Goal: Task Accomplishment & Management: Complete application form

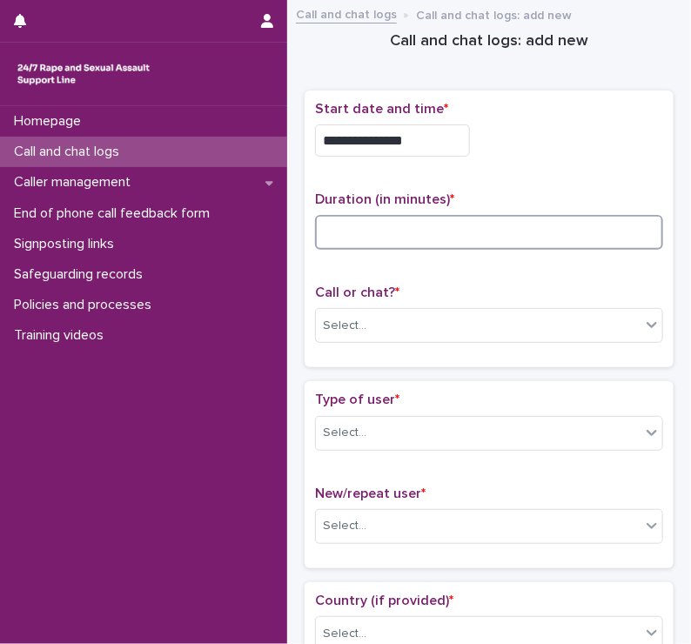
click at [343, 217] on input at bounding box center [489, 232] width 348 height 35
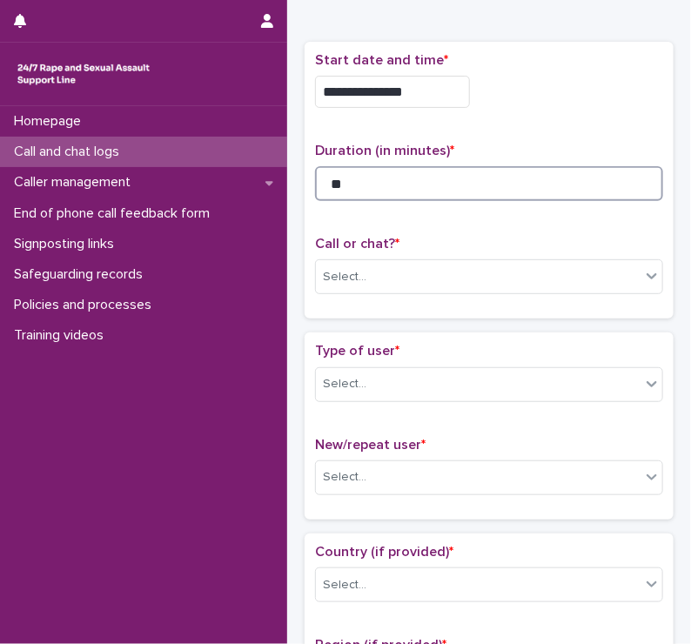
scroll to position [49, 0]
type input "**"
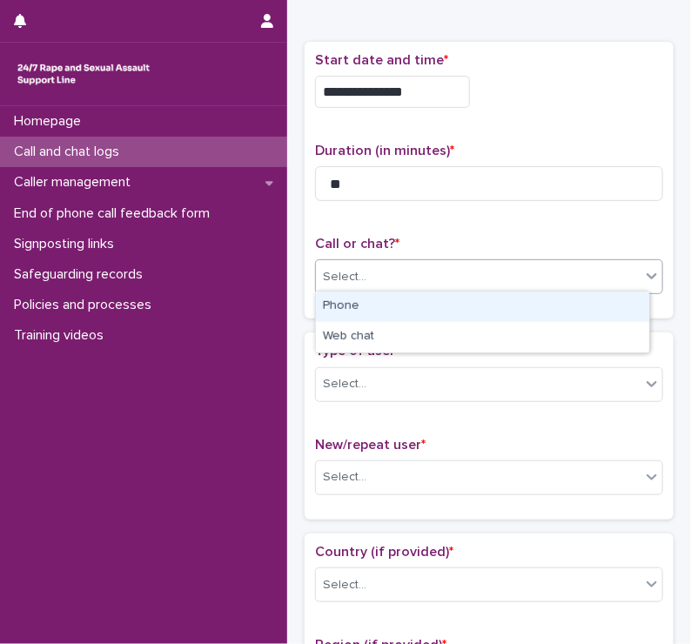
click at [349, 264] on div "Select..." at bounding box center [478, 277] width 325 height 29
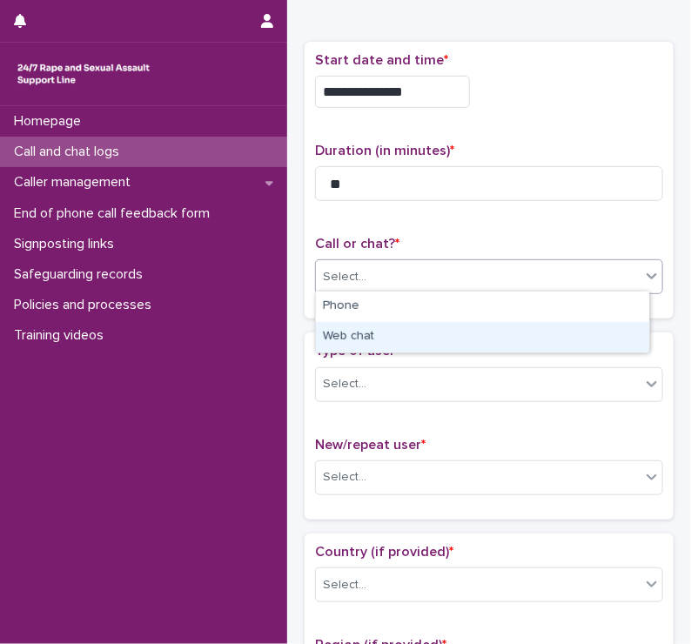
drag, startPoint x: 338, startPoint y: 321, endPoint x: 339, endPoint y: 333, distance: 11.4
click at [339, 333] on div "Web chat" at bounding box center [482, 337] width 333 height 30
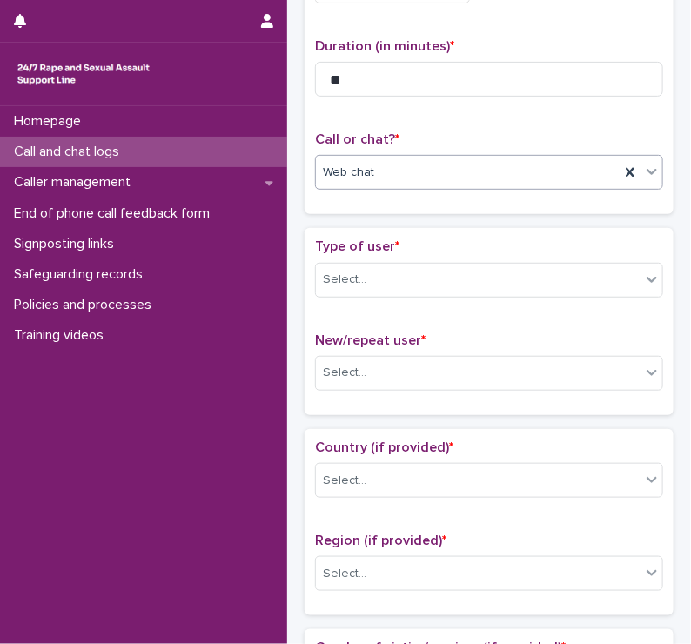
scroll to position [153, 0]
click at [354, 274] on div "Select..." at bounding box center [345, 280] width 44 height 18
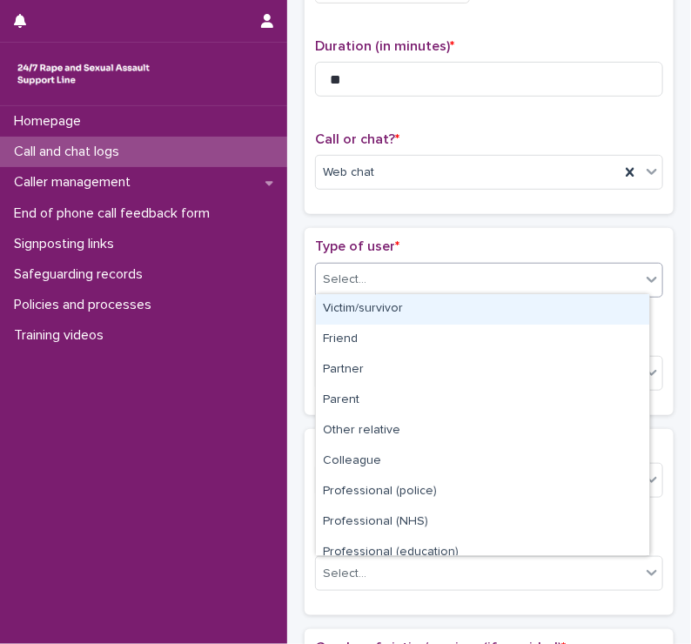
click at [341, 315] on div "Victim/survivor" at bounding box center [482, 309] width 333 height 30
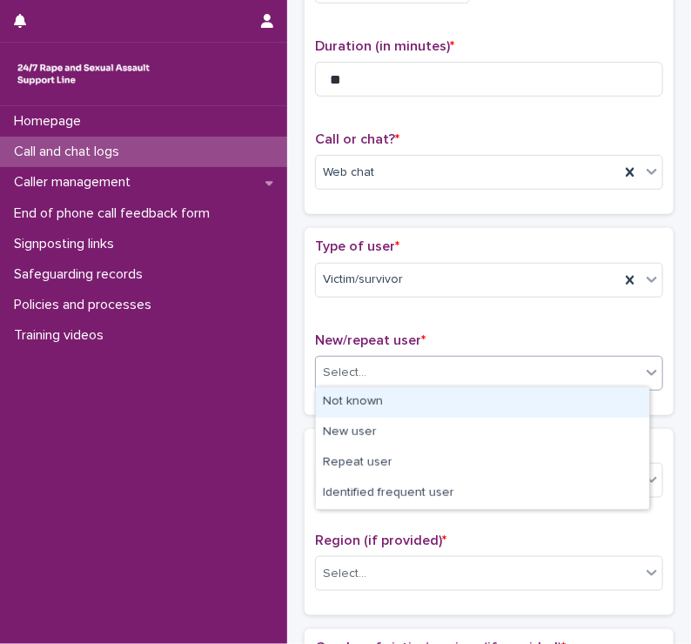
click at [339, 364] on div "Select..." at bounding box center [345, 373] width 44 height 18
click at [348, 406] on div "Not known" at bounding box center [482, 402] width 333 height 30
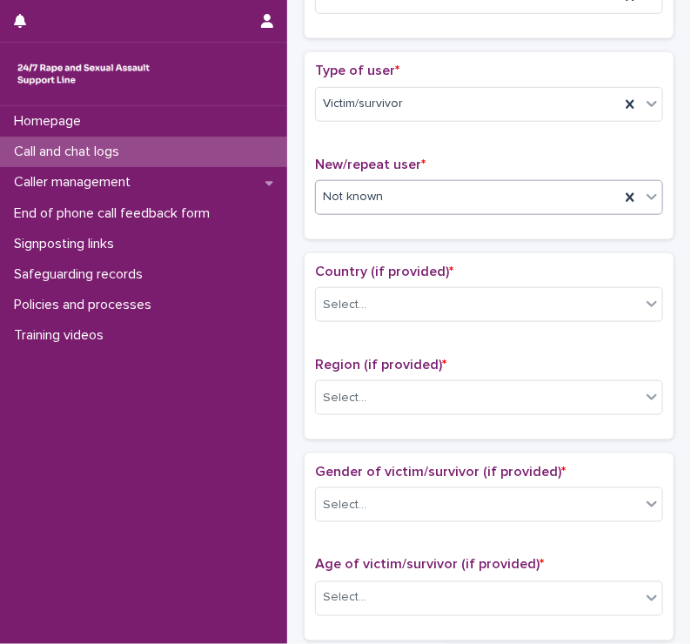
scroll to position [330, 0]
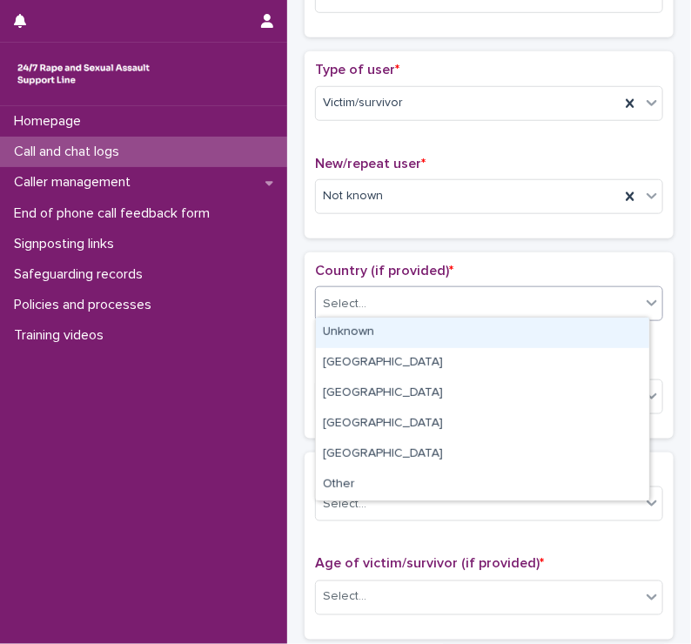
click at [347, 290] on div "Select..." at bounding box center [478, 304] width 325 height 29
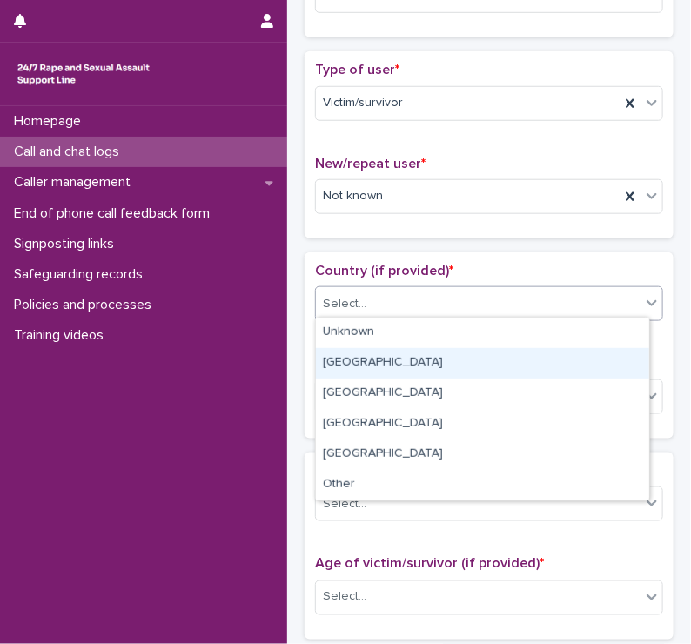
click at [347, 358] on div "[GEOGRAPHIC_DATA]" at bounding box center [482, 363] width 333 height 30
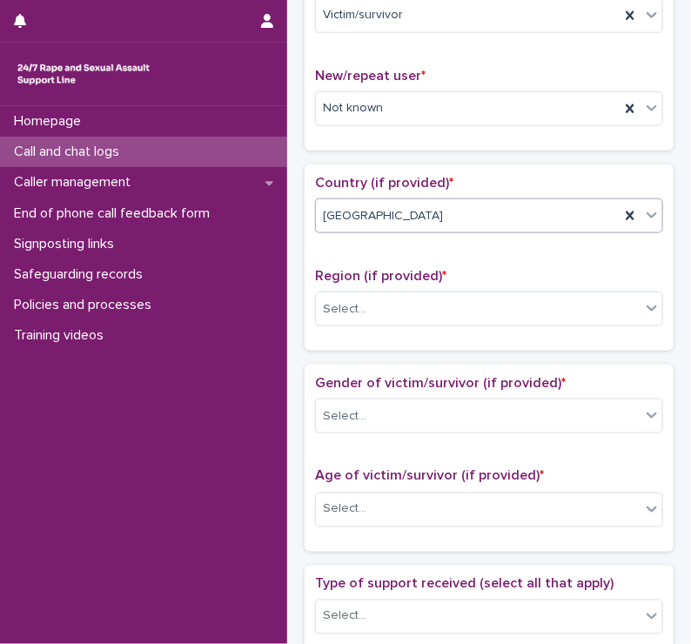
scroll to position [425, 0]
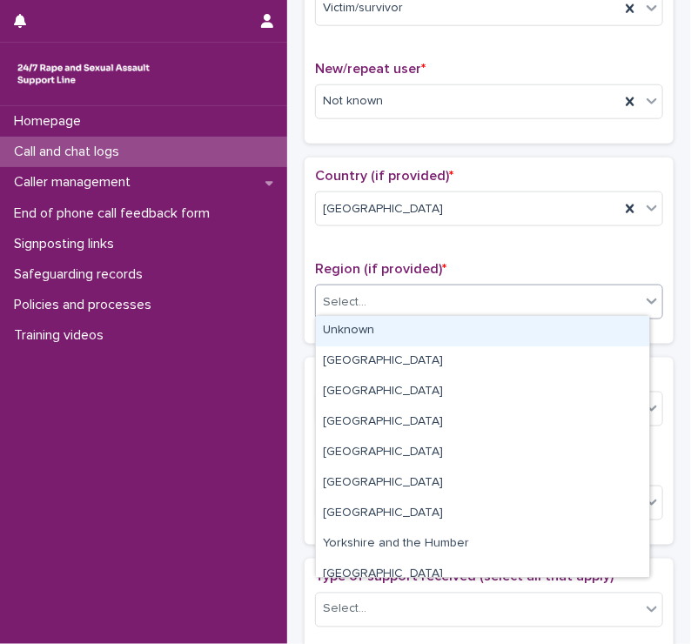
click at [338, 293] on div "Select..." at bounding box center [345, 302] width 44 height 18
click at [338, 327] on div "Unknown" at bounding box center [482, 331] width 333 height 30
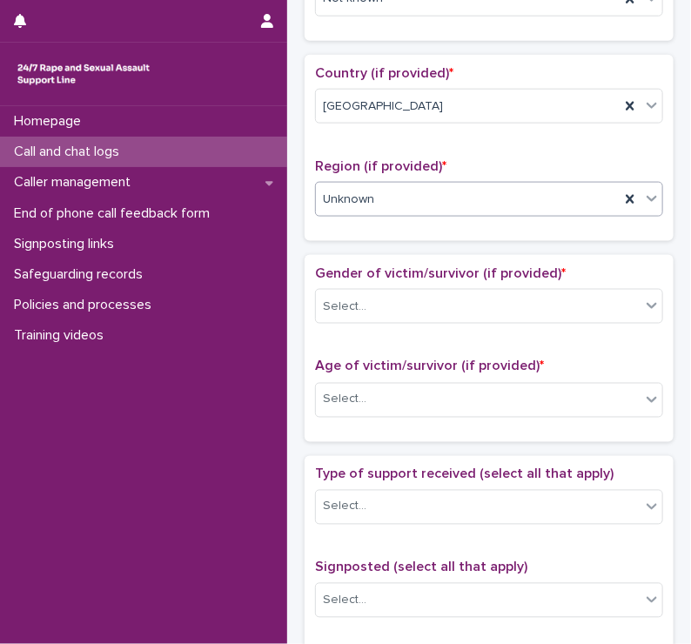
scroll to position [529, 0]
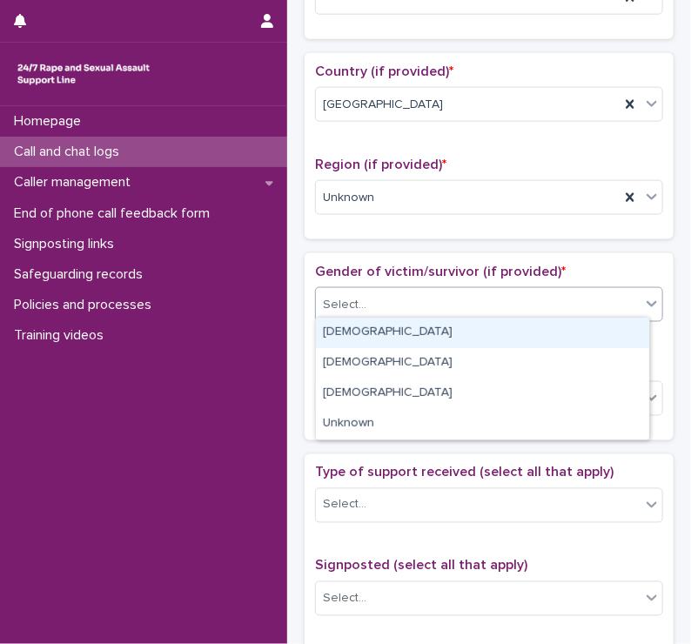
click at [343, 296] on div "Select..." at bounding box center [345, 305] width 44 height 18
click at [347, 330] on div "[DEMOGRAPHIC_DATA]" at bounding box center [482, 333] width 333 height 30
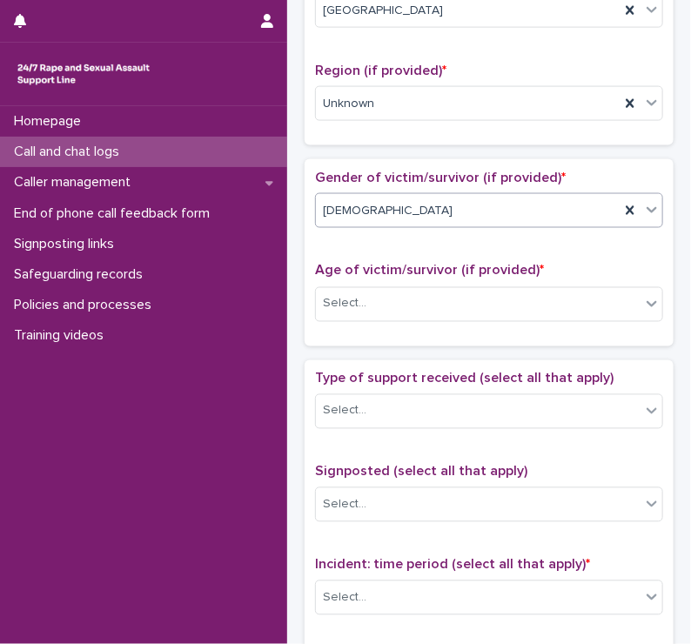
scroll to position [629, 0]
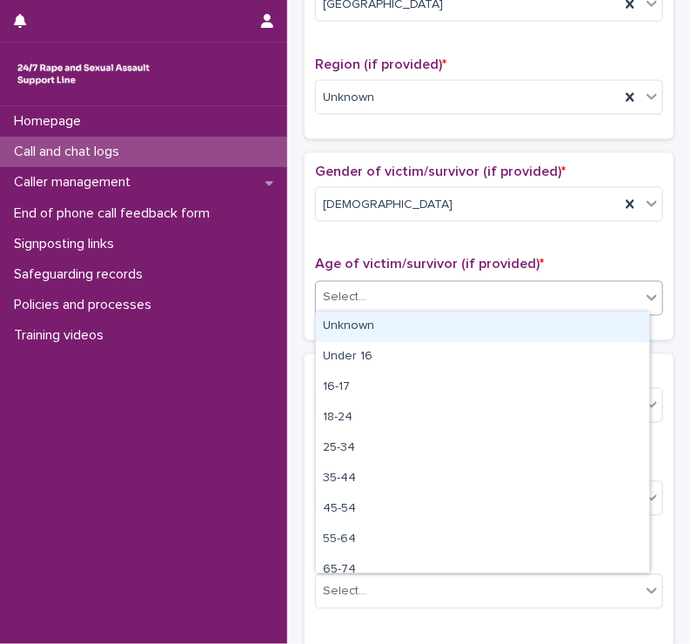
click at [342, 289] on div "Select..." at bounding box center [345, 298] width 44 height 18
click at [342, 335] on div "Unknown" at bounding box center [482, 327] width 333 height 30
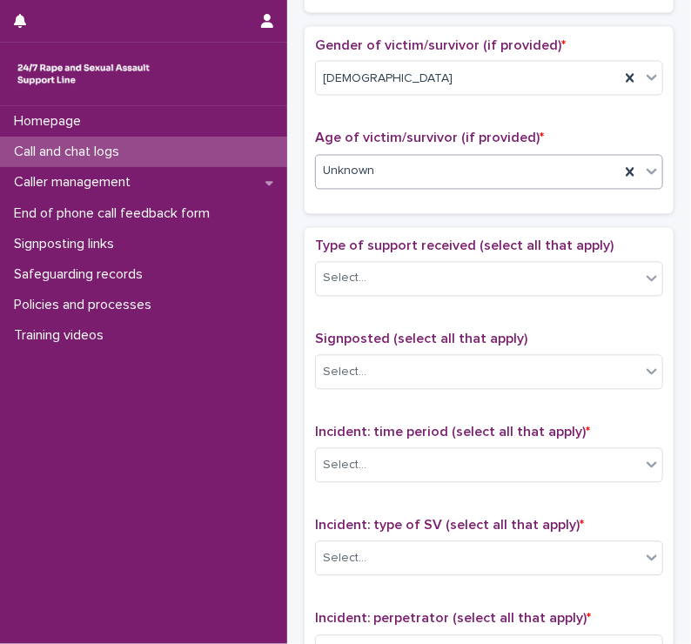
scroll to position [762, 0]
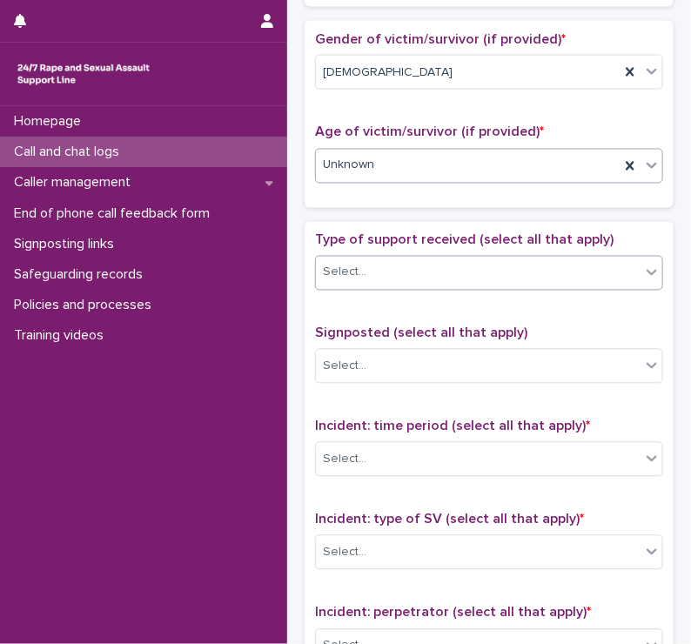
click at [345, 264] on div "Select..." at bounding box center [345, 273] width 44 height 18
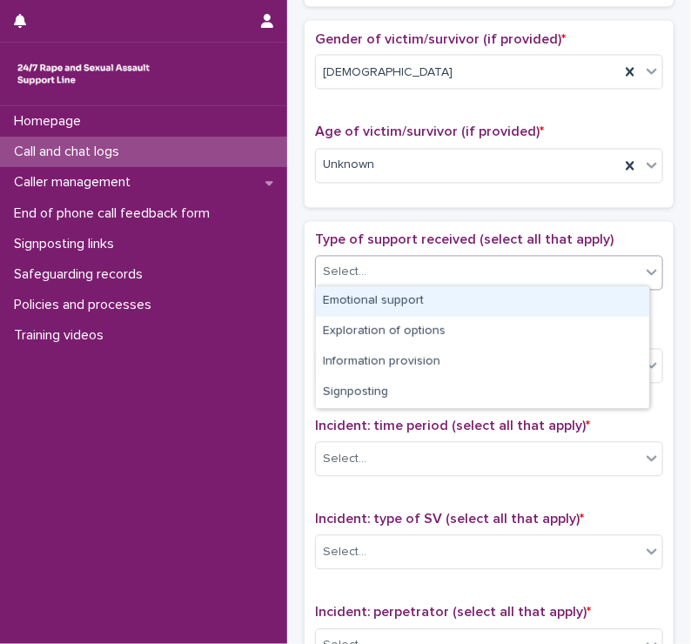
click at [347, 299] on div "Emotional support" at bounding box center [482, 301] width 333 height 30
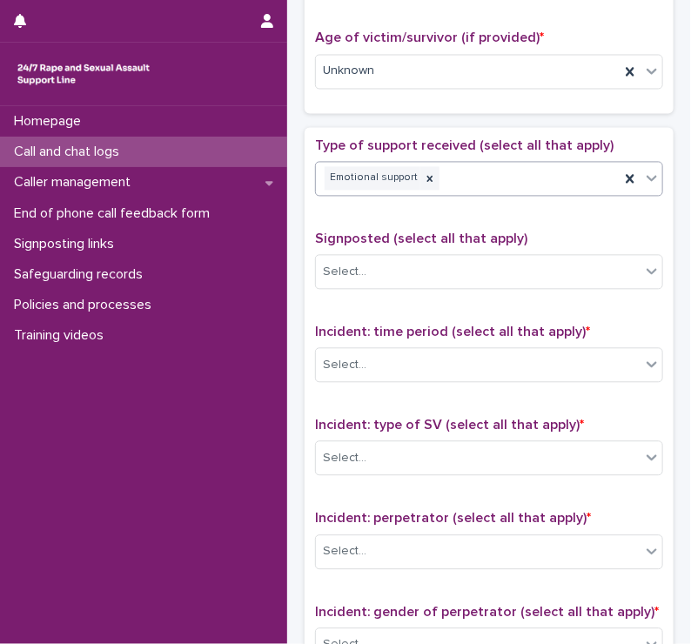
scroll to position [864, 0]
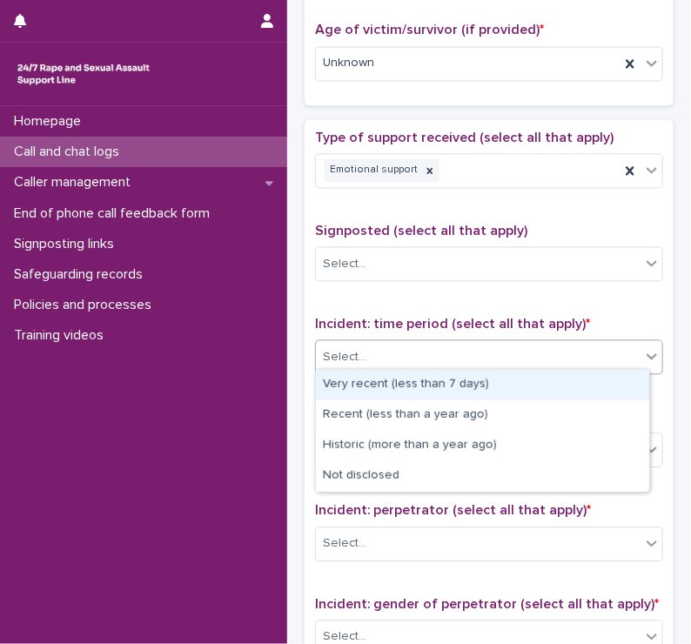
click at [333, 349] on div "Select..." at bounding box center [345, 358] width 44 height 18
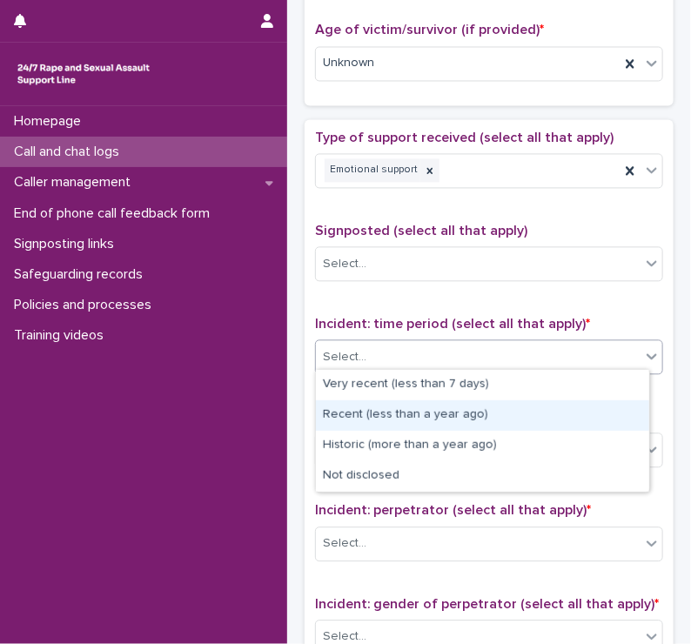
click at [331, 417] on div "Recent (less than a year ago)" at bounding box center [482, 415] width 333 height 30
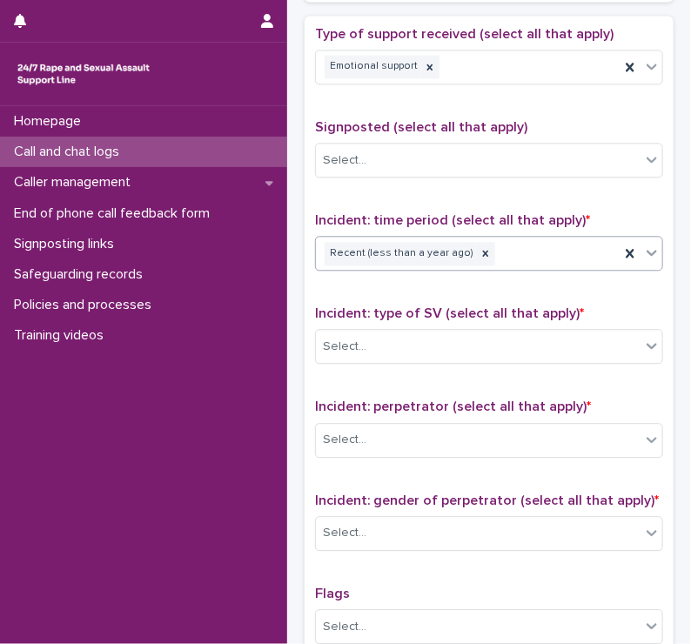
scroll to position [994, 0]
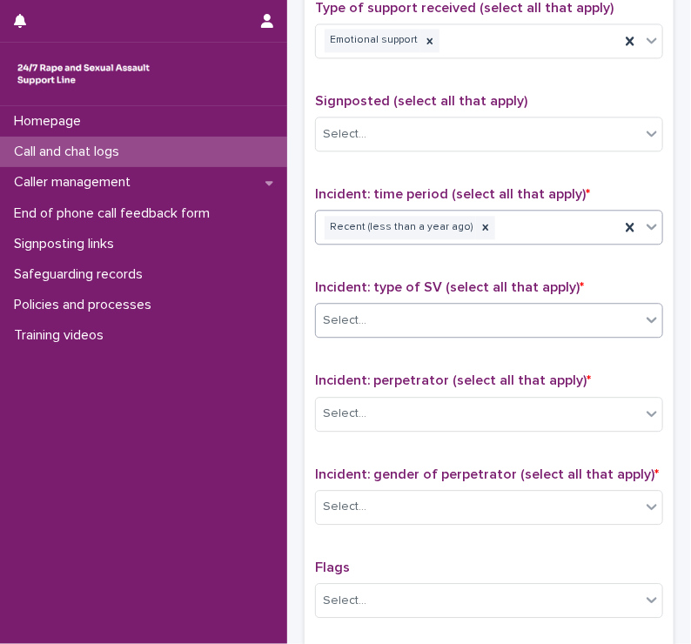
click at [331, 324] on div "Select..." at bounding box center [478, 320] width 325 height 29
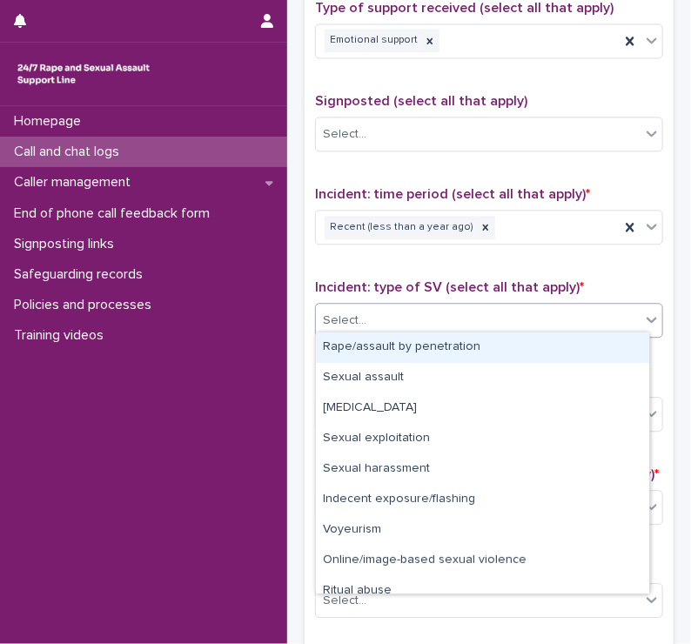
click at [341, 343] on div "Rape/assault by penetration" at bounding box center [482, 348] width 333 height 30
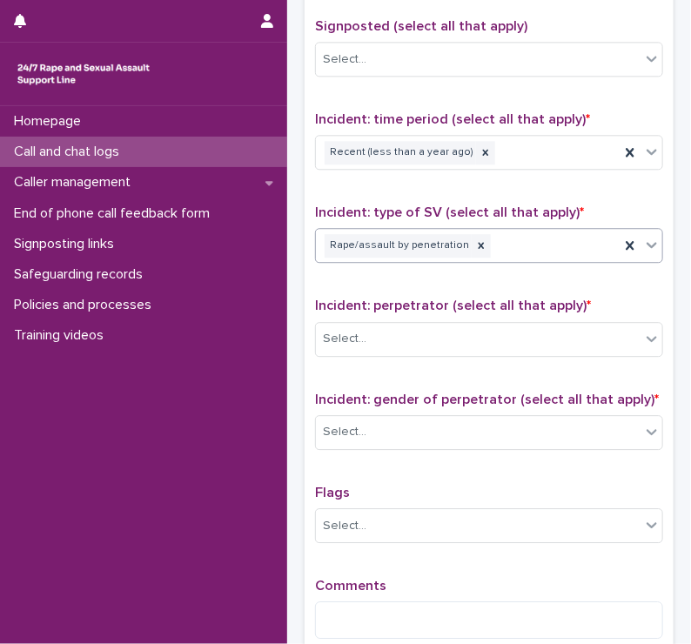
scroll to position [1069, 0]
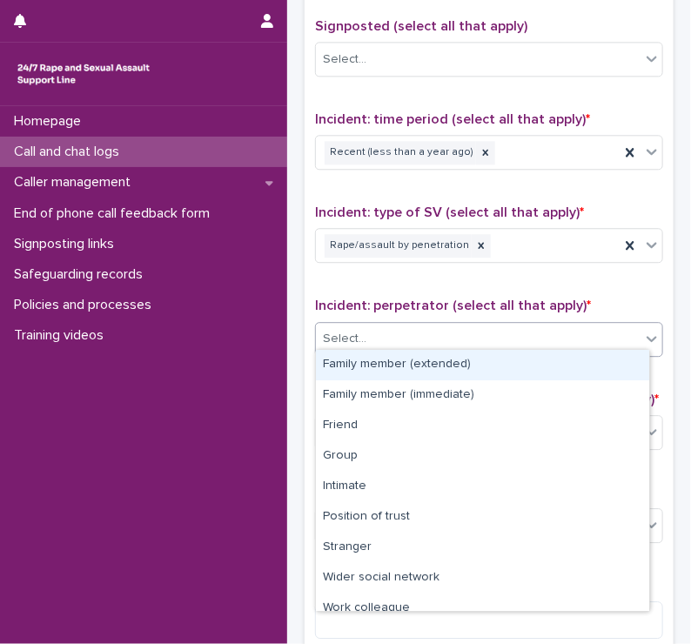
click at [341, 343] on div "Select..." at bounding box center [478, 339] width 325 height 29
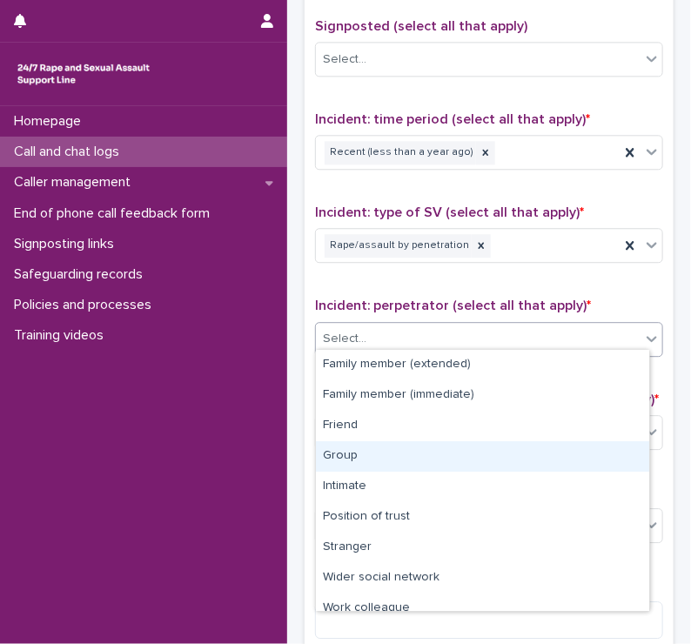
scroll to position [73, 0]
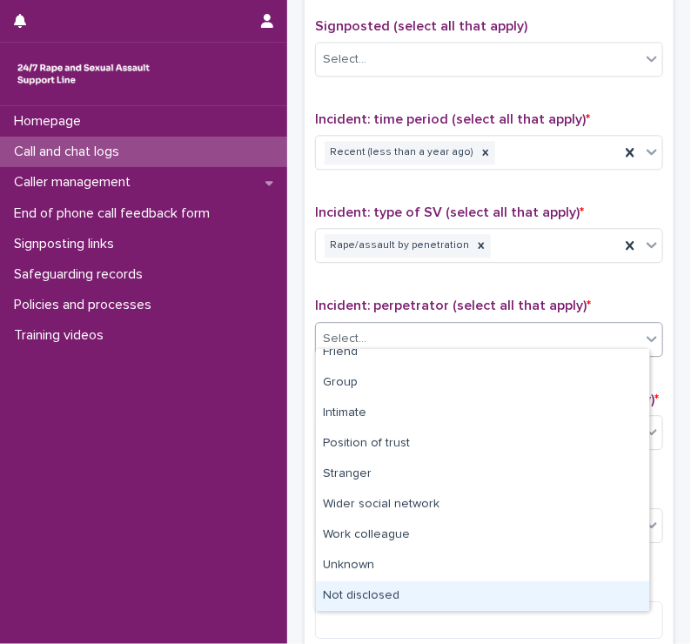
click at [345, 595] on div "Not disclosed" at bounding box center [482, 597] width 333 height 30
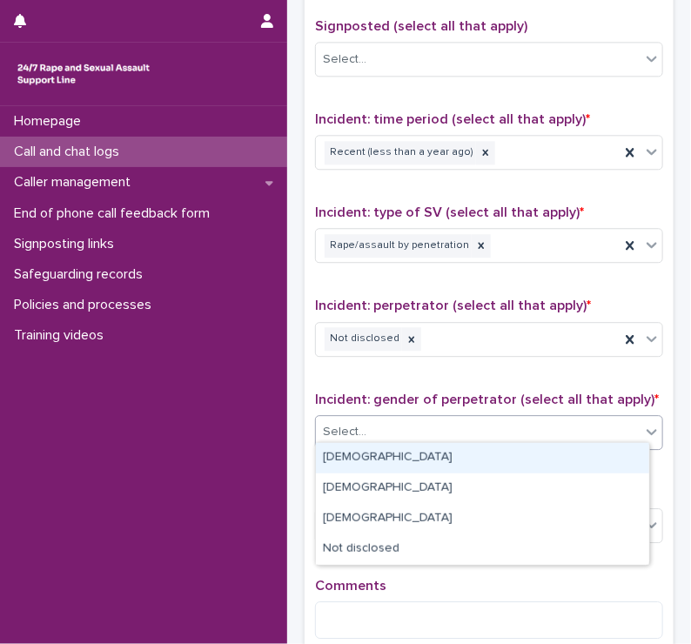
click at [354, 427] on div "Select..." at bounding box center [345, 432] width 44 height 18
click at [344, 458] on div "[DEMOGRAPHIC_DATA]" at bounding box center [482, 458] width 333 height 30
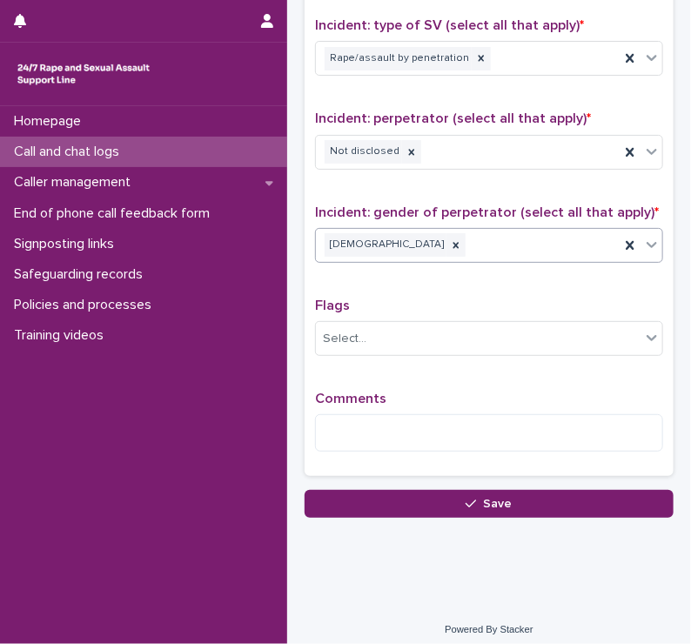
scroll to position [1257, 0]
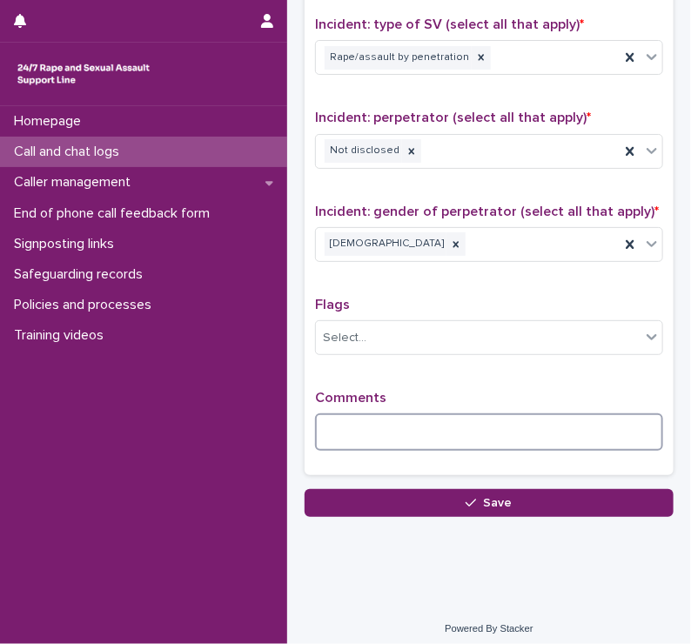
click at [333, 428] on textarea at bounding box center [489, 432] width 348 height 37
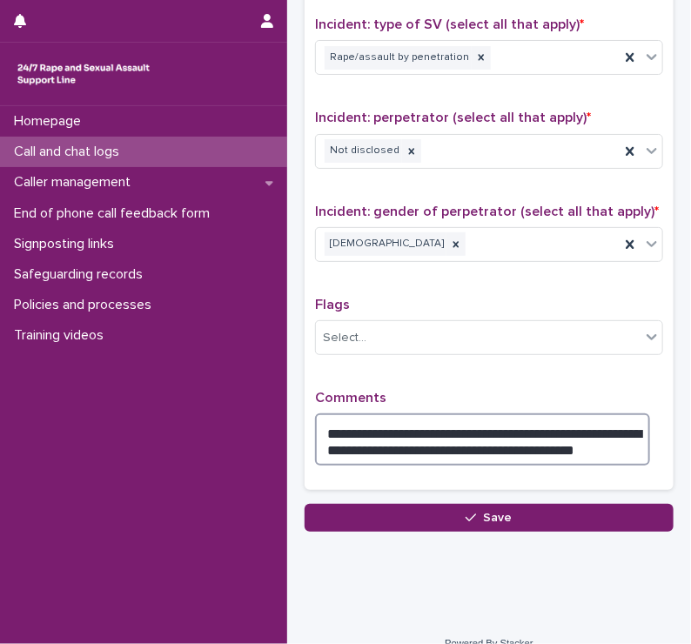
click at [557, 441] on textarea "**********" at bounding box center [482, 440] width 335 height 52
click at [562, 439] on textarea "**********" at bounding box center [482, 440] width 335 height 52
click at [622, 434] on textarea "**********" at bounding box center [482, 440] width 335 height 52
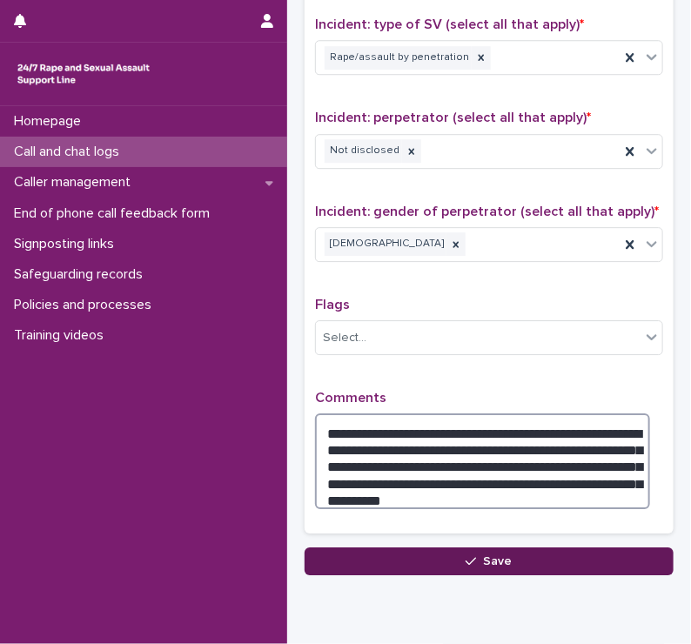
type textarea "**********"
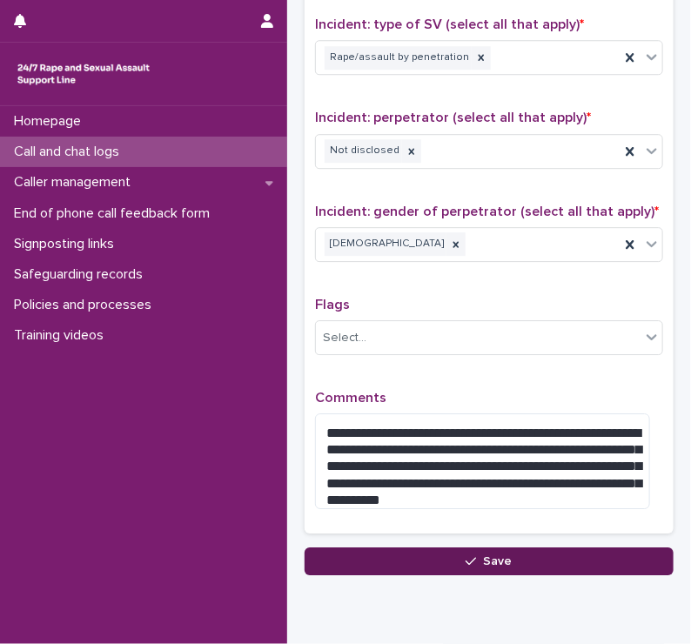
click at [503, 555] on span "Save" at bounding box center [498, 561] width 29 height 12
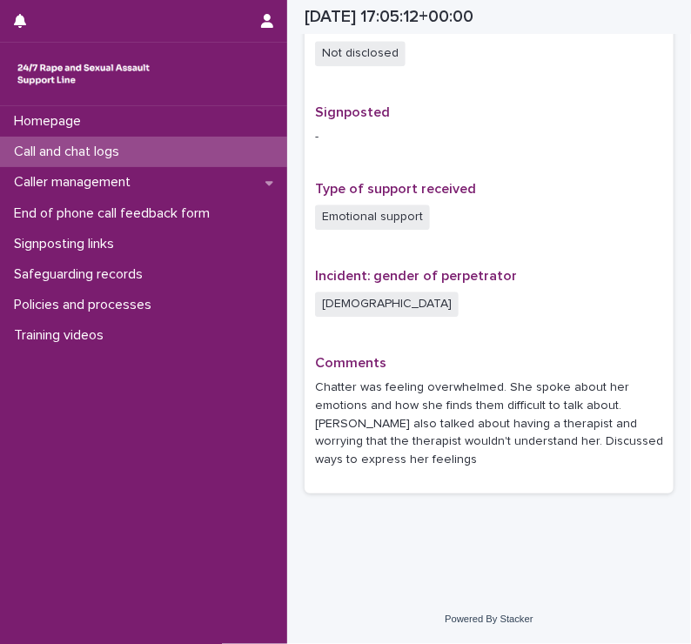
scroll to position [1046, 0]
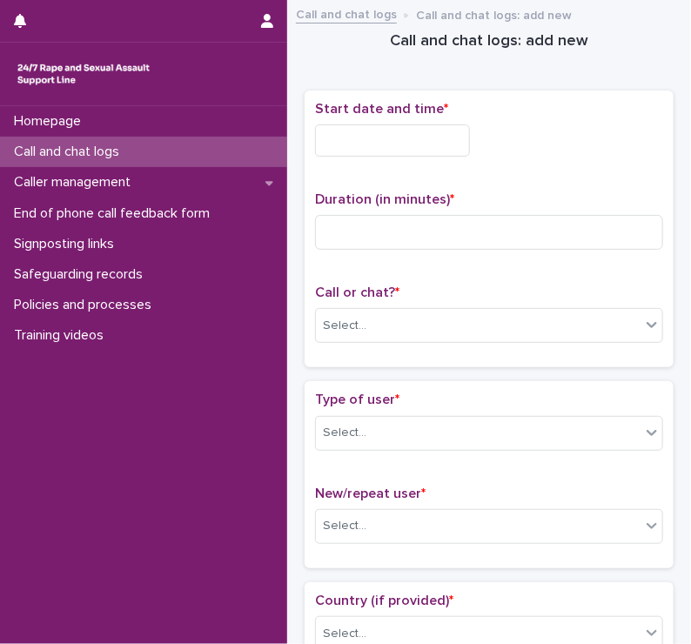
click at [337, 142] on input "text" at bounding box center [392, 140] width 155 height 32
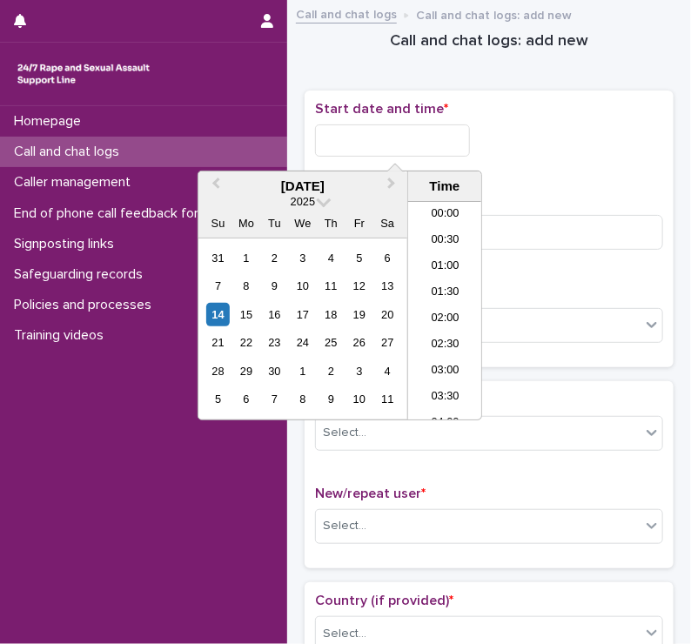
scroll to position [844, 0]
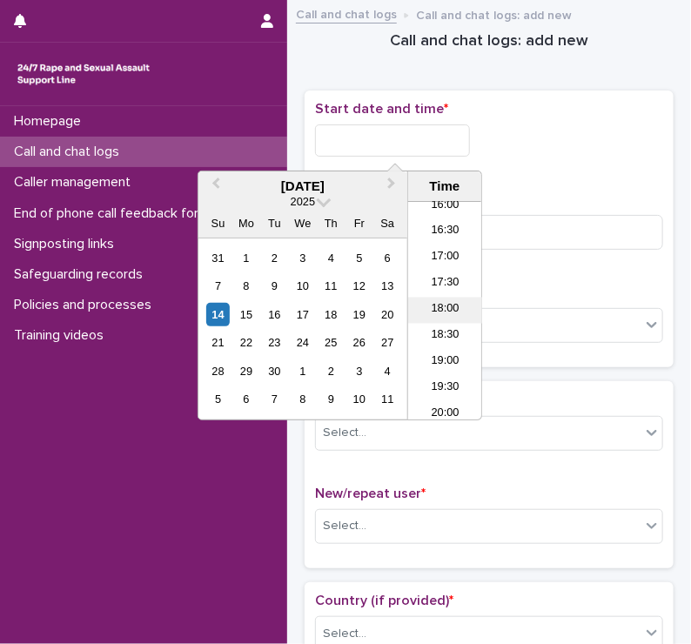
click at [427, 306] on li "18:00" at bounding box center [445, 311] width 74 height 26
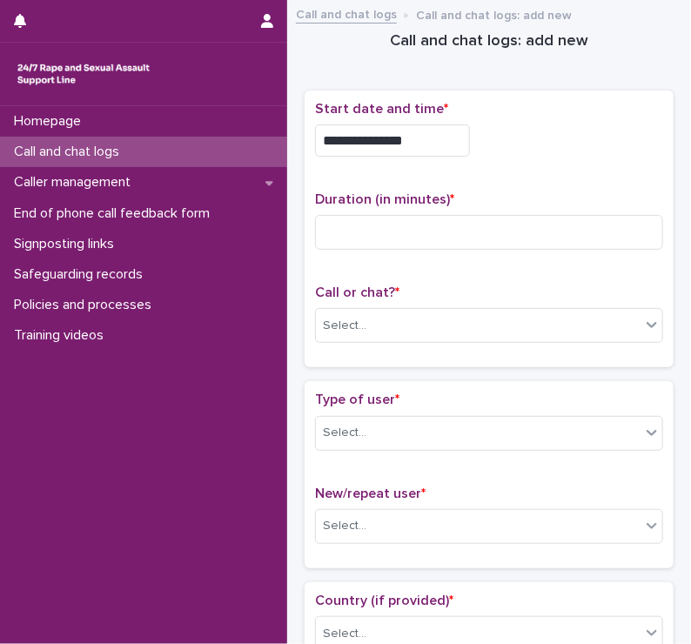
click at [432, 139] on input "**********" at bounding box center [392, 140] width 155 height 32
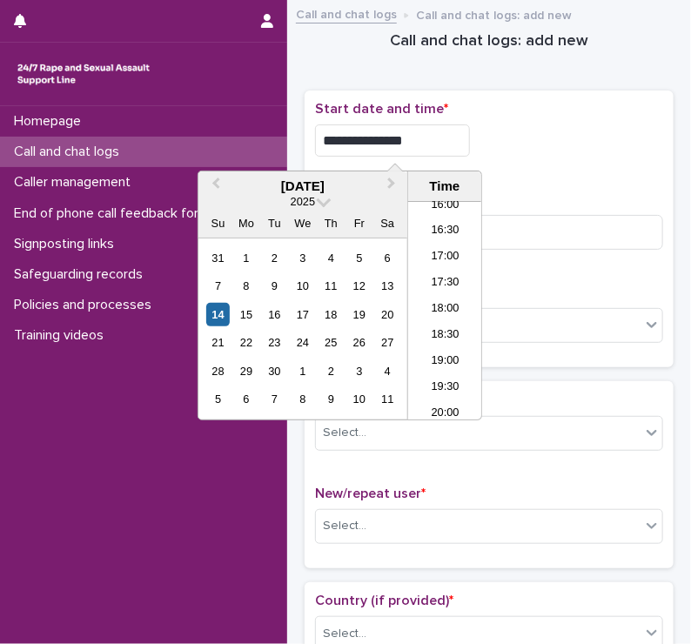
type input "**********"
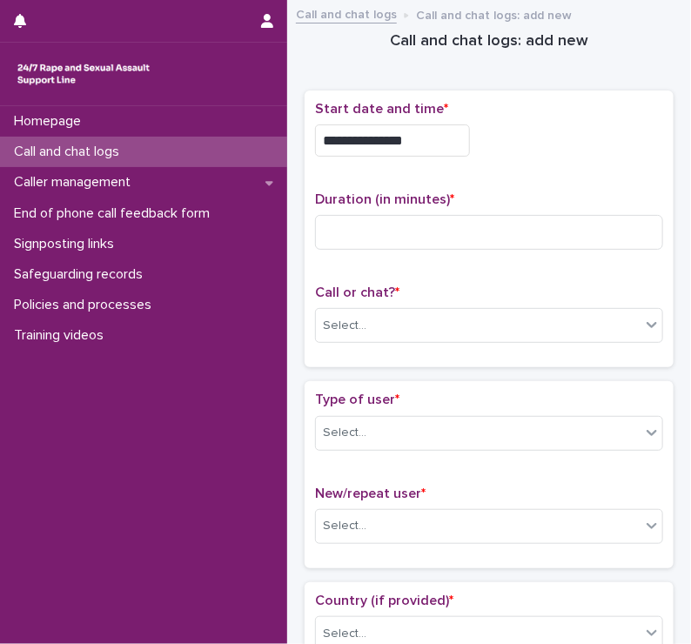
click at [547, 121] on div "**********" at bounding box center [489, 136] width 348 height 70
click at [366, 229] on input at bounding box center [489, 232] width 348 height 35
type input "*"
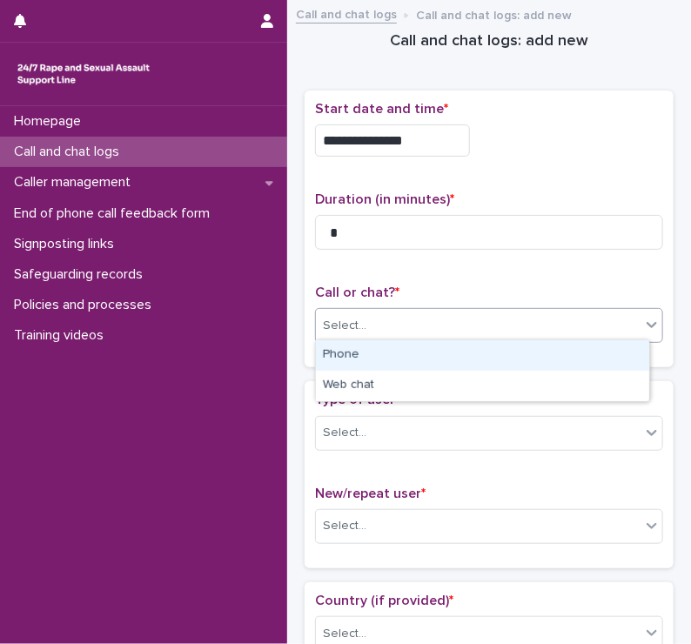
click at [339, 326] on div "Select..." at bounding box center [345, 326] width 44 height 18
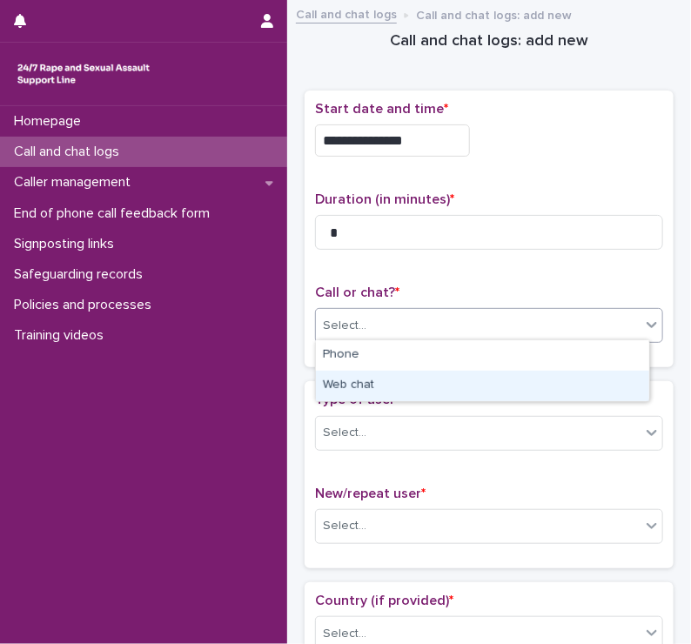
click at [340, 380] on div "Web chat" at bounding box center [482, 386] width 333 height 30
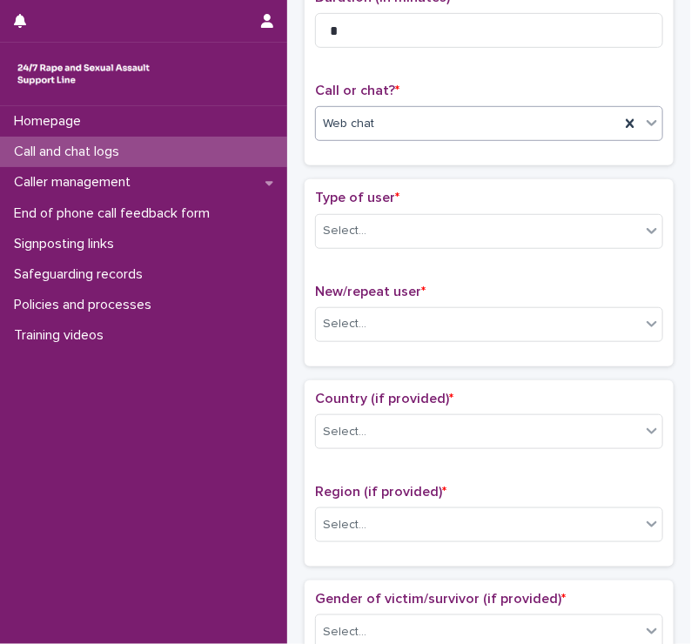
scroll to position [205, 0]
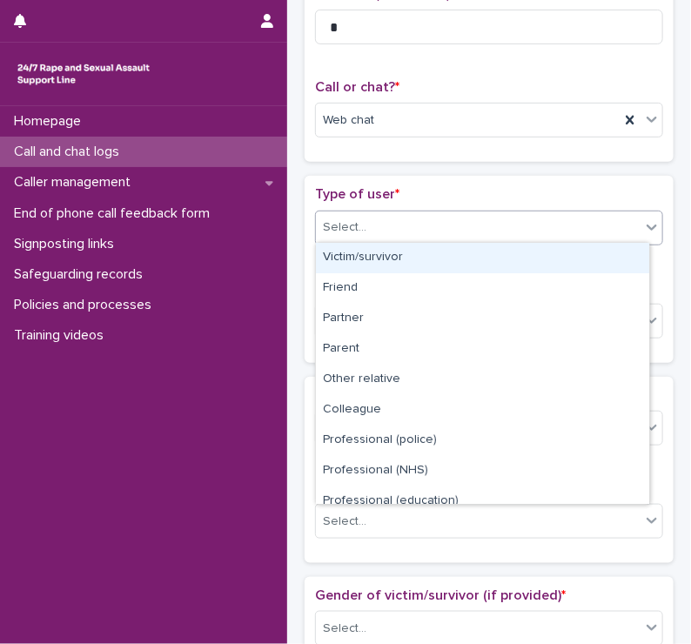
click at [350, 219] on div "Select..." at bounding box center [345, 228] width 44 height 18
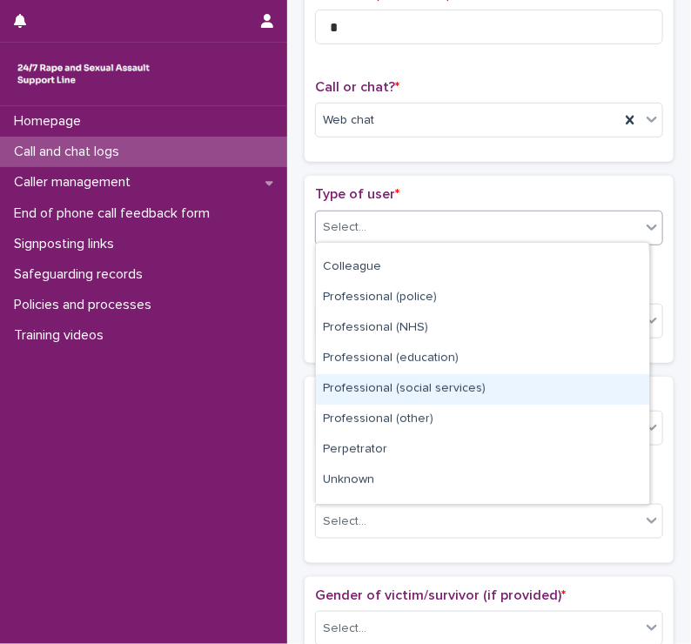
scroll to position [195, 0]
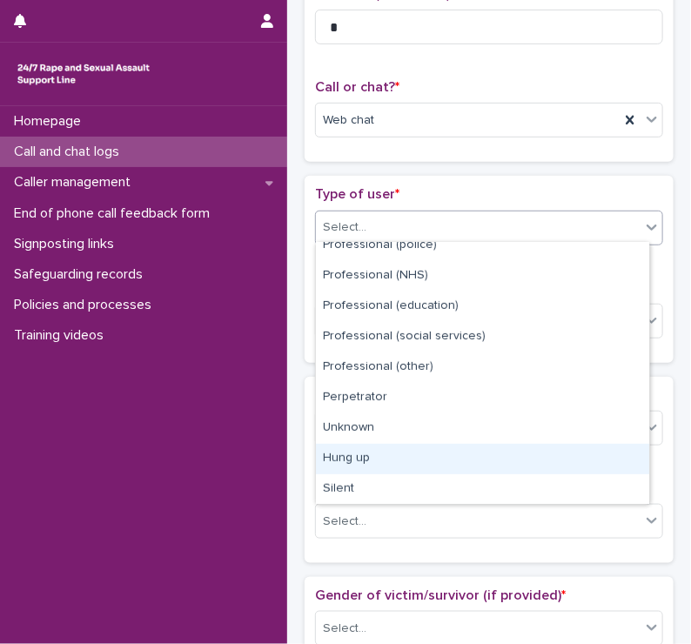
click at [343, 462] on div "Hung up" at bounding box center [482, 459] width 333 height 30
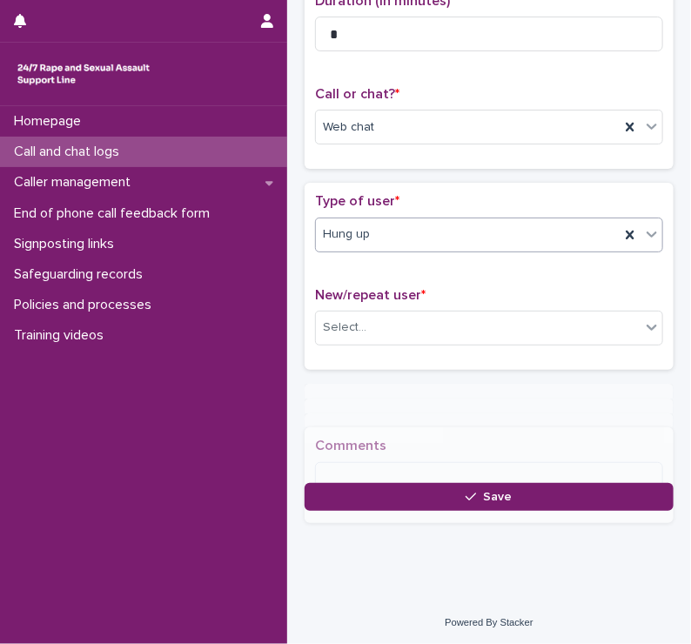
scroll to position [201, 0]
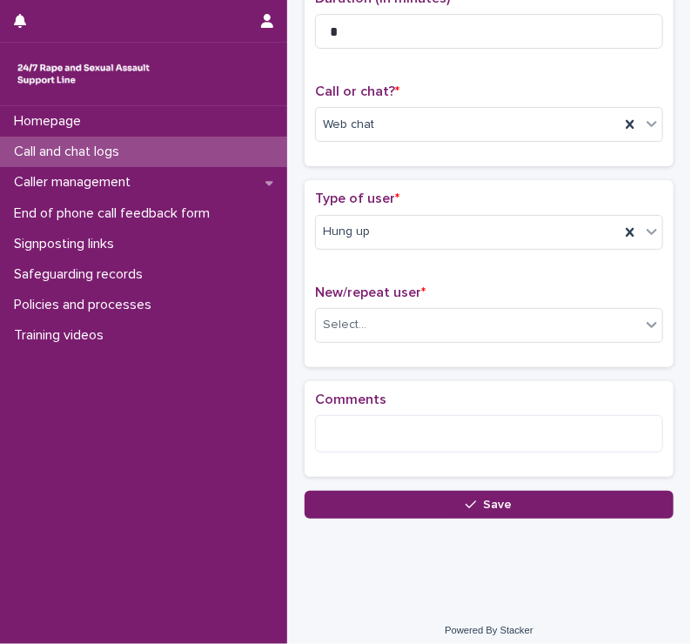
click at [343, 462] on div "Comments" at bounding box center [489, 429] width 369 height 96
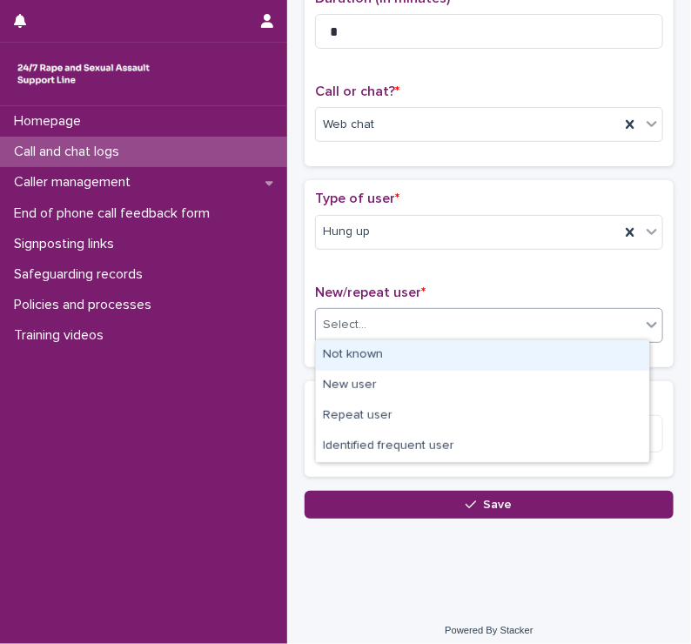
click at [353, 322] on div "Select..." at bounding box center [345, 325] width 44 height 18
click at [350, 348] on div "Not known" at bounding box center [482, 355] width 333 height 30
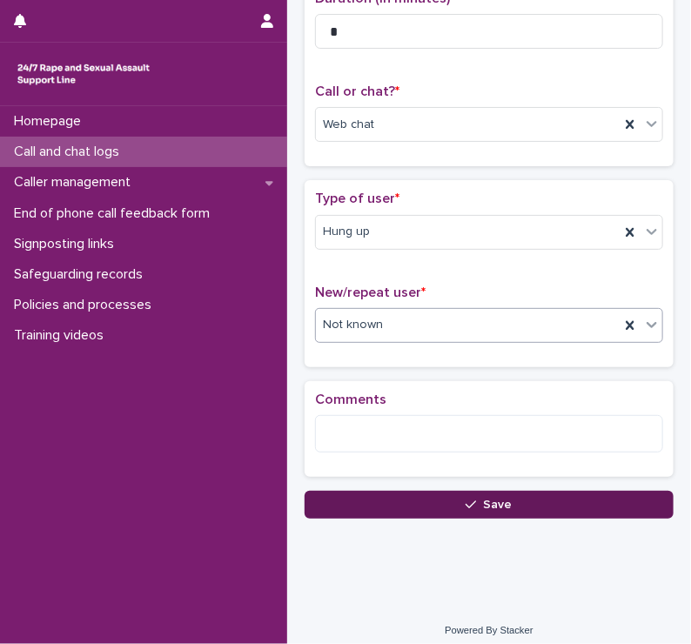
click at [359, 497] on button "Save" at bounding box center [489, 505] width 369 height 28
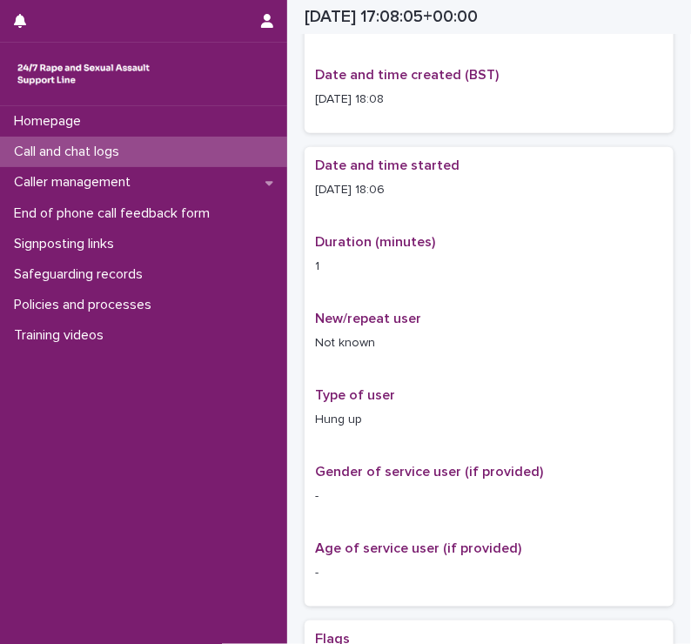
scroll to position [212, 0]
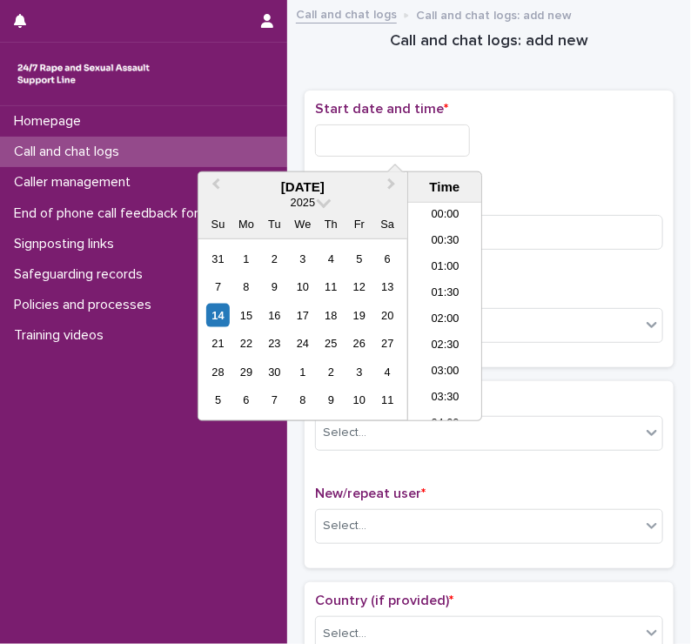
scroll to position [844, 0]
click at [363, 145] on input "text" at bounding box center [392, 140] width 155 height 32
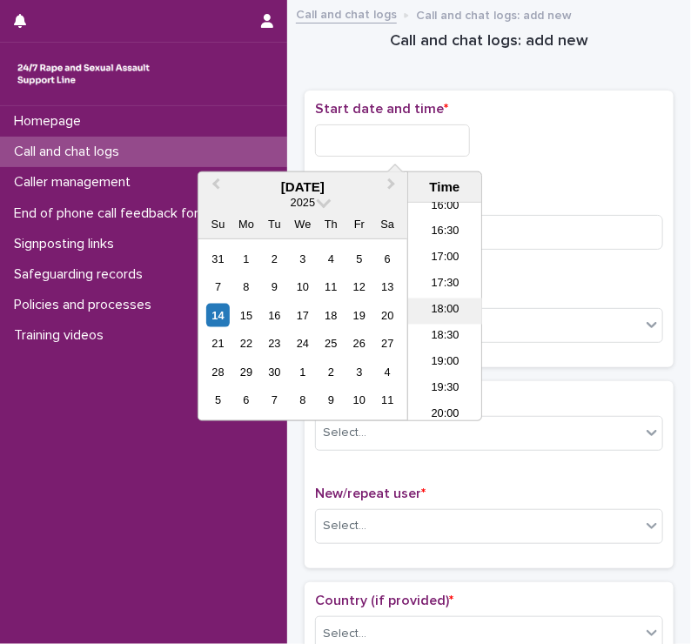
click at [449, 313] on li "18:00" at bounding box center [445, 312] width 74 height 26
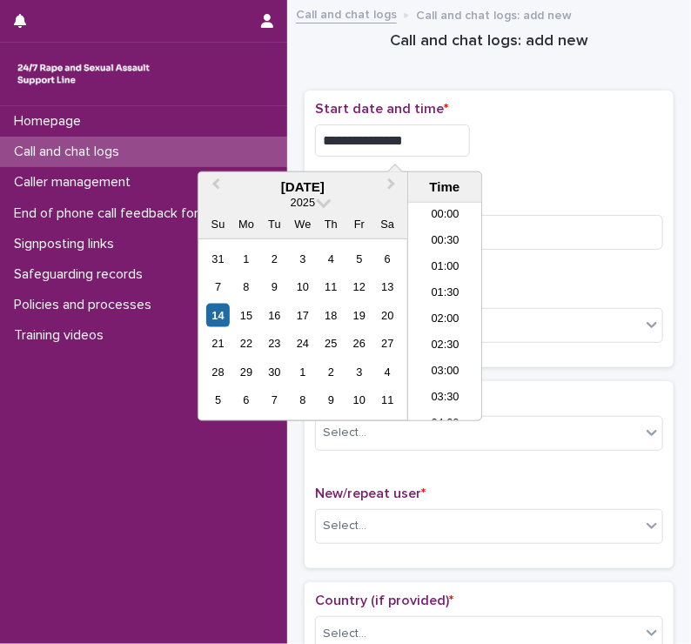
click at [414, 131] on input "**********" at bounding box center [392, 140] width 155 height 32
type input "**********"
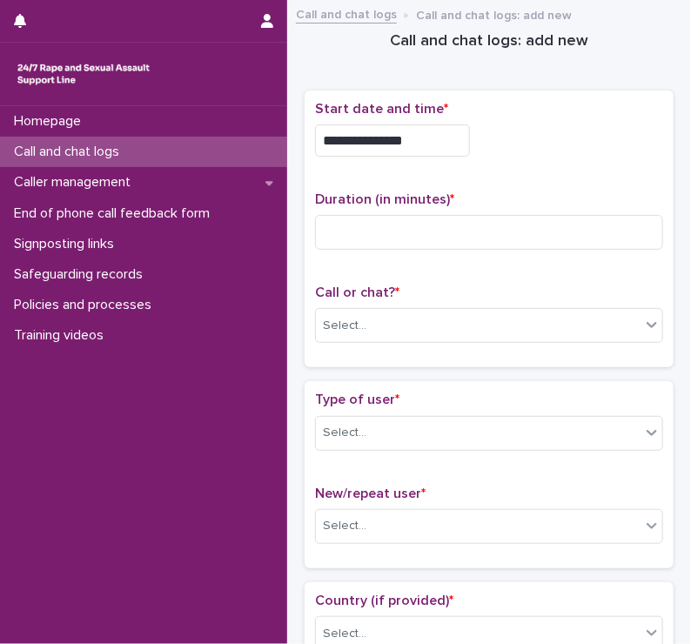
click at [158, 452] on div "Homepage Call and chat logs Caller management End of phone call feedback form S…" at bounding box center [143, 375] width 287 height 538
click at [383, 215] on input at bounding box center [489, 232] width 348 height 35
type input "*"
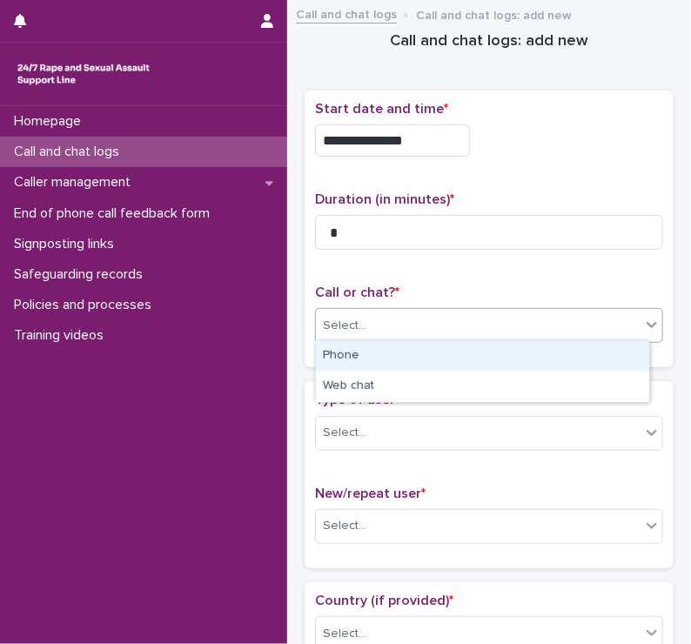
click at [358, 327] on div "Select..." at bounding box center [345, 326] width 44 height 18
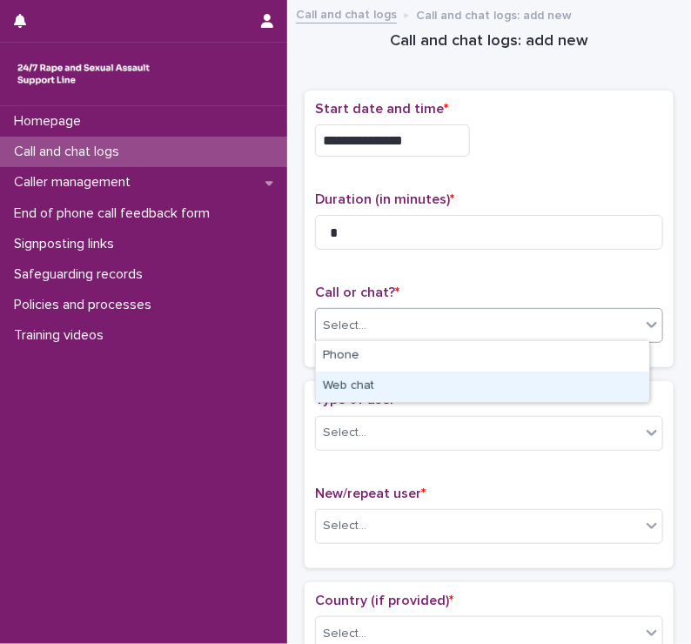
click at [349, 380] on div "Web chat" at bounding box center [482, 387] width 333 height 30
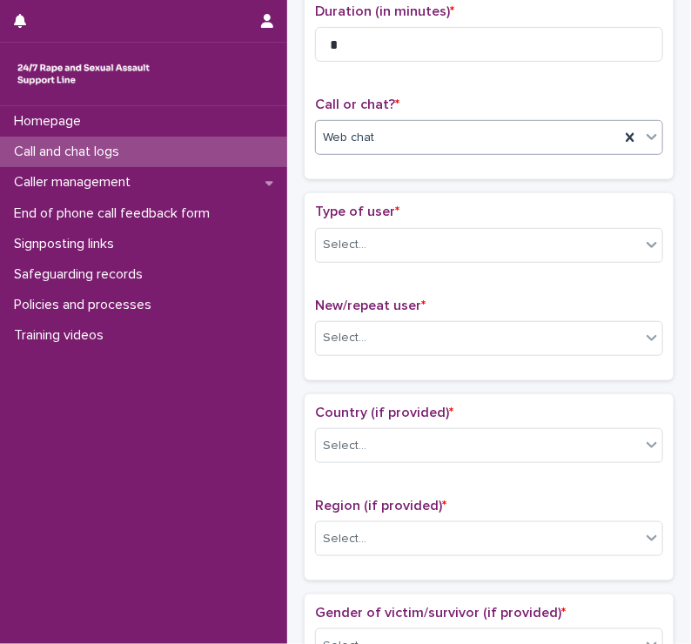
scroll to position [191, 0]
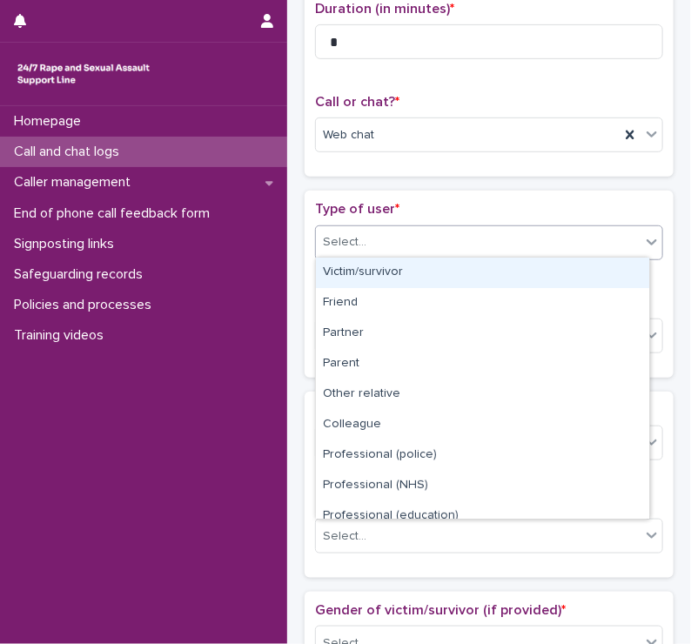
click at [364, 233] on div "Select..." at bounding box center [345, 242] width 44 height 18
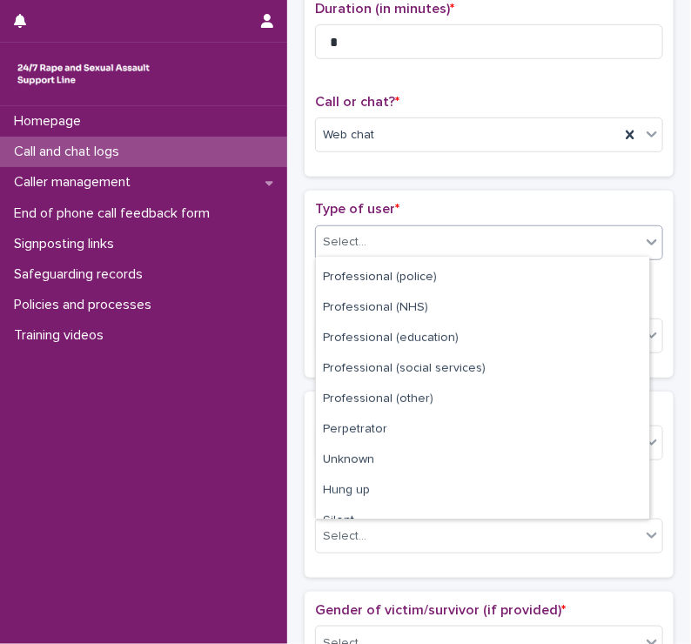
scroll to position [195, 0]
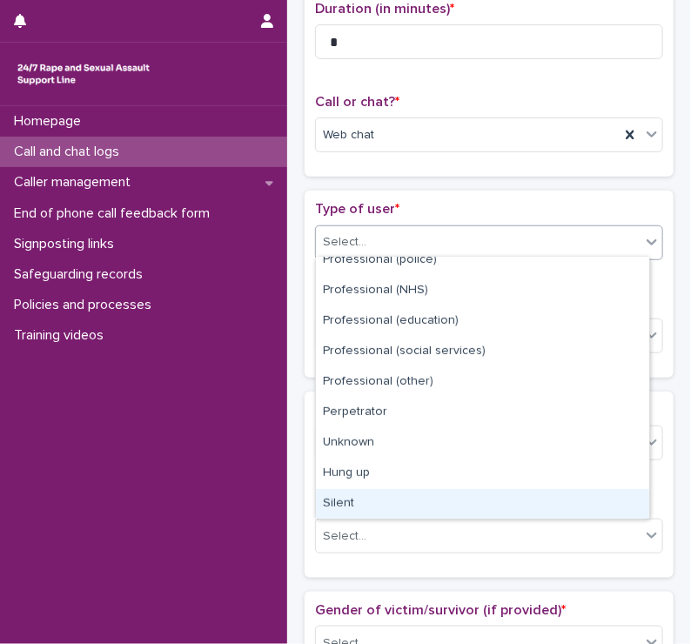
drag, startPoint x: 343, startPoint y: 483, endPoint x: 340, endPoint y: 500, distance: 16.9
click at [340, 500] on div "Silent" at bounding box center [482, 504] width 333 height 30
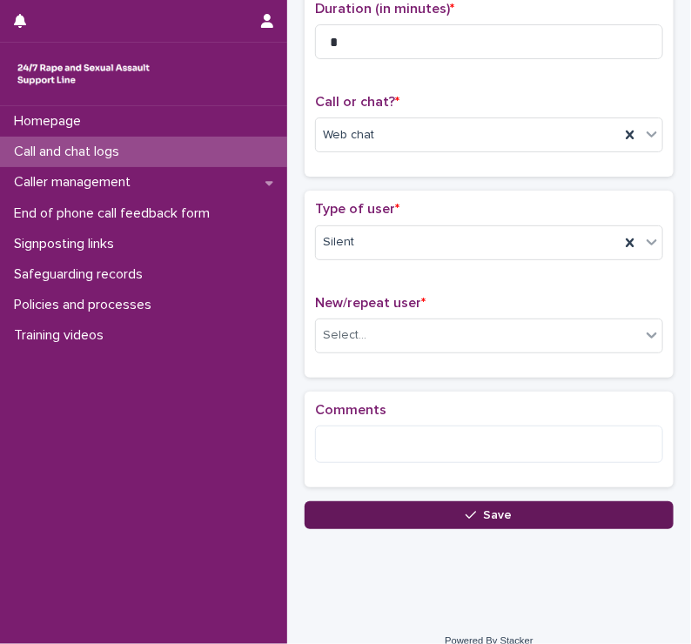
click at [348, 506] on button "Save" at bounding box center [489, 515] width 369 height 28
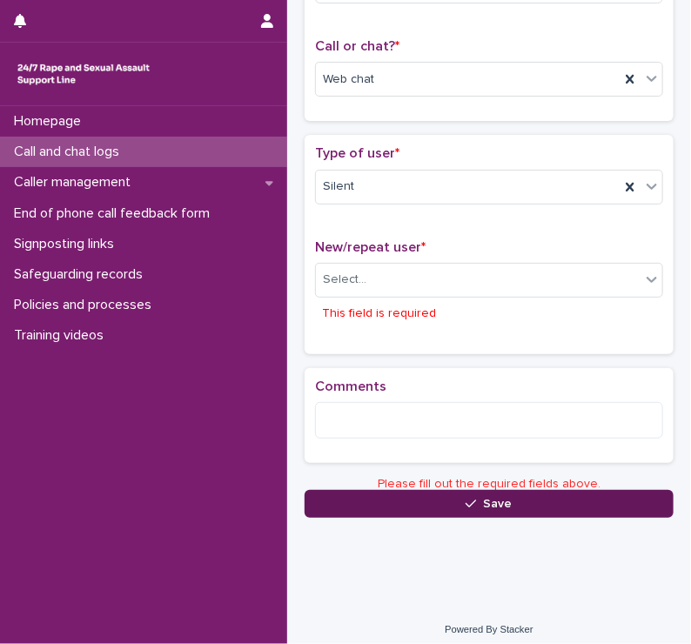
scroll to position [252, 0]
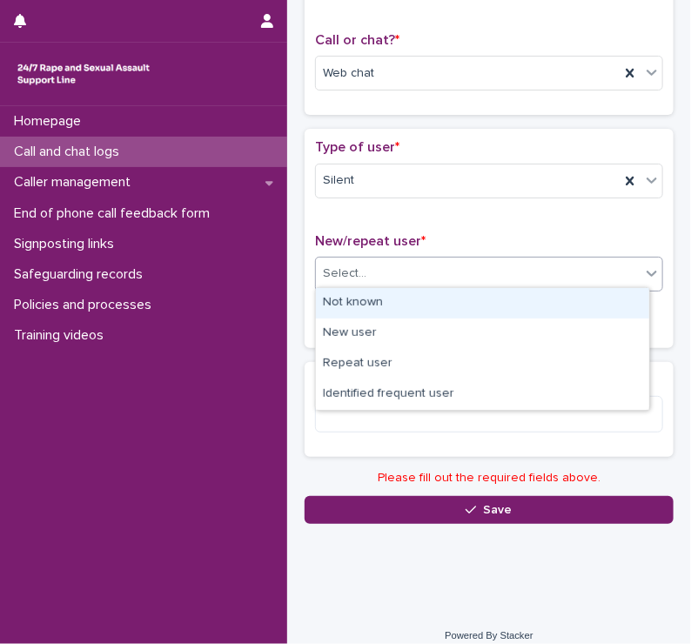
click at [373, 280] on div "Select..." at bounding box center [478, 273] width 325 height 29
click at [359, 310] on div "Not known" at bounding box center [482, 303] width 333 height 30
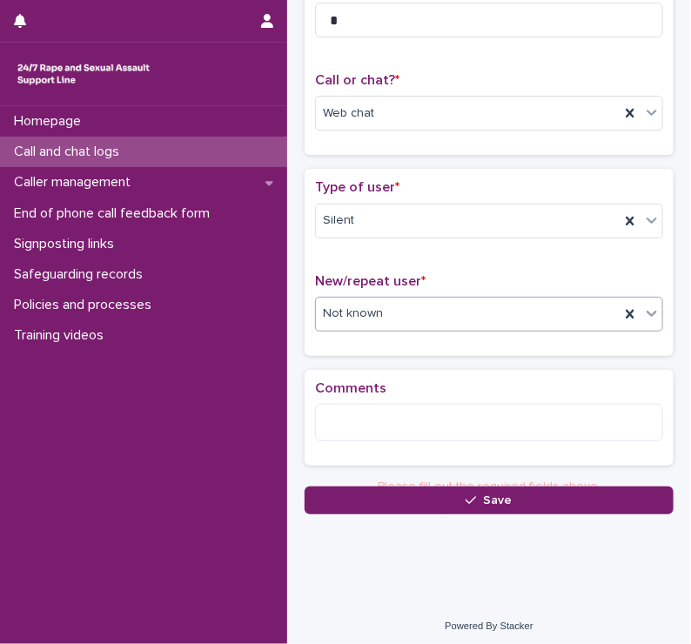
scroll to position [208, 0]
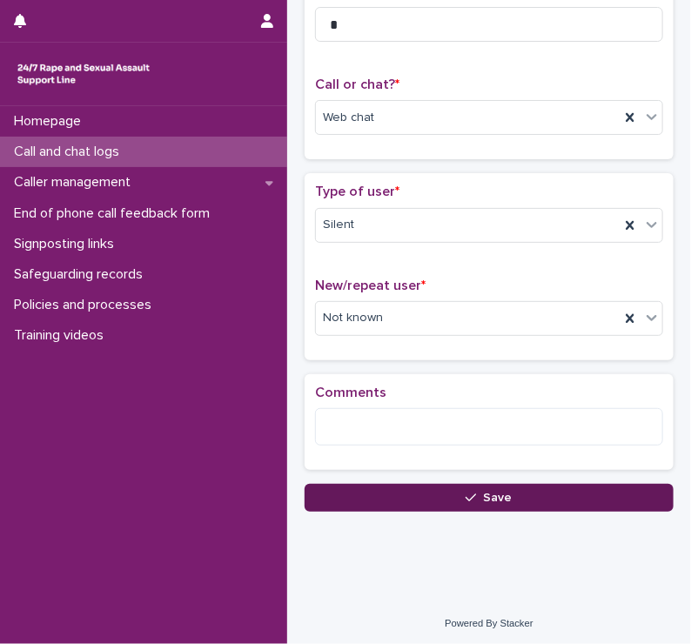
click at [376, 493] on button "Save" at bounding box center [489, 498] width 369 height 28
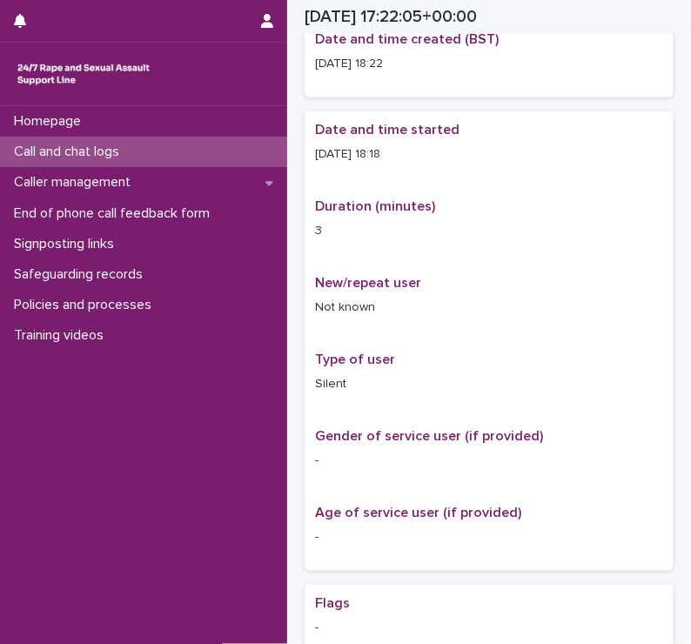
scroll to position [227, 0]
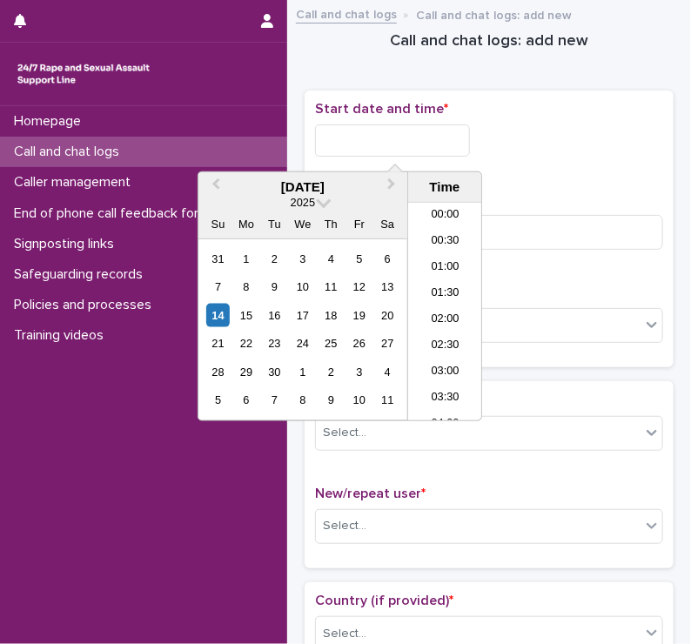
click at [357, 135] on input "text" at bounding box center [392, 140] width 155 height 32
click at [432, 337] on li "18:30" at bounding box center [445, 338] width 74 height 26
click at [412, 138] on input "**********" at bounding box center [392, 140] width 155 height 32
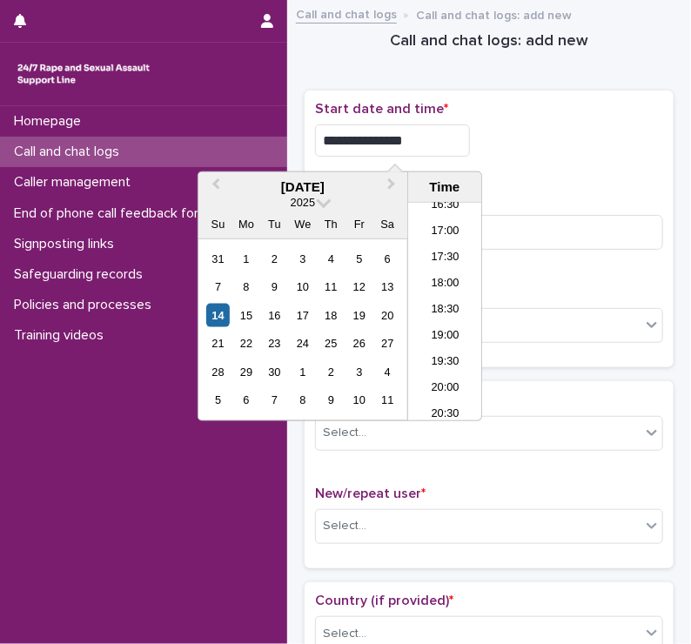
type input "**********"
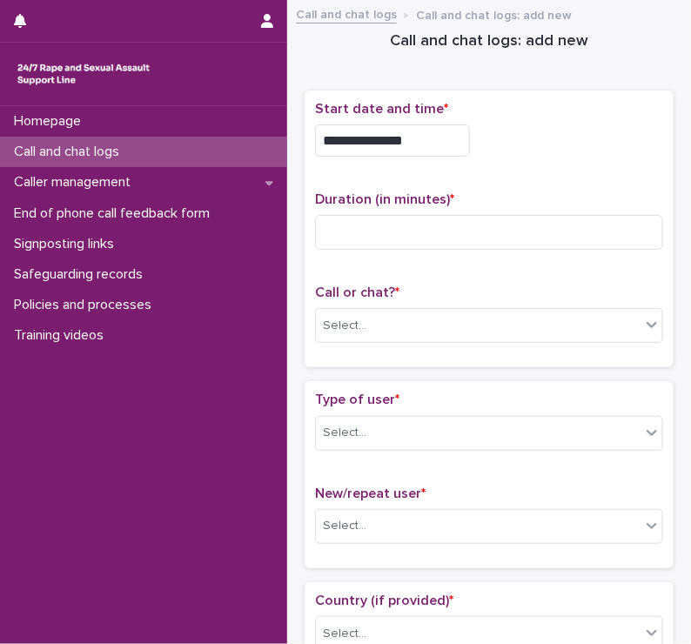
click at [575, 131] on div "**********" at bounding box center [489, 140] width 348 height 32
click at [374, 226] on input at bounding box center [489, 232] width 348 height 35
type input "*"
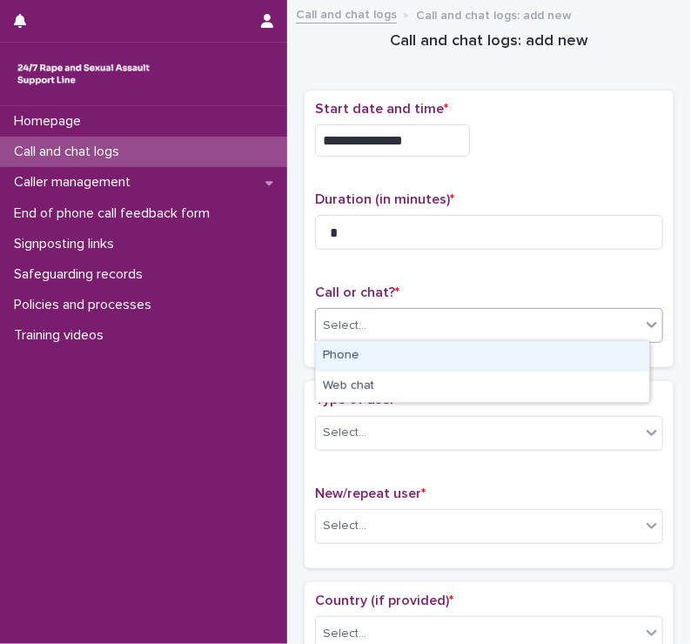
click at [316, 326] on div "Select..." at bounding box center [478, 326] width 325 height 29
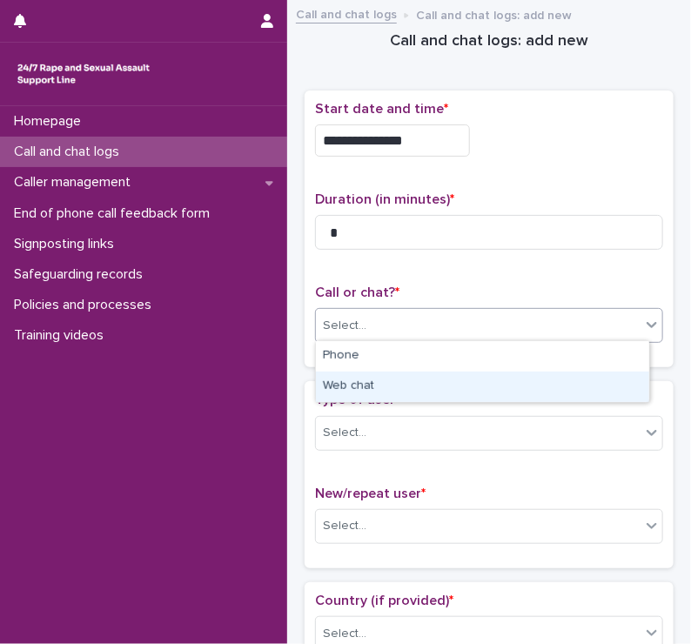
click at [340, 389] on div "Web chat" at bounding box center [482, 387] width 333 height 30
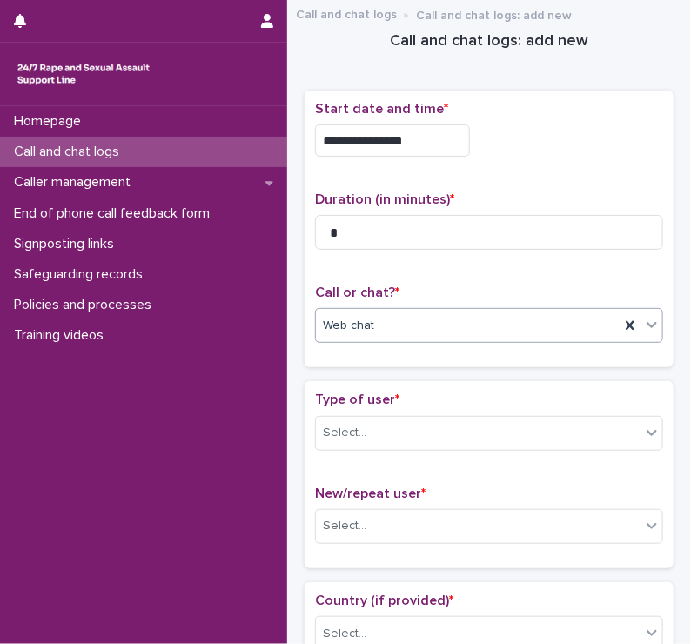
click at [340, 392] on p "Type of user *" at bounding box center [489, 400] width 348 height 17
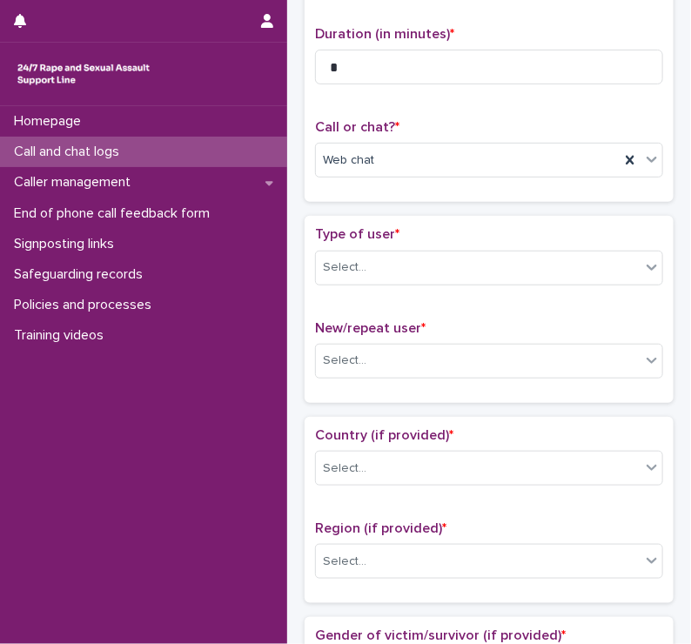
scroll to position [171, 0]
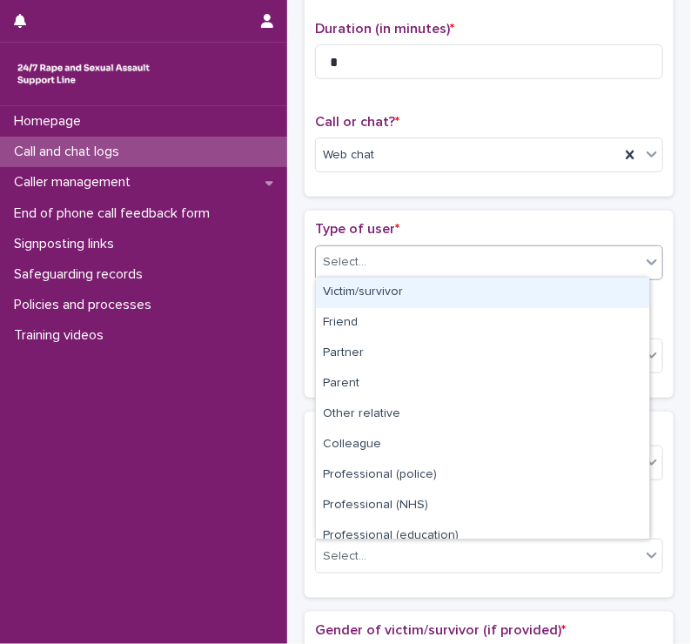
click at [359, 246] on div "Select..." at bounding box center [489, 263] width 348 height 35
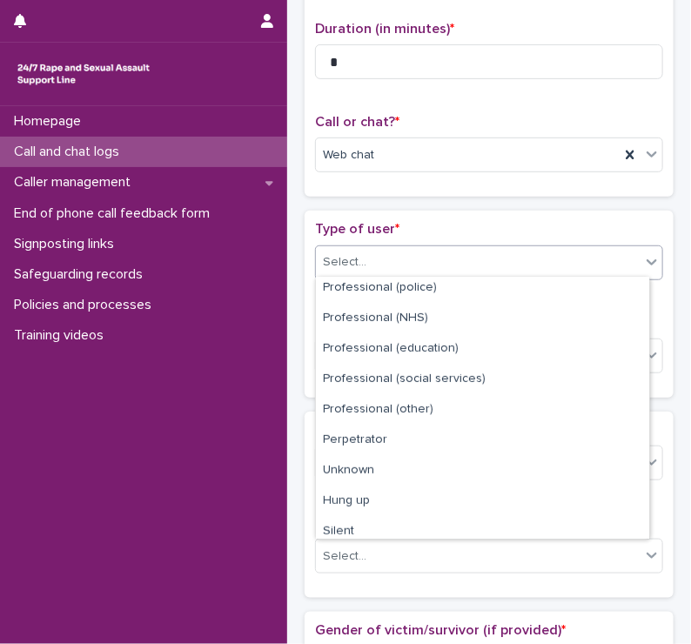
scroll to position [195, 0]
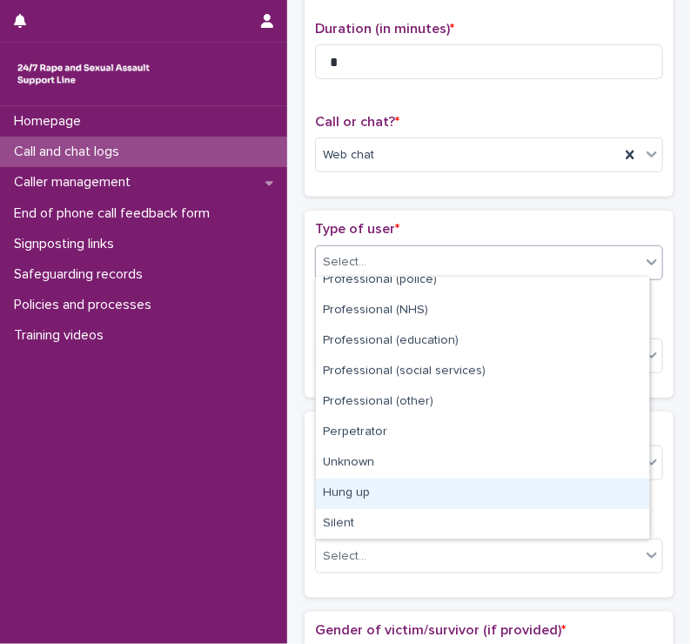
click at [348, 487] on div "Hung up" at bounding box center [482, 494] width 333 height 30
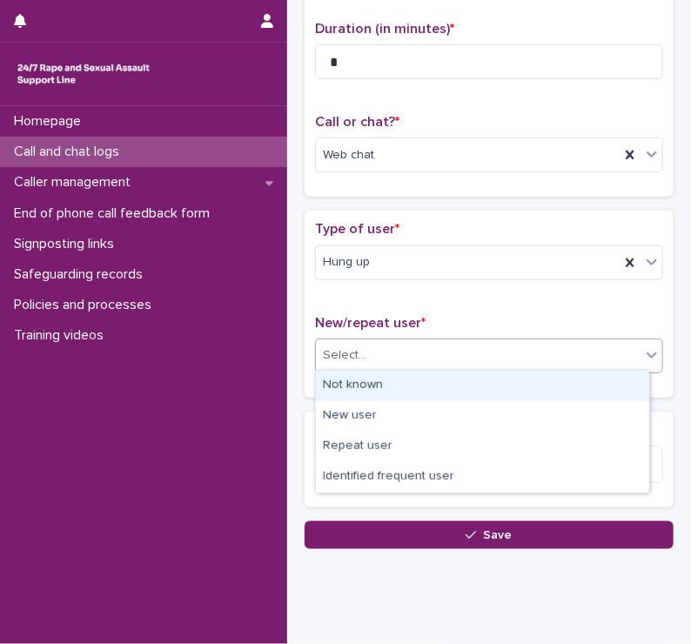
click at [354, 353] on div "Select..." at bounding box center [345, 356] width 44 height 18
click at [345, 386] on div "Not known" at bounding box center [482, 386] width 333 height 30
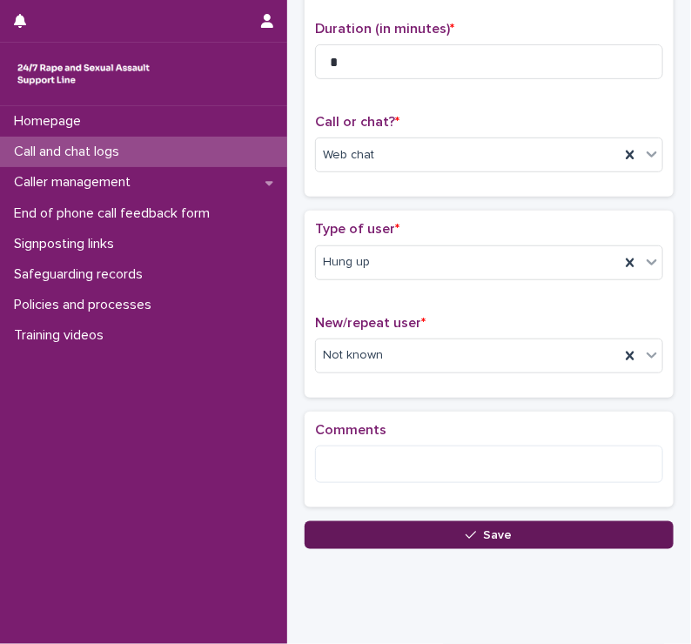
click at [394, 542] on button "Save" at bounding box center [489, 535] width 369 height 28
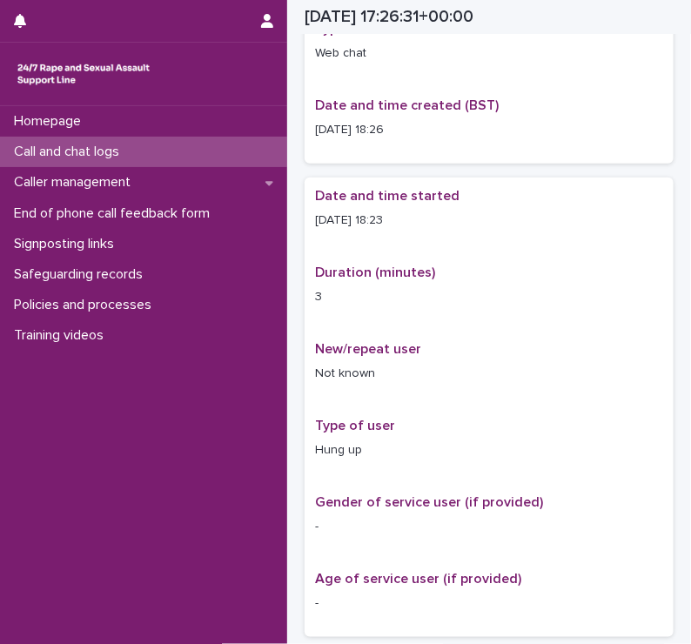
scroll to position [181, 0]
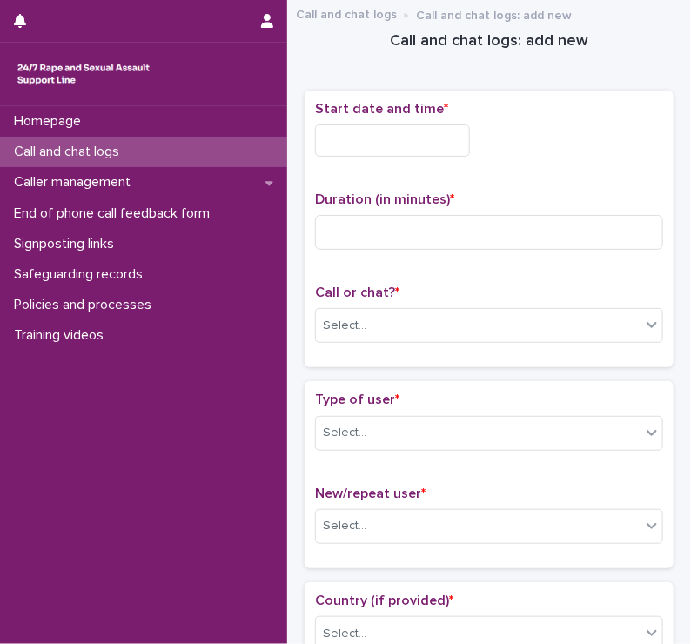
click at [350, 139] on input "text" at bounding box center [392, 140] width 155 height 32
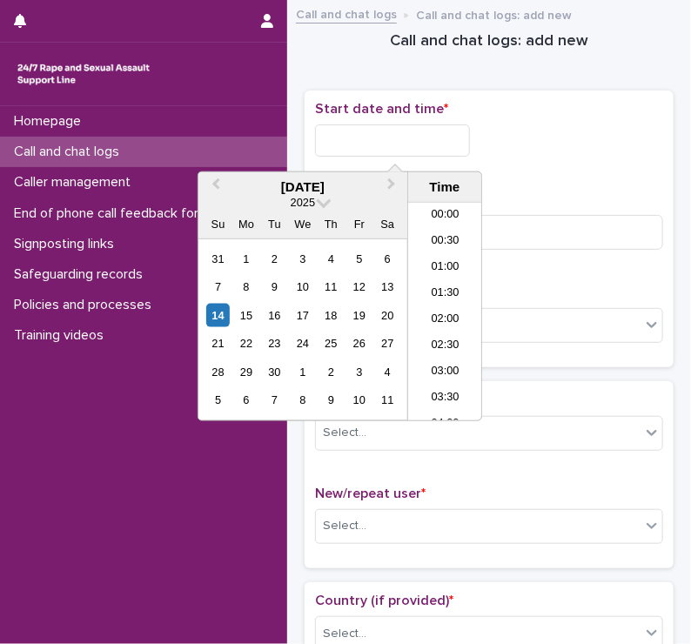
scroll to position [844, 0]
click at [439, 333] on li "18:30" at bounding box center [445, 338] width 74 height 26
click at [417, 142] on input "**********" at bounding box center [392, 140] width 155 height 32
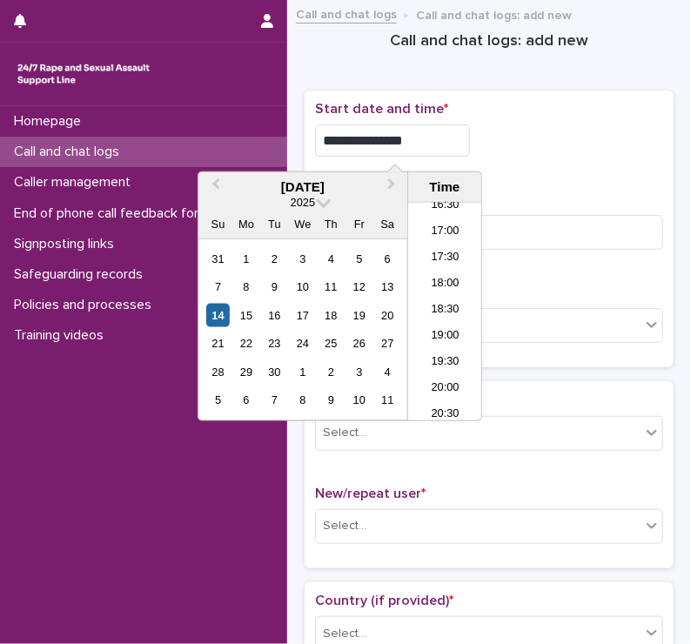
type input "**********"
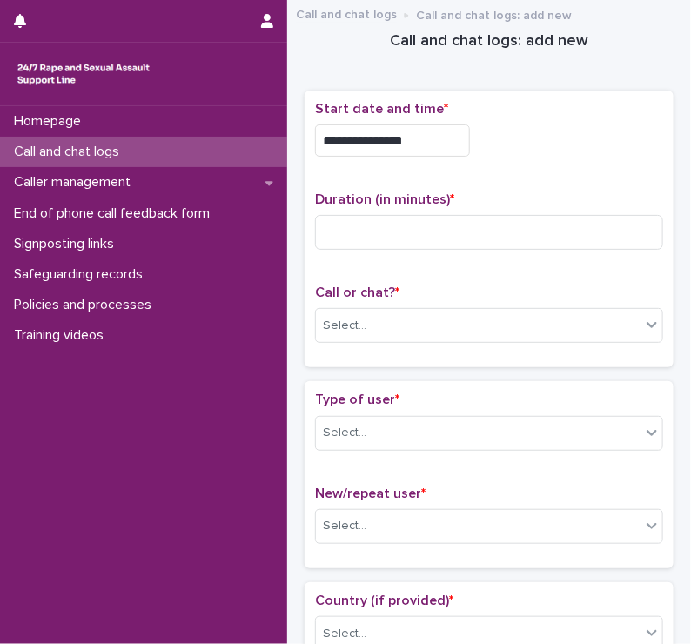
click at [510, 147] on div "**********" at bounding box center [489, 140] width 348 height 32
click at [361, 226] on input at bounding box center [489, 232] width 348 height 35
type input "*"
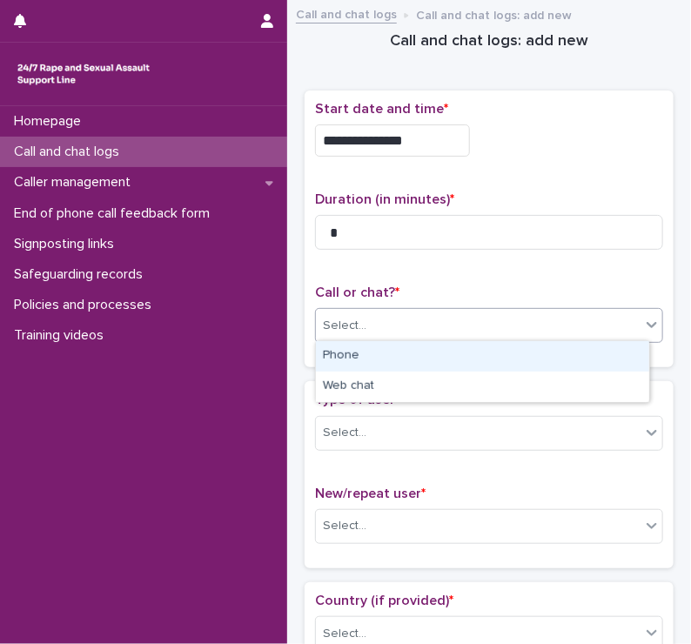
click at [332, 318] on div "Select..." at bounding box center [345, 326] width 44 height 18
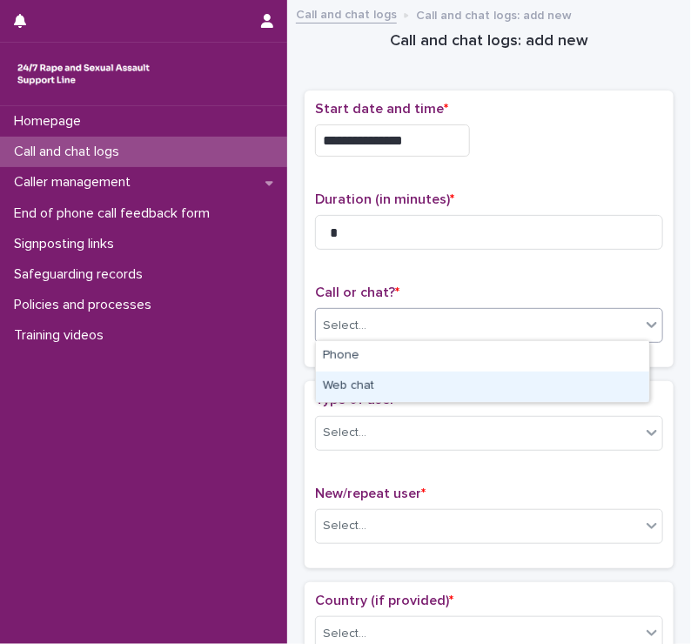
click at [333, 389] on div "Web chat" at bounding box center [482, 387] width 333 height 30
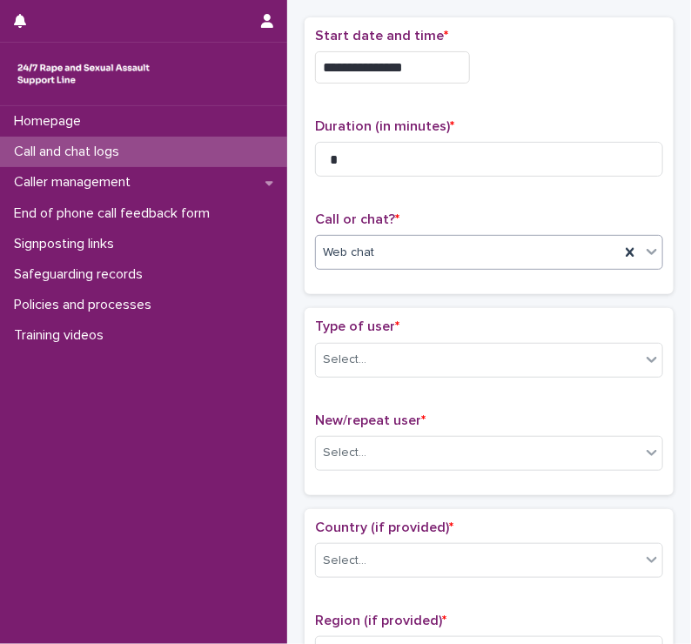
scroll to position [73, 0]
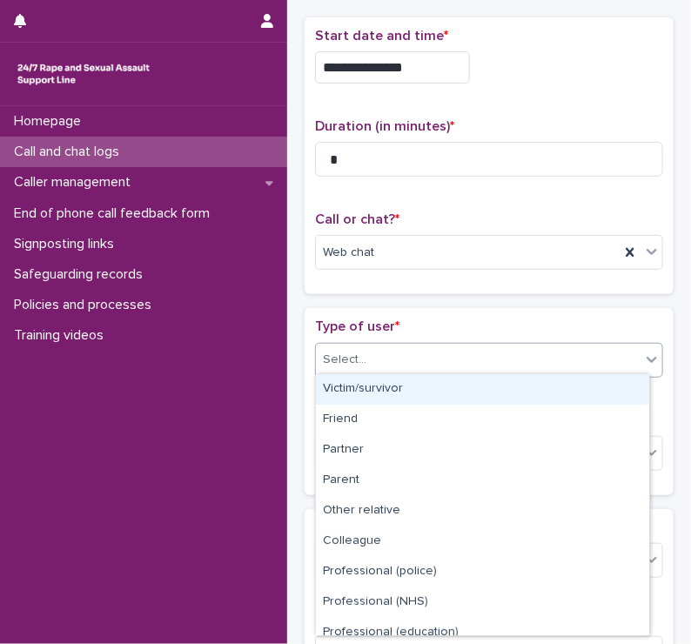
click at [339, 360] on div "Select..." at bounding box center [345, 360] width 44 height 18
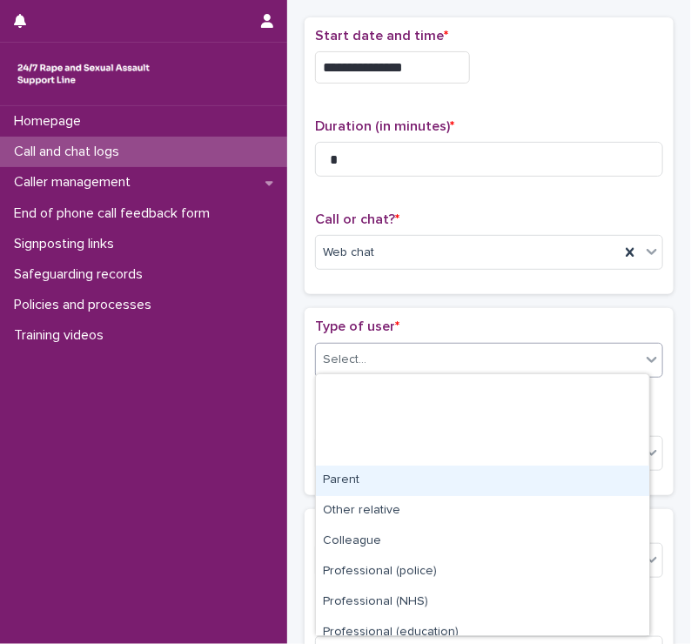
scroll to position [195, 0]
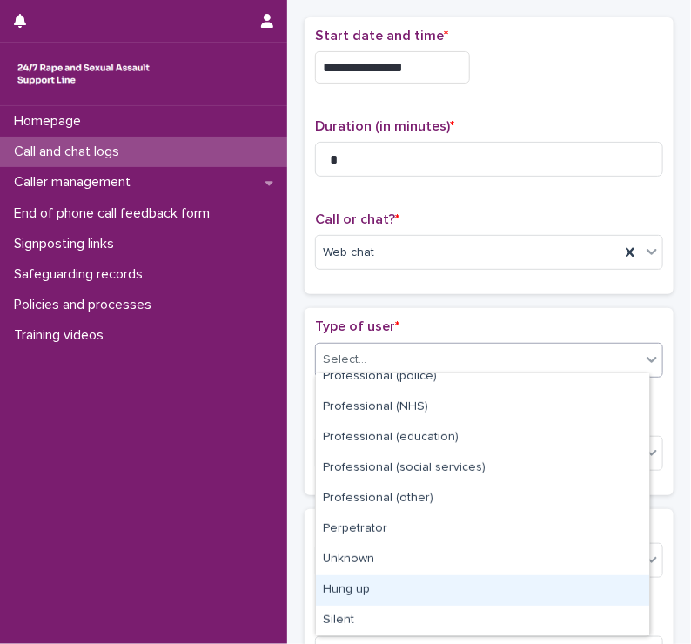
click at [332, 586] on div "Hung up" at bounding box center [482, 590] width 333 height 30
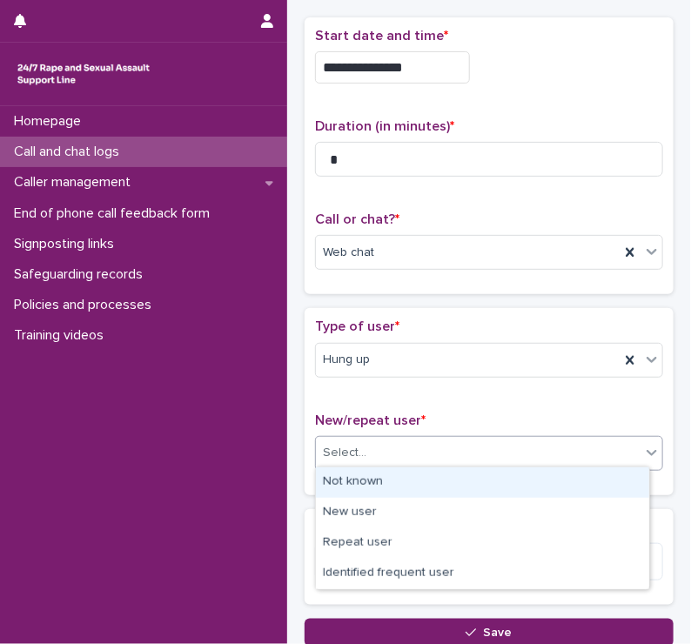
click at [347, 454] on div "Select..." at bounding box center [345, 453] width 44 height 18
click at [341, 481] on div "Not known" at bounding box center [482, 483] width 333 height 30
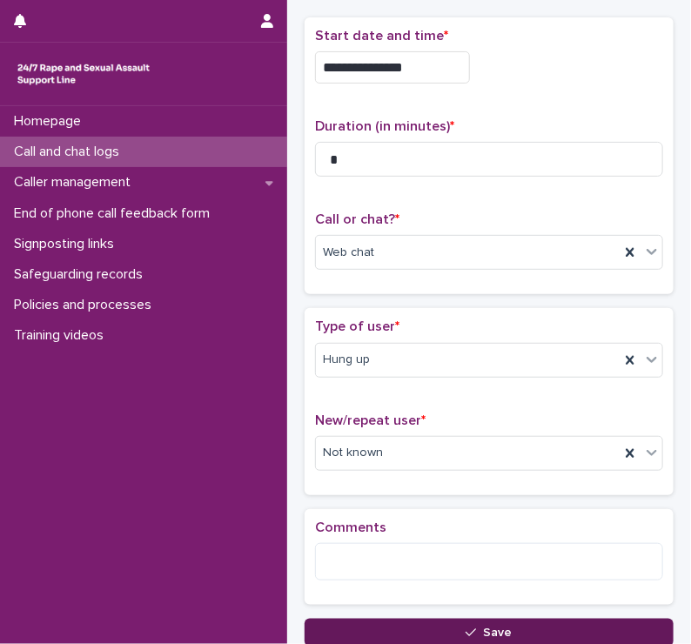
click at [365, 629] on button "Save" at bounding box center [489, 633] width 369 height 28
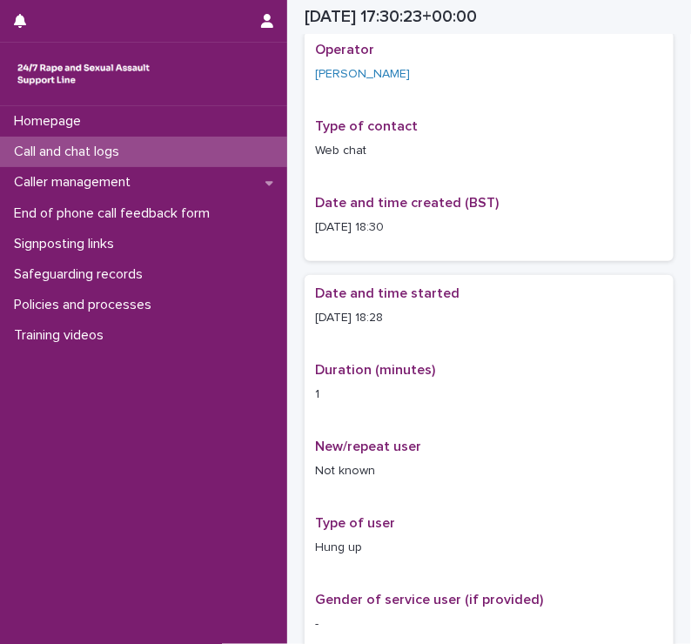
scroll to position [84, 0]
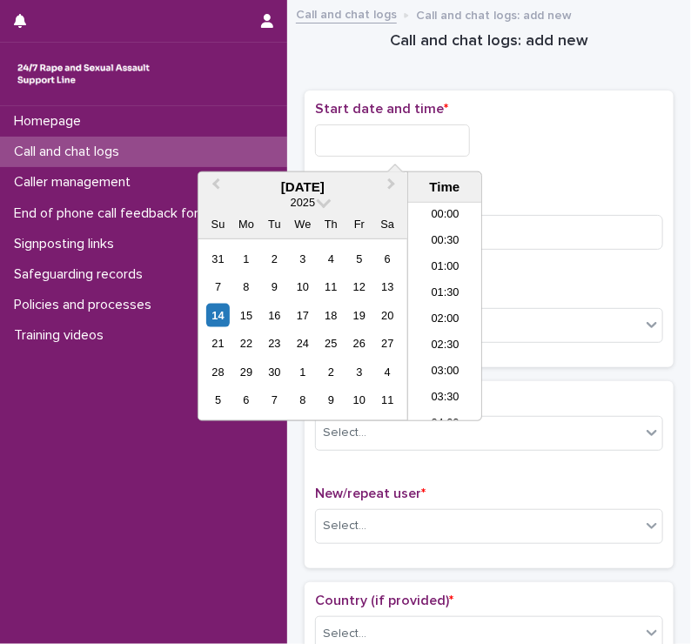
click at [357, 143] on input "text" at bounding box center [392, 140] width 155 height 32
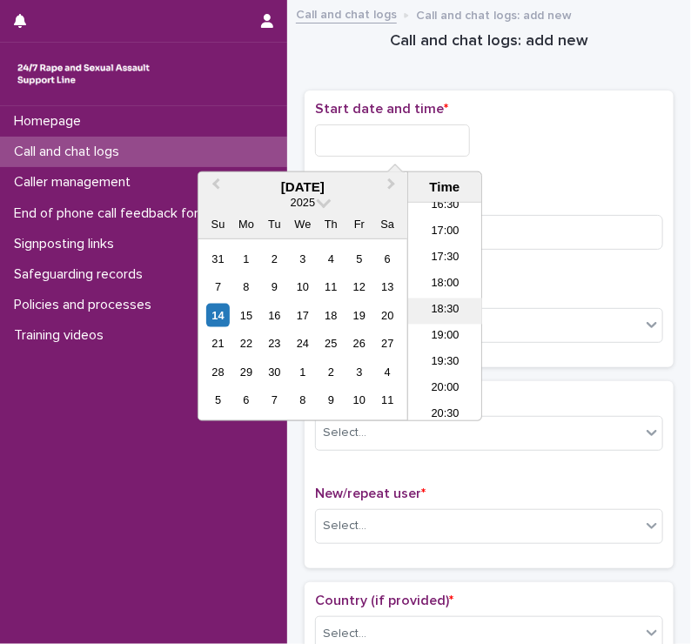
click at [428, 312] on li "18:30" at bounding box center [445, 312] width 74 height 26
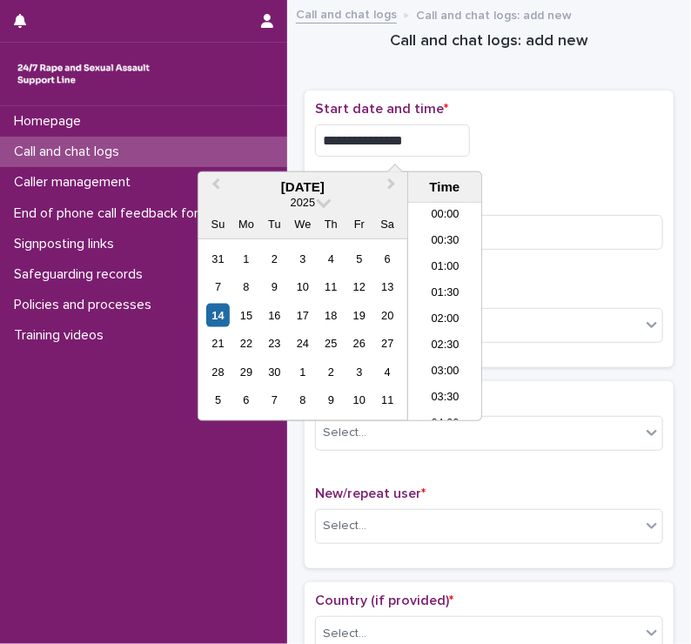
click at [423, 138] on input "**********" at bounding box center [392, 140] width 155 height 32
type input "**********"
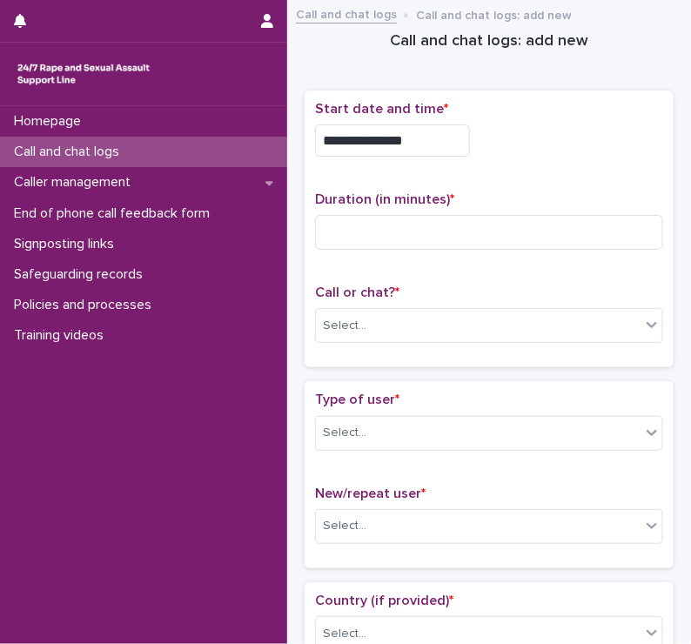
click at [529, 145] on div "**********" at bounding box center [489, 140] width 348 height 32
click at [330, 223] on input at bounding box center [489, 232] width 348 height 35
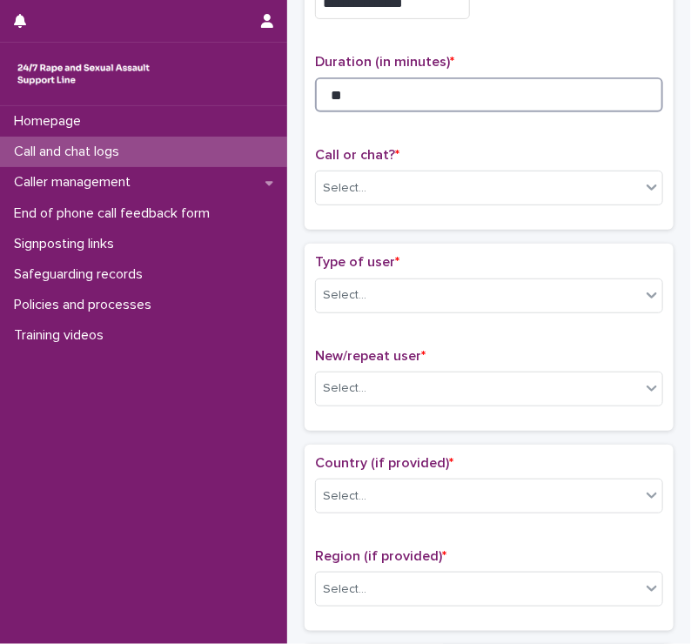
scroll to position [153, 0]
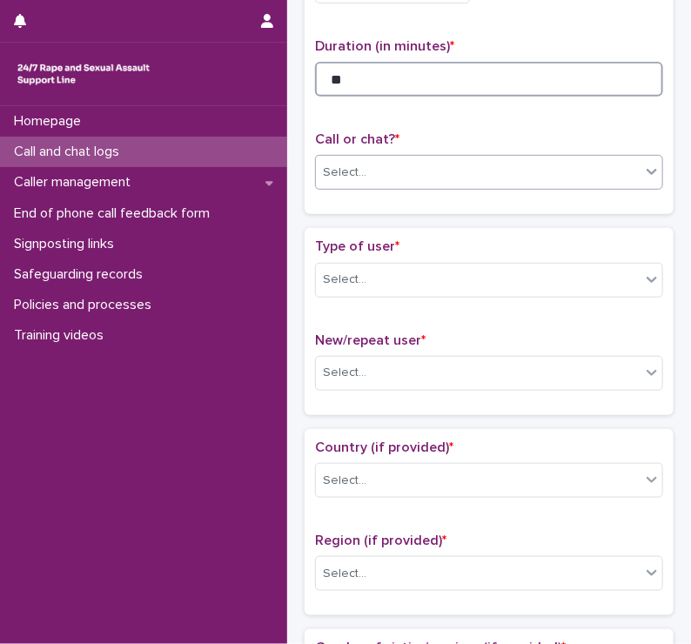
type input "**"
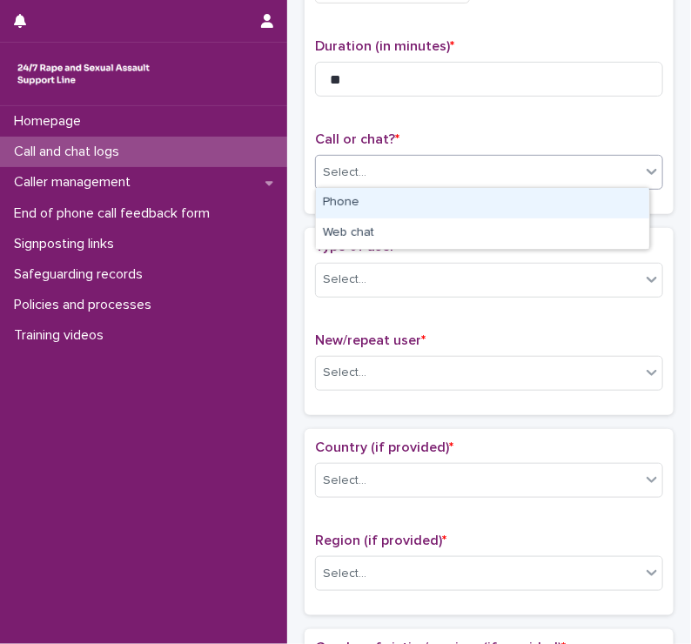
click at [332, 170] on div "Select..." at bounding box center [345, 173] width 44 height 18
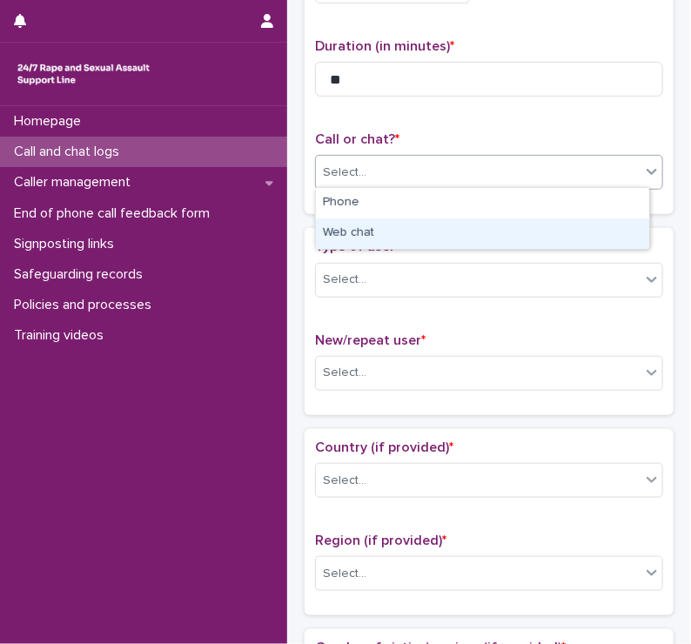
click at [336, 236] on div "Web chat" at bounding box center [482, 234] width 333 height 30
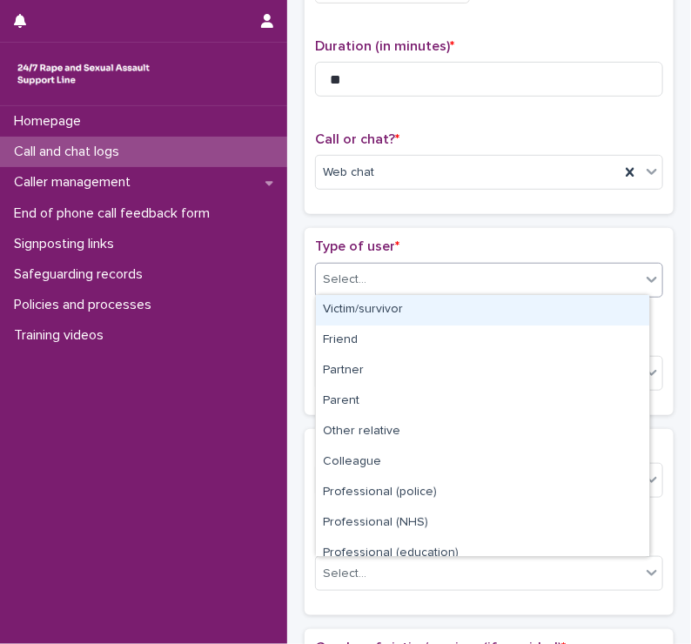
click at [345, 275] on div "Select..." at bounding box center [345, 280] width 44 height 18
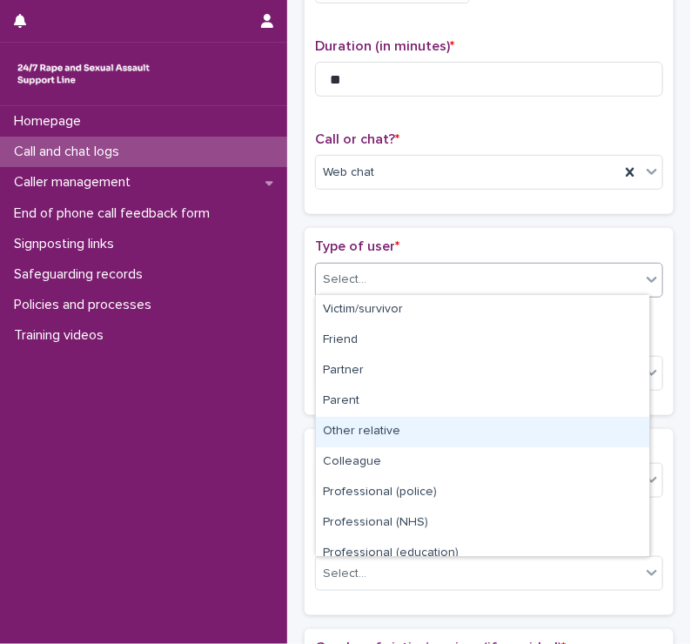
click at [340, 443] on div "Other relative" at bounding box center [482, 432] width 333 height 30
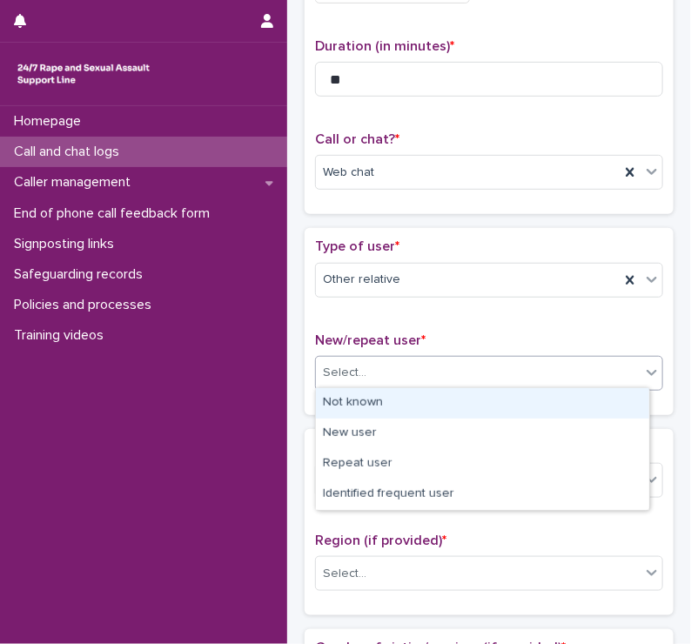
click at [343, 367] on div "Select..." at bounding box center [345, 373] width 44 height 18
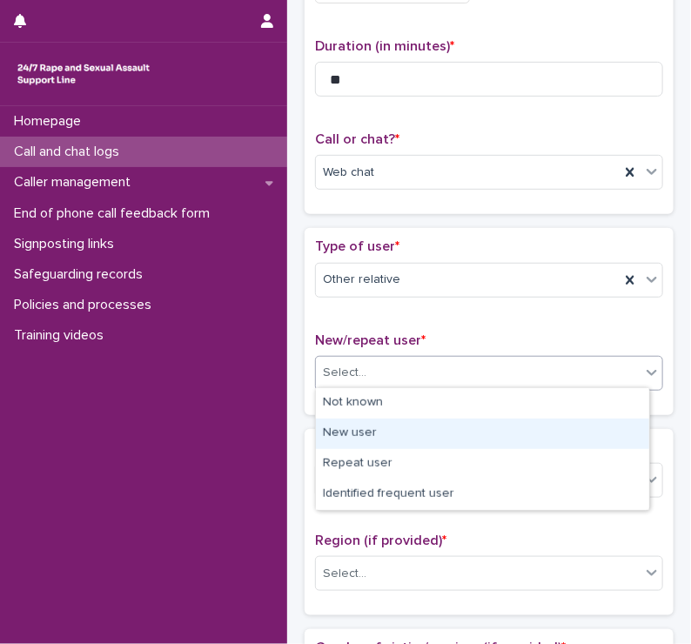
click at [348, 435] on div "New user" at bounding box center [482, 434] width 333 height 30
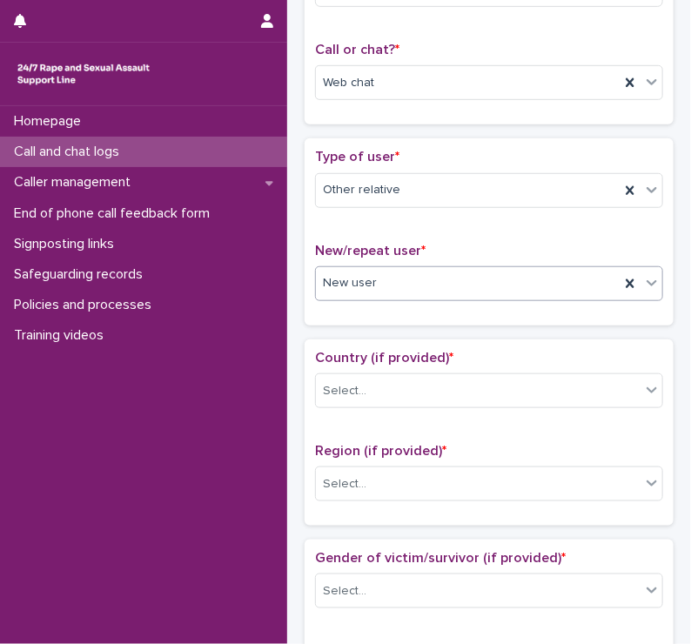
scroll to position [244, 0]
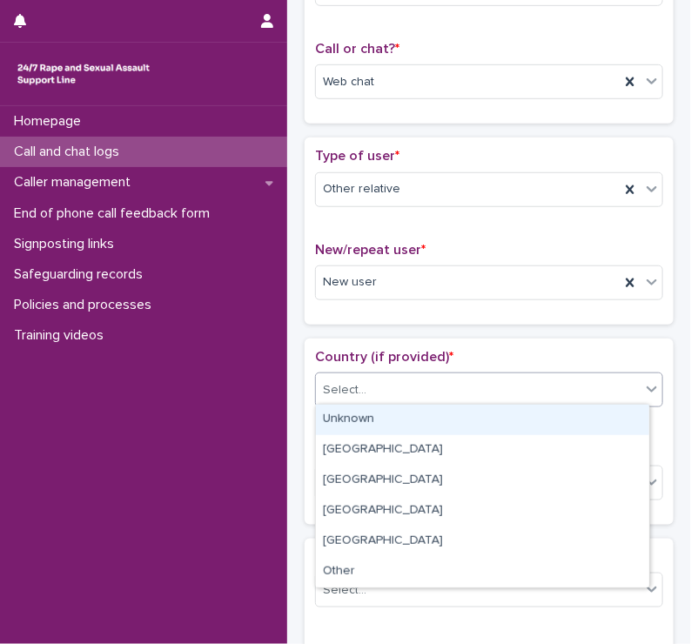
click at [341, 390] on div "Select..." at bounding box center [345, 390] width 44 height 18
click at [334, 424] on div "Unknown" at bounding box center [482, 420] width 333 height 30
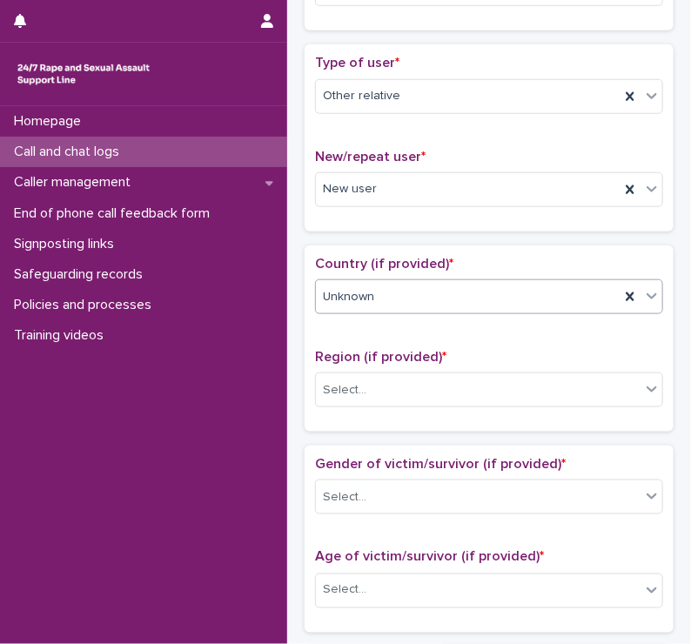
scroll to position [338, 0]
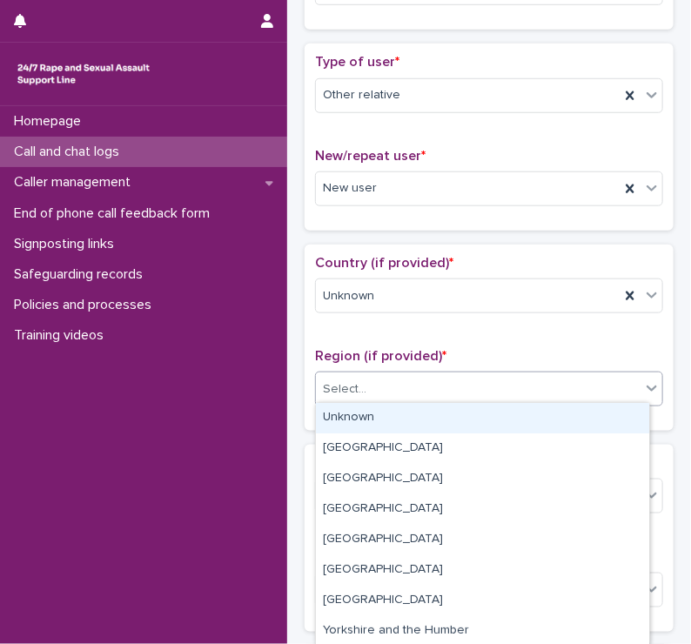
click at [330, 389] on div "Select..." at bounding box center [345, 389] width 44 height 18
click at [330, 421] on div "Unknown" at bounding box center [482, 418] width 333 height 30
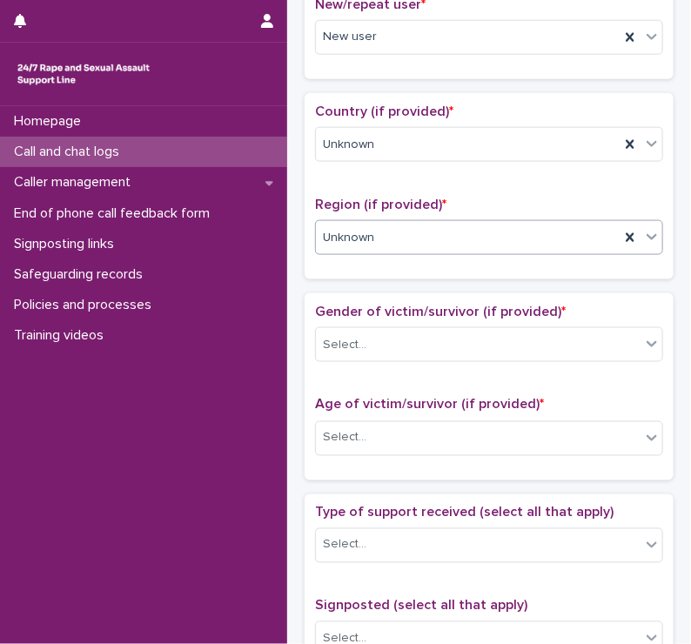
scroll to position [490, 0]
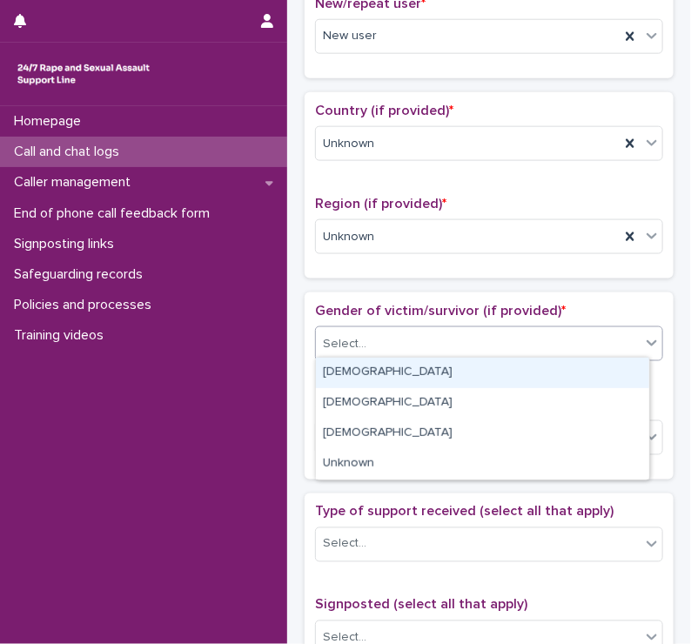
click at [343, 335] on div "Select..." at bounding box center [345, 344] width 44 height 18
click at [343, 383] on div "[DEMOGRAPHIC_DATA]" at bounding box center [482, 373] width 333 height 30
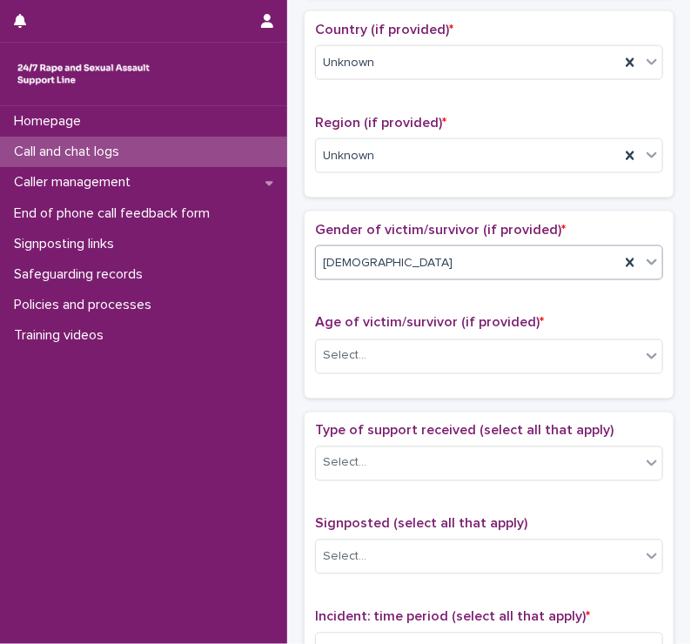
scroll to position [571, 0]
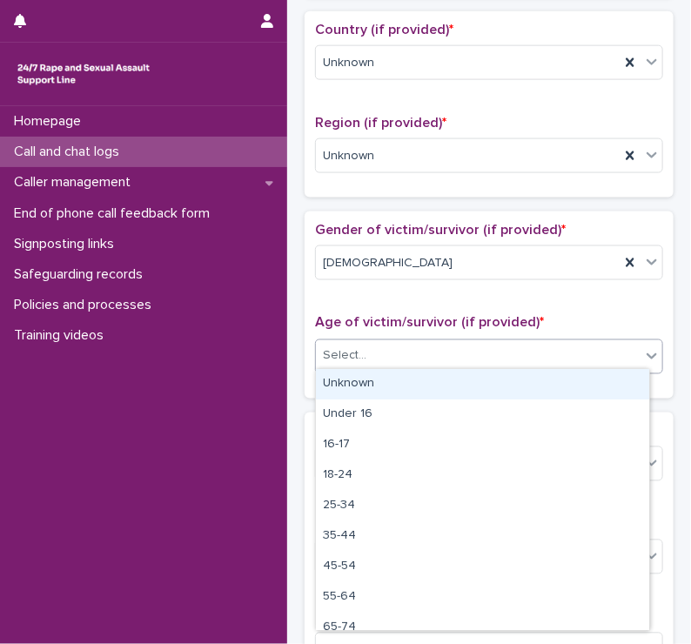
click at [338, 347] on div "Select..." at bounding box center [345, 356] width 44 height 18
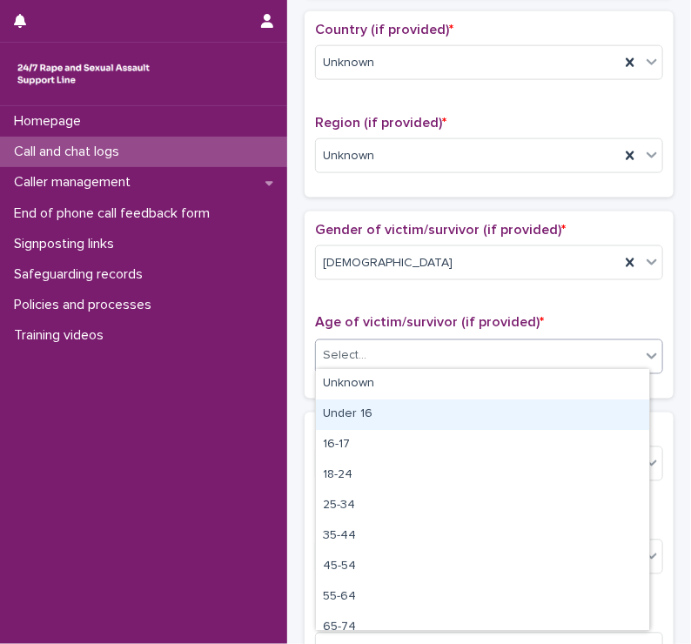
click at [337, 412] on div "Under 16" at bounding box center [482, 415] width 333 height 30
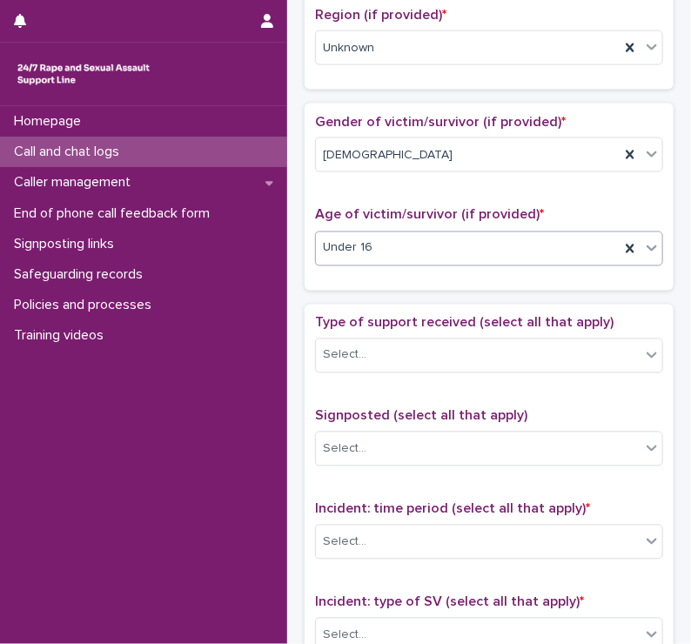
scroll to position [679, 0]
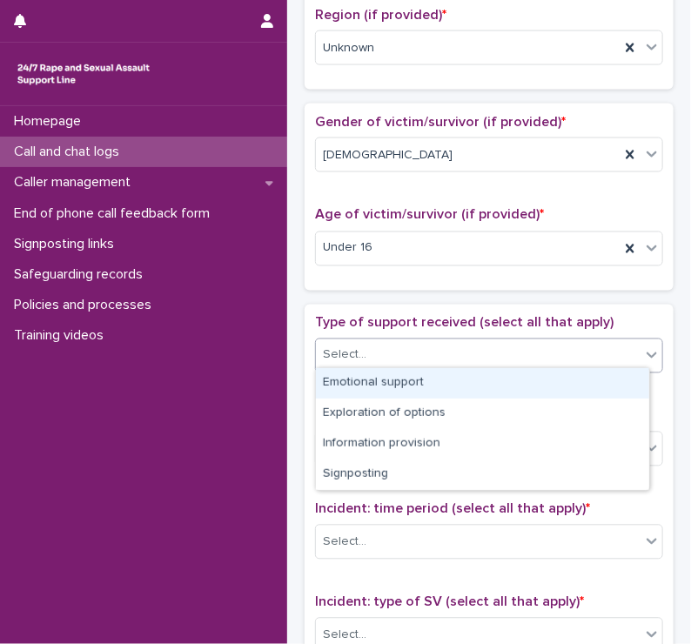
click at [351, 347] on div "Select..." at bounding box center [345, 356] width 44 height 18
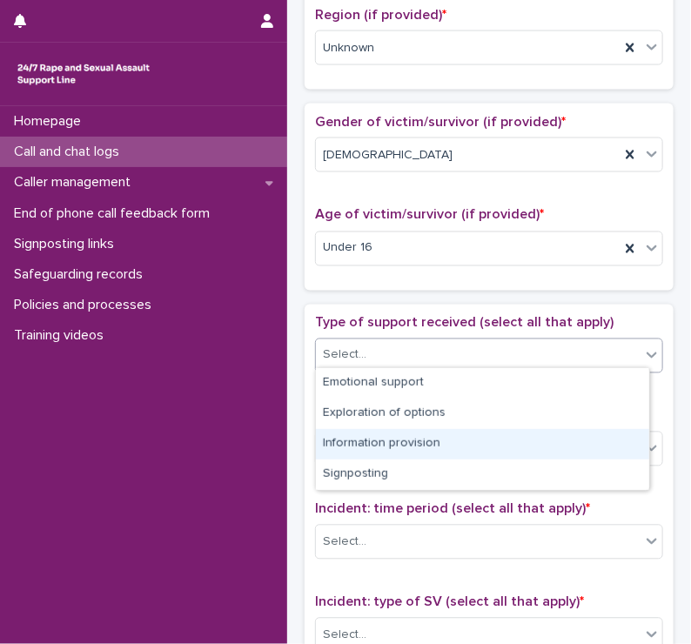
click at [358, 441] on div "Information provision" at bounding box center [482, 444] width 333 height 30
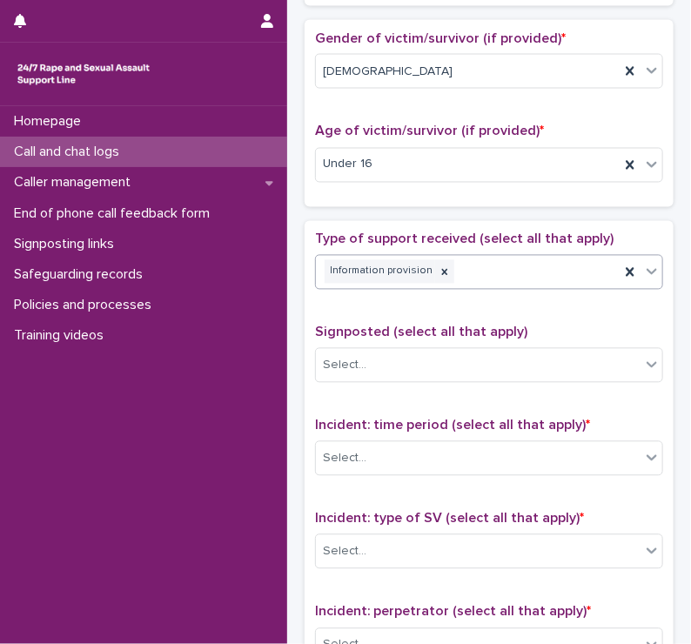
scroll to position [771, 0]
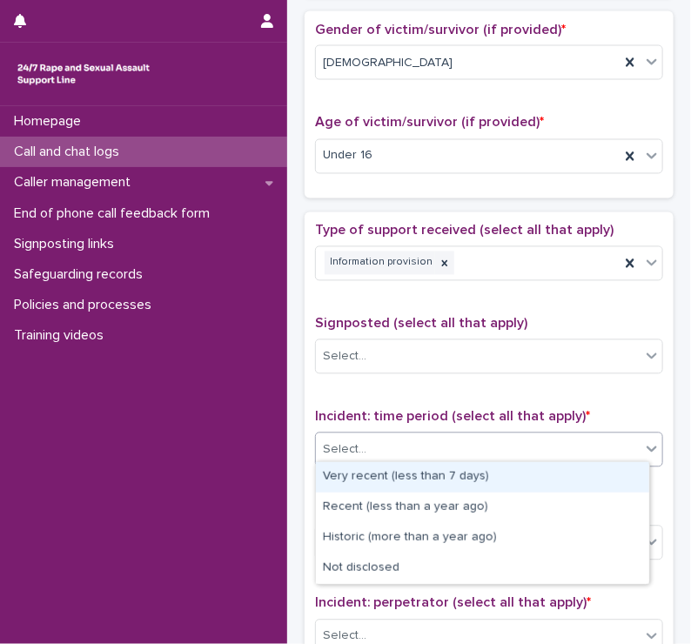
click at [355, 441] on div "Select..." at bounding box center [345, 450] width 44 height 18
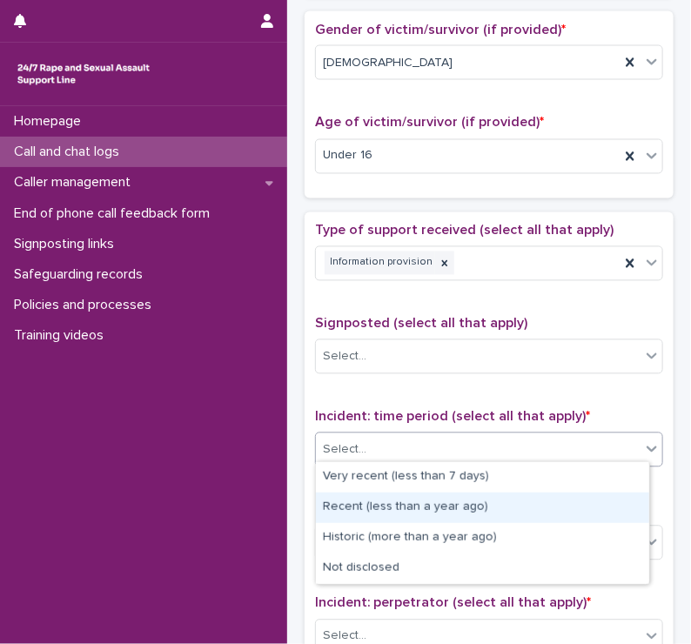
click at [353, 515] on div "Recent (less than a year ago)" at bounding box center [482, 508] width 333 height 30
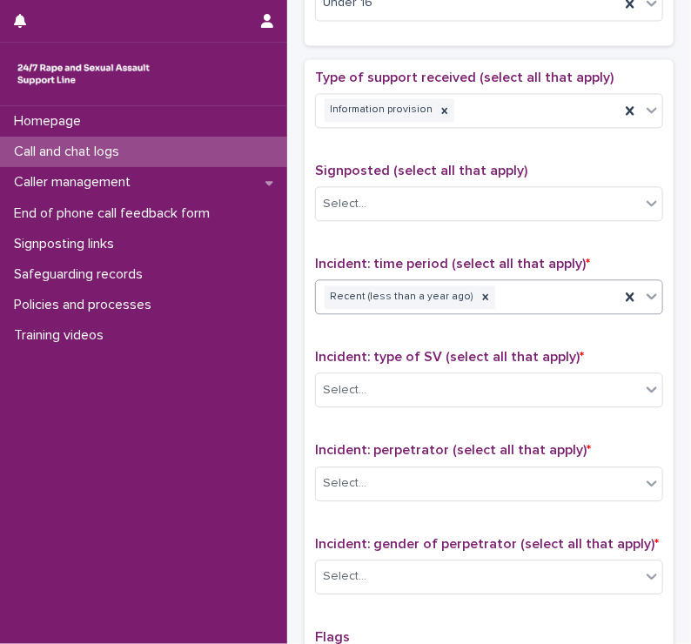
scroll to position [926, 0]
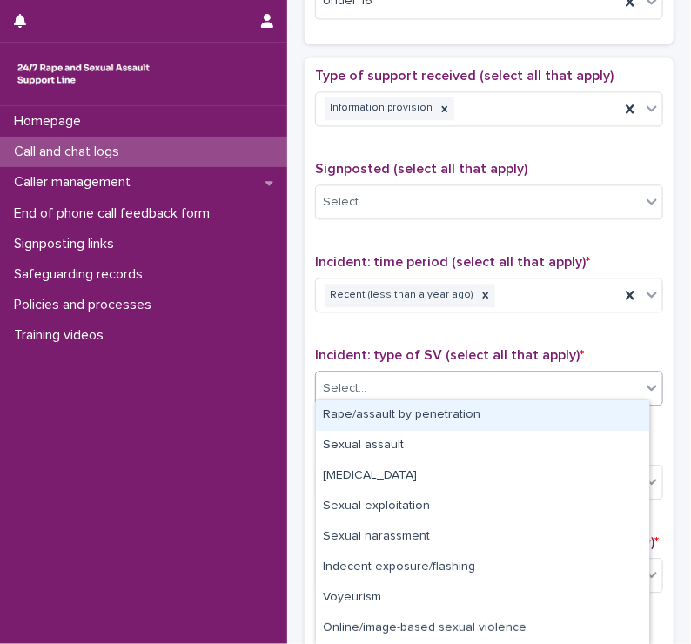
click at [353, 381] on div "Select..." at bounding box center [345, 389] width 44 height 18
click at [353, 414] on div "Rape/assault by penetration" at bounding box center [482, 415] width 333 height 30
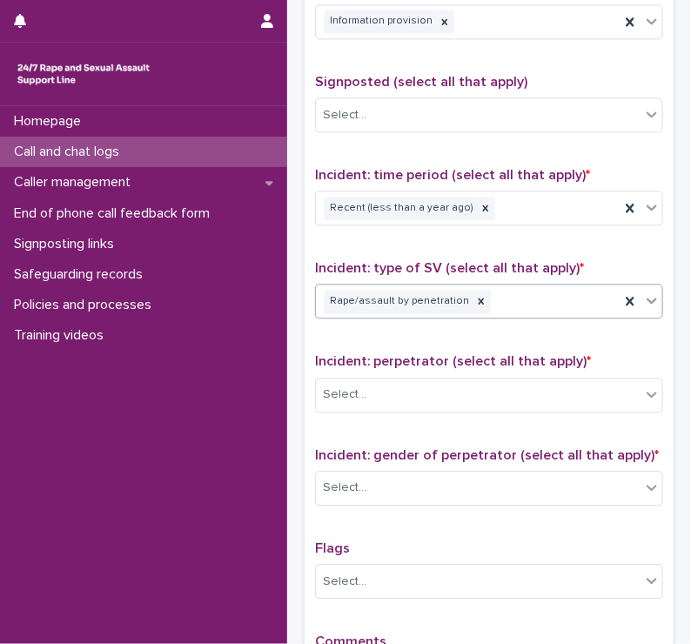
scroll to position [1019, 0]
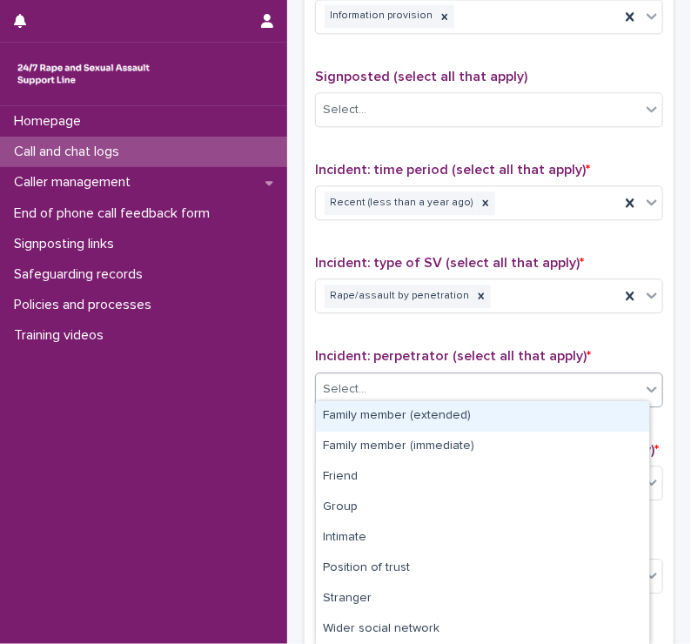
click at [351, 385] on div "Select..." at bounding box center [345, 389] width 44 height 18
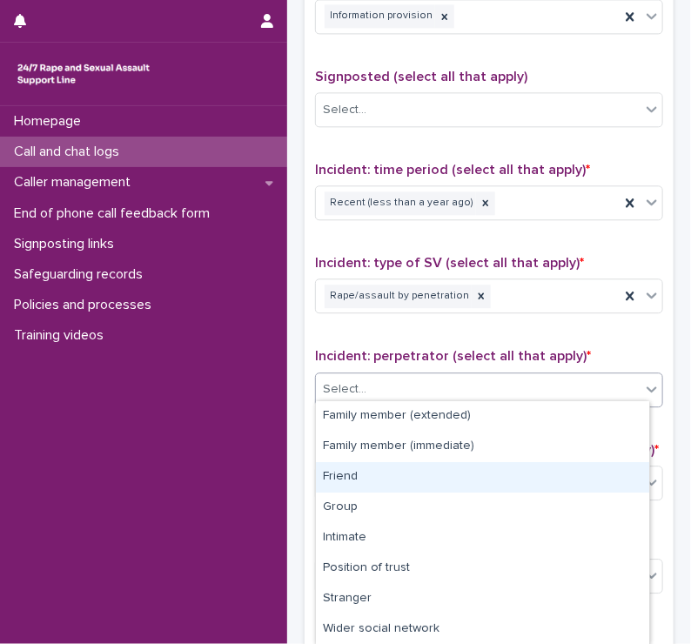
scroll to position [91, 0]
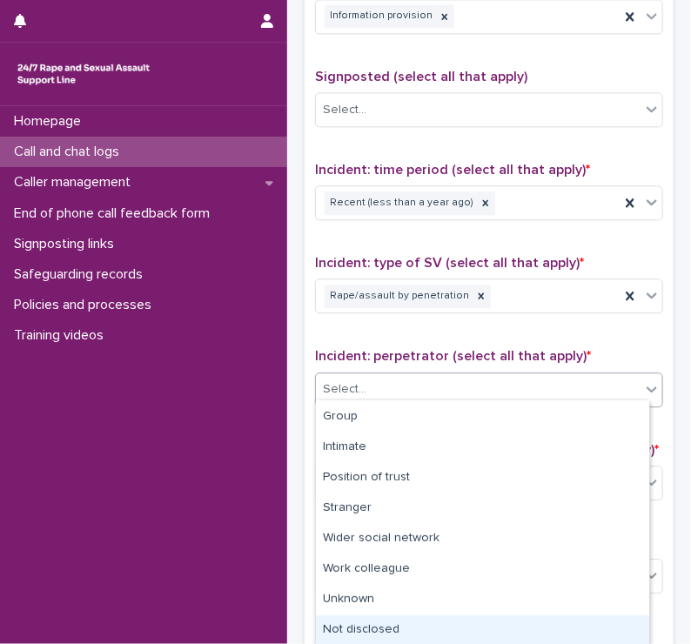
click at [343, 629] on div "Not disclosed" at bounding box center [482, 631] width 333 height 30
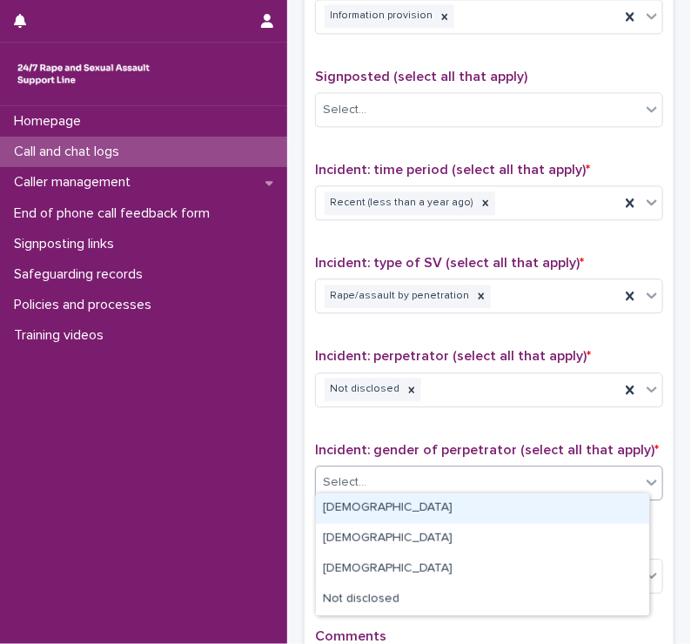
click at [341, 474] on div "Select..." at bounding box center [345, 483] width 44 height 18
click at [332, 515] on div "[DEMOGRAPHIC_DATA]" at bounding box center [482, 509] width 333 height 30
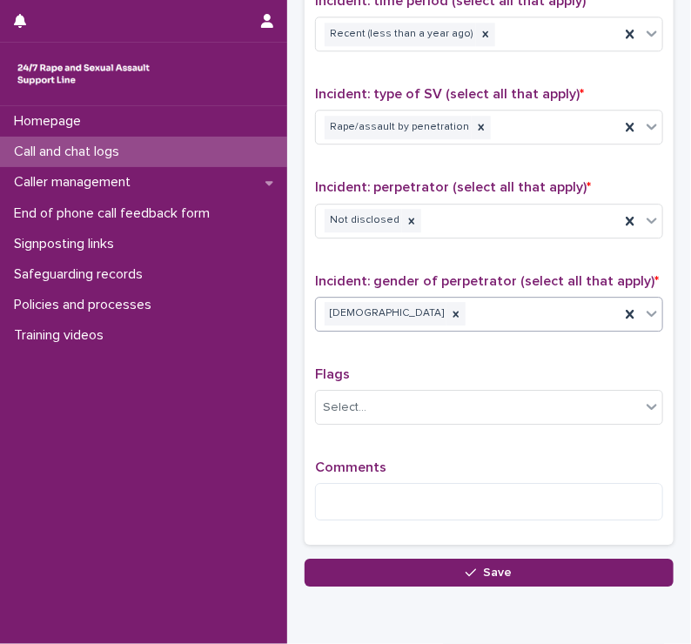
scroll to position [1189, 0]
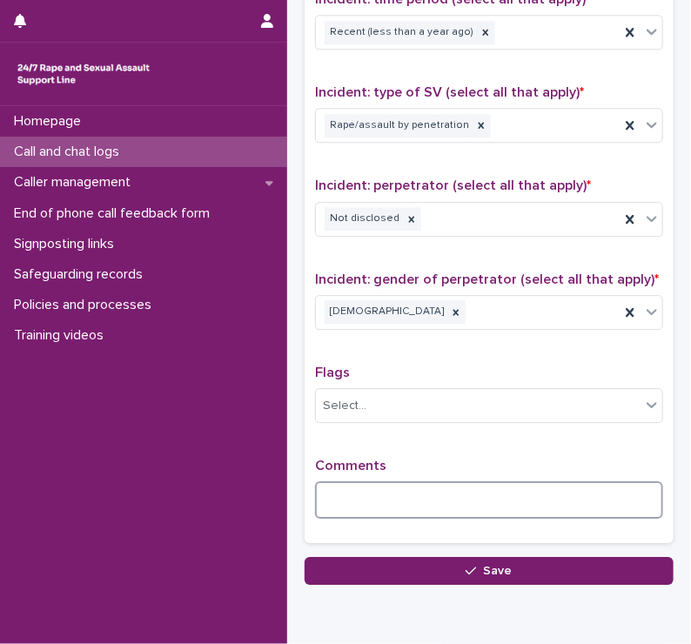
click at [333, 485] on textarea at bounding box center [489, 499] width 348 height 37
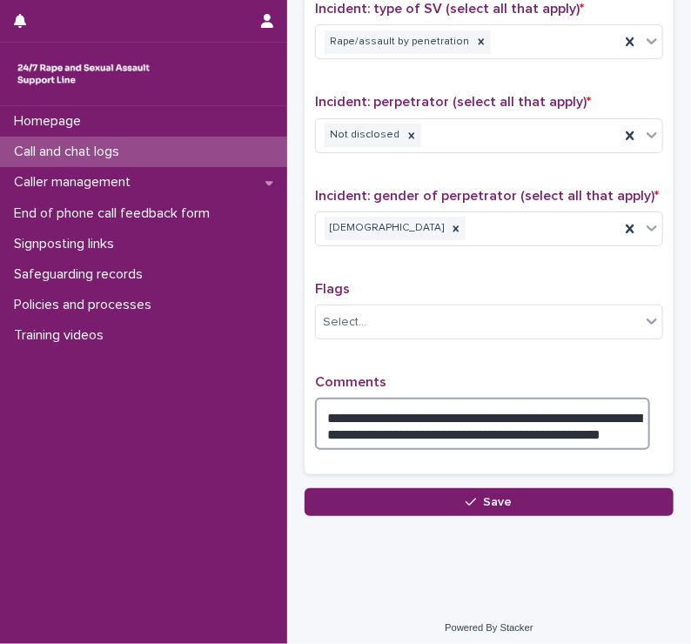
scroll to position [1274, 0]
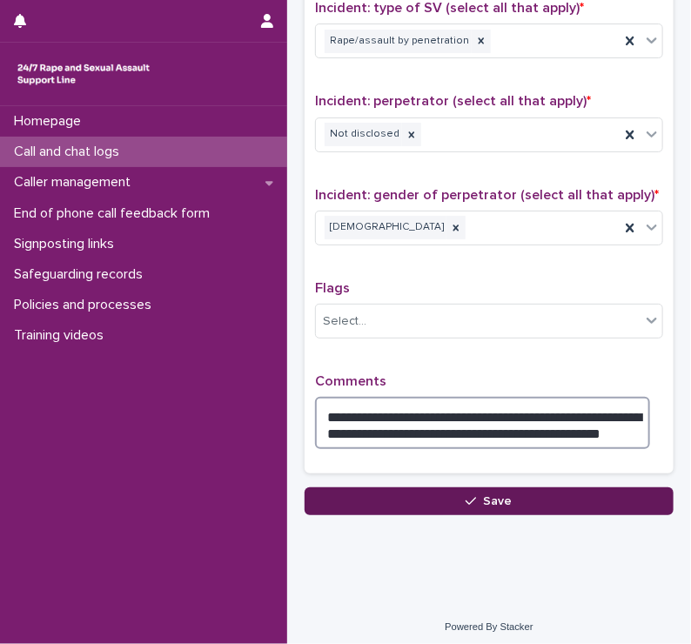
type textarea "**********"
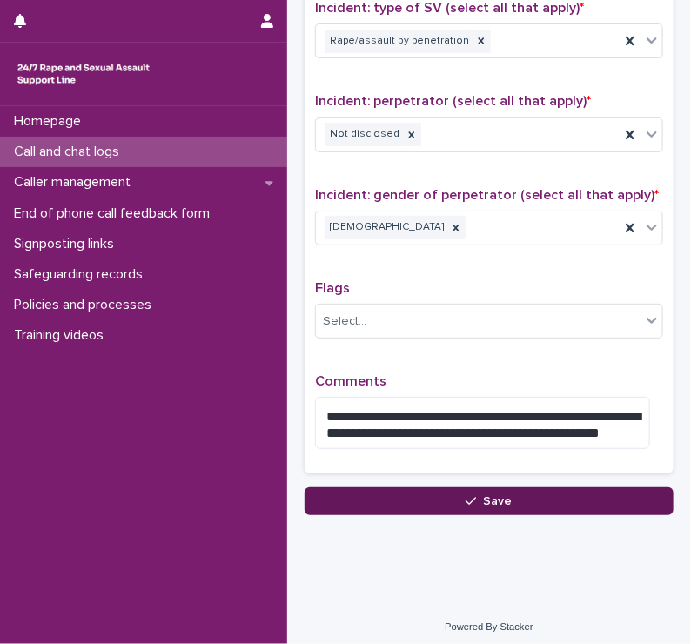
click at [397, 496] on button "Save" at bounding box center [489, 502] width 369 height 28
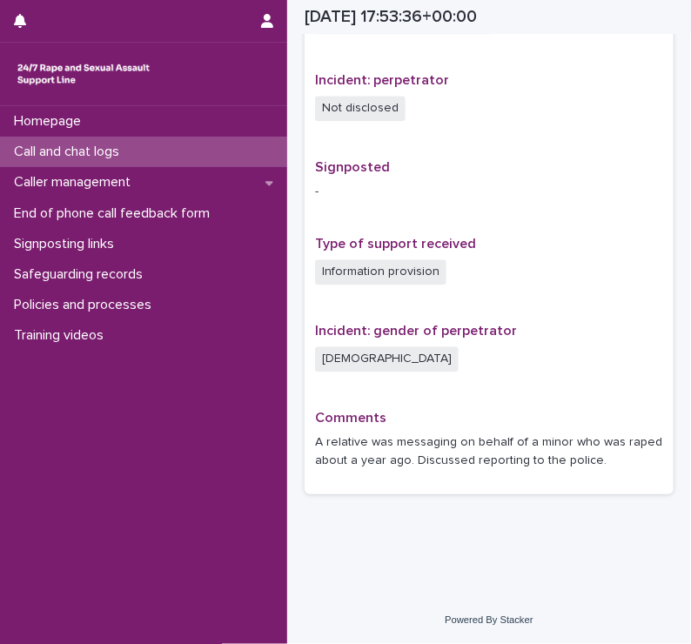
scroll to position [993, 0]
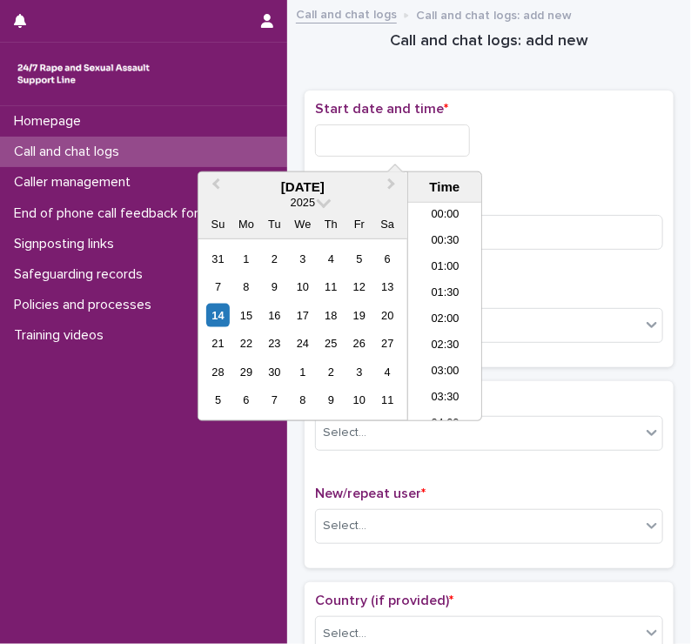
scroll to position [871, 0]
click at [340, 133] on input "text" at bounding box center [392, 140] width 155 height 32
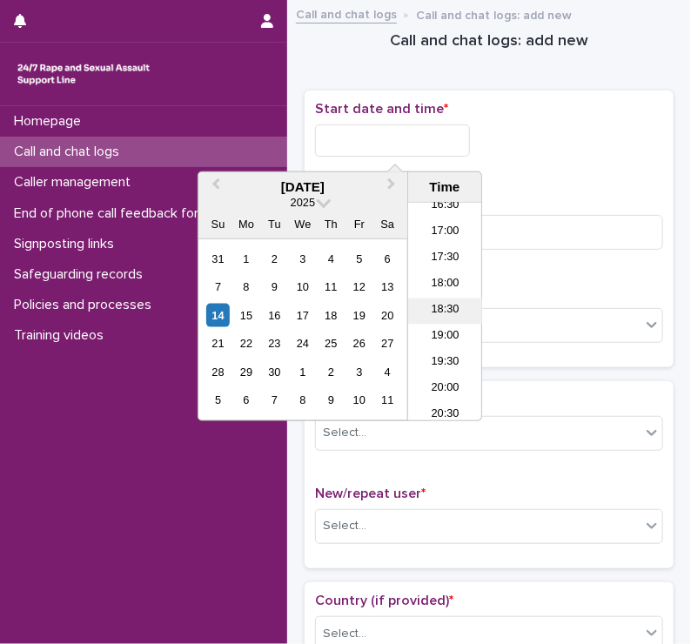
click at [408, 313] on li "18:30" at bounding box center [445, 312] width 74 height 26
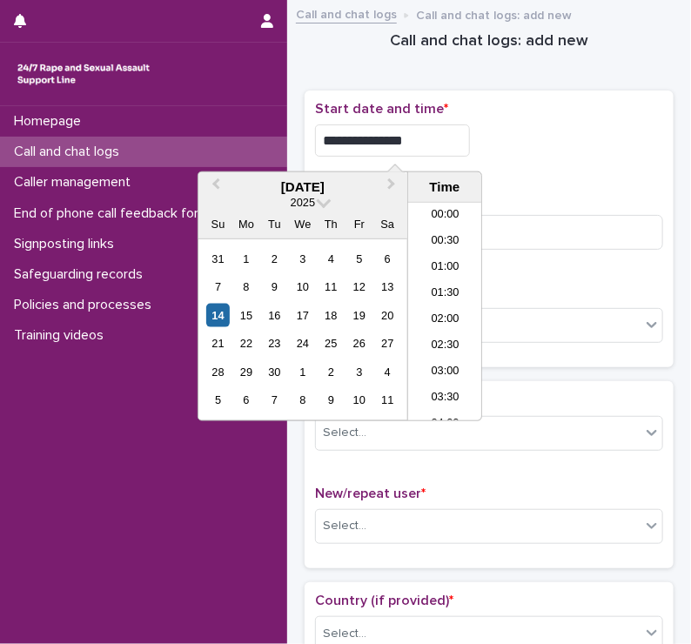
click at [424, 138] on input "**********" at bounding box center [392, 140] width 155 height 32
type input "**********"
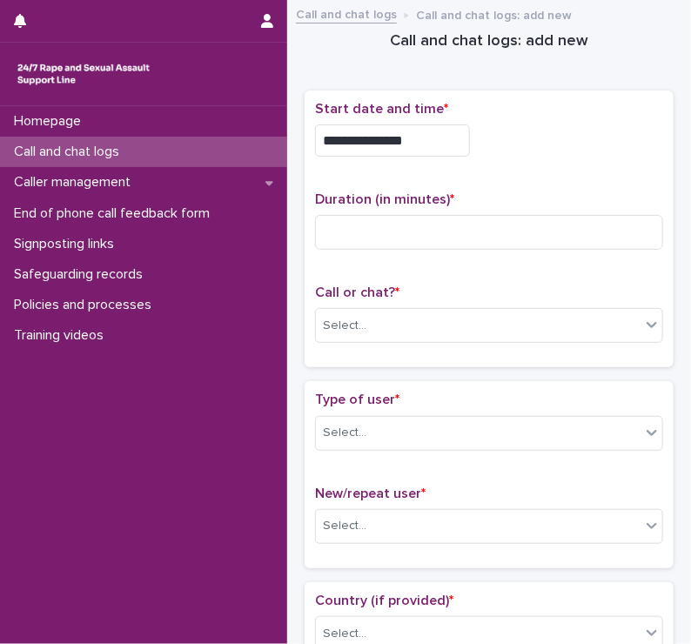
click at [525, 121] on div "**********" at bounding box center [489, 136] width 348 height 70
click at [363, 225] on input at bounding box center [489, 232] width 348 height 35
type input "*"
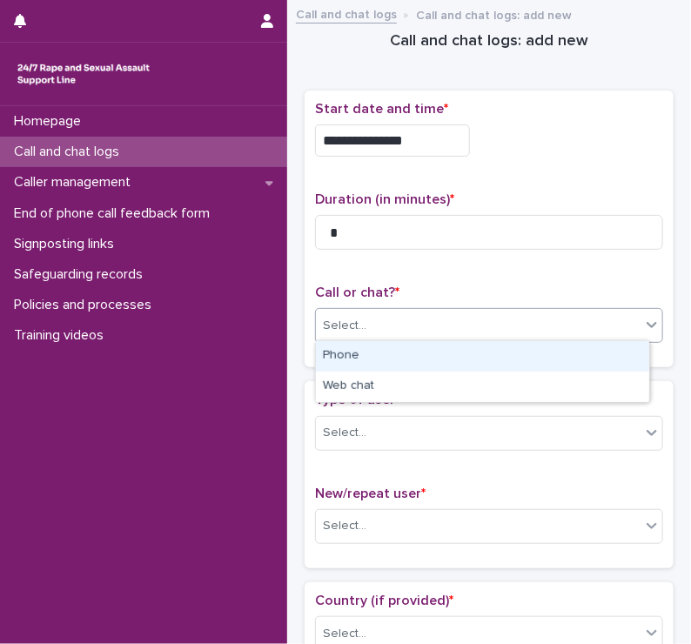
click at [361, 313] on div "Select..." at bounding box center [478, 326] width 325 height 29
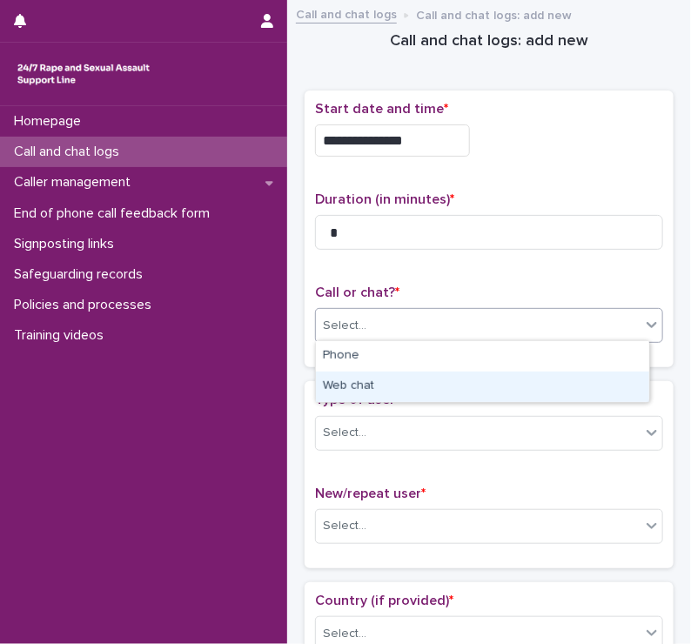
click at [355, 382] on div "Web chat" at bounding box center [482, 387] width 333 height 30
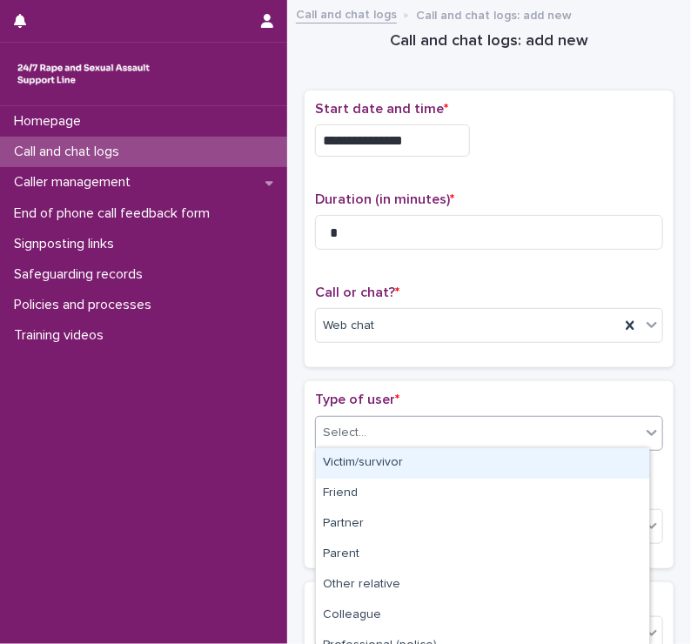
click at [357, 425] on div "Select..." at bounding box center [345, 433] width 44 height 18
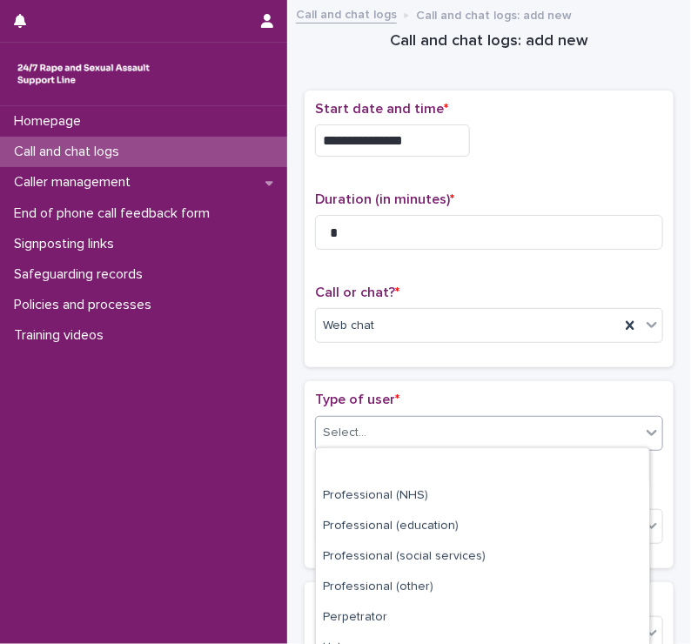
scroll to position [259, 0]
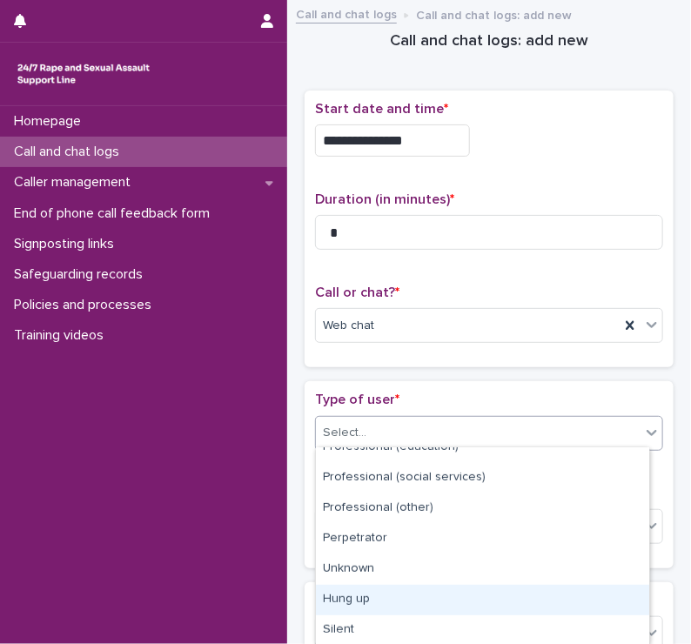
drag, startPoint x: 345, startPoint y: 582, endPoint x: 339, endPoint y: 604, distance: 22.6
click at [339, 604] on div "Hung up" at bounding box center [482, 600] width 333 height 30
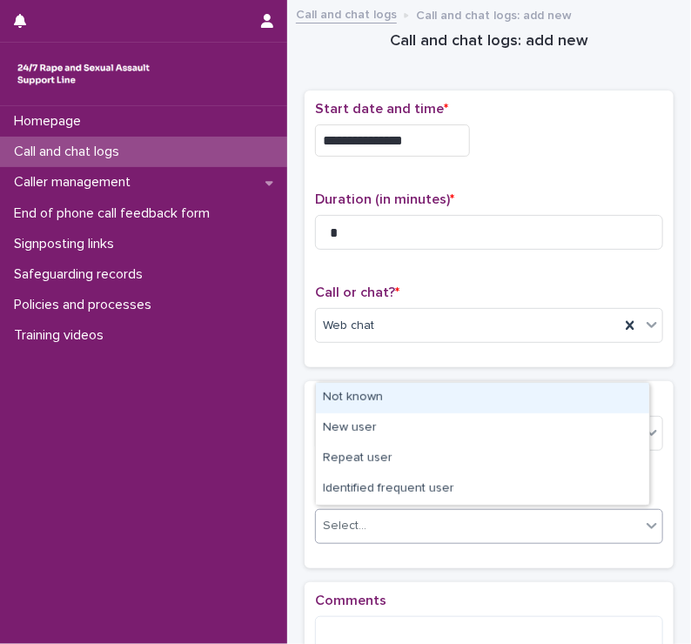
click at [359, 512] on div "Select..." at bounding box center [478, 526] width 325 height 29
click at [347, 396] on div "Not known" at bounding box center [482, 398] width 333 height 30
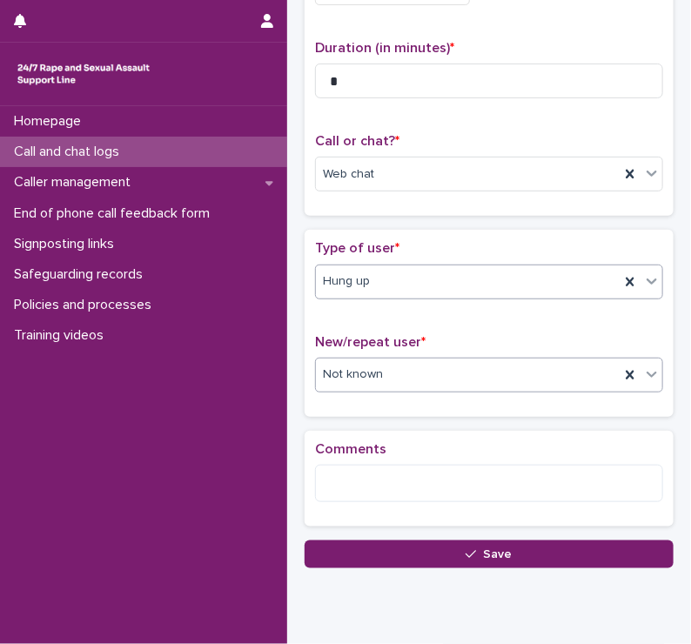
scroll to position [208, 0]
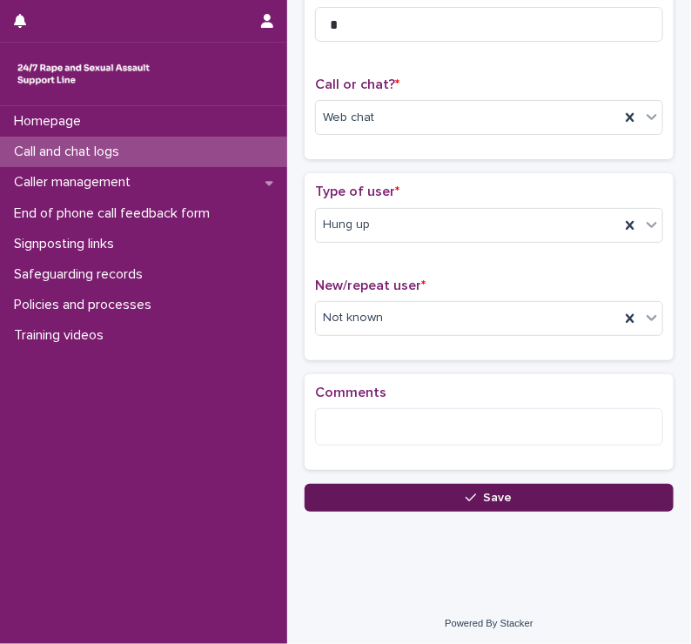
click at [355, 490] on button "Save" at bounding box center [489, 498] width 369 height 28
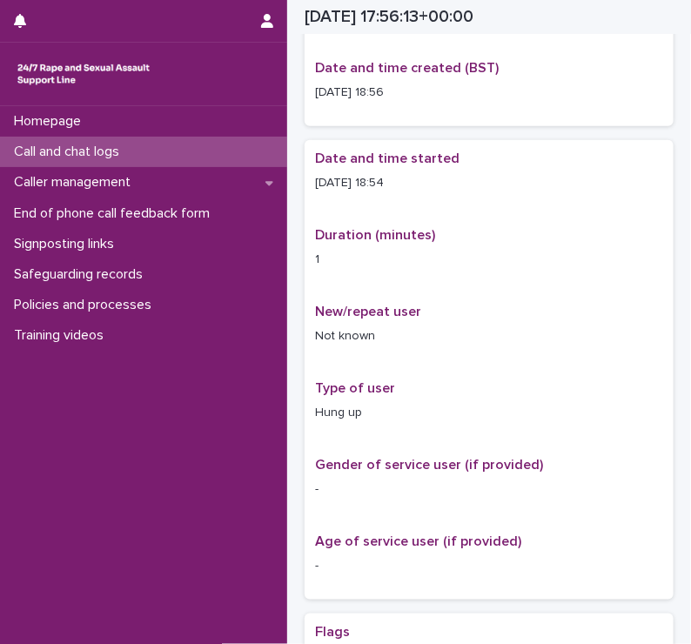
scroll to position [219, 0]
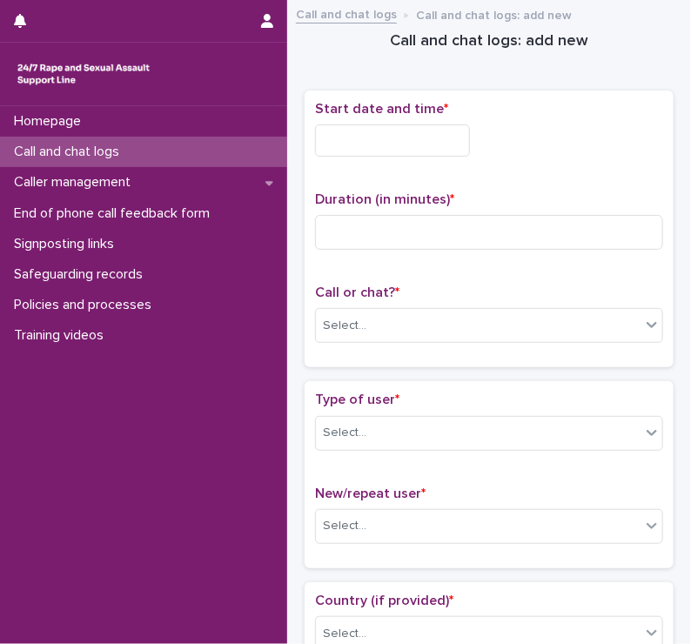
click at [367, 136] on input "text" at bounding box center [392, 140] width 155 height 32
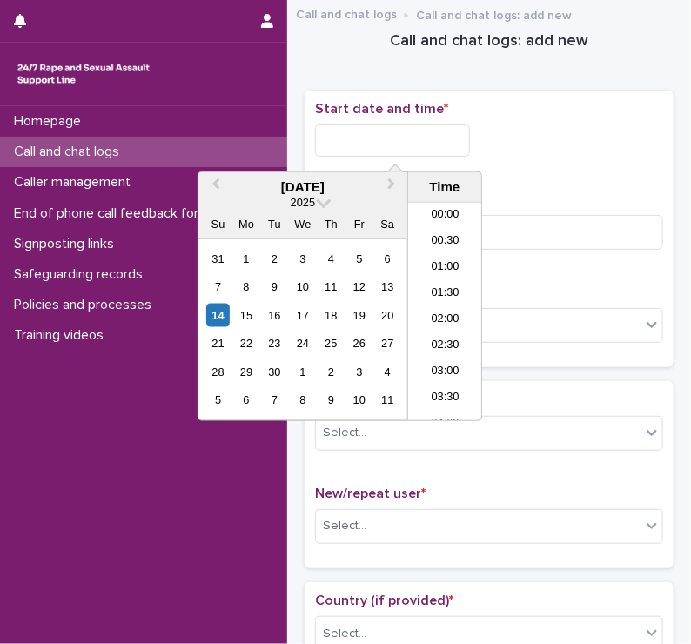
scroll to position [871, 0]
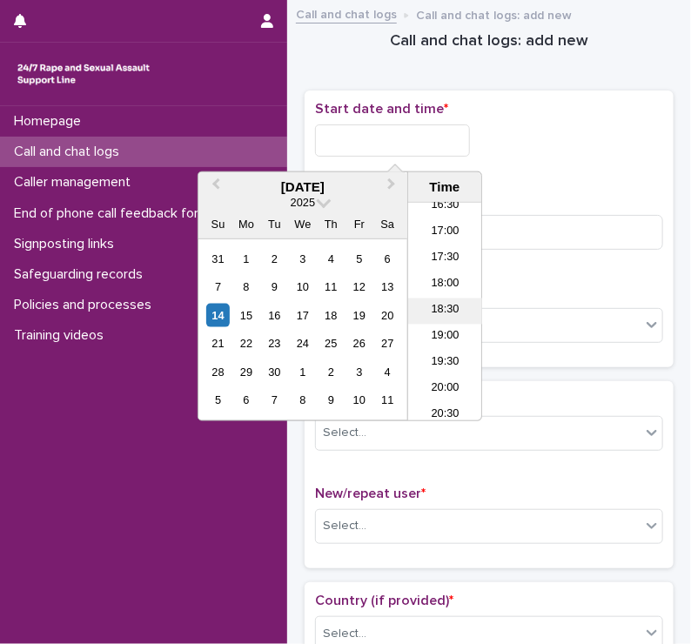
click at [432, 299] on li "18:30" at bounding box center [445, 312] width 74 height 26
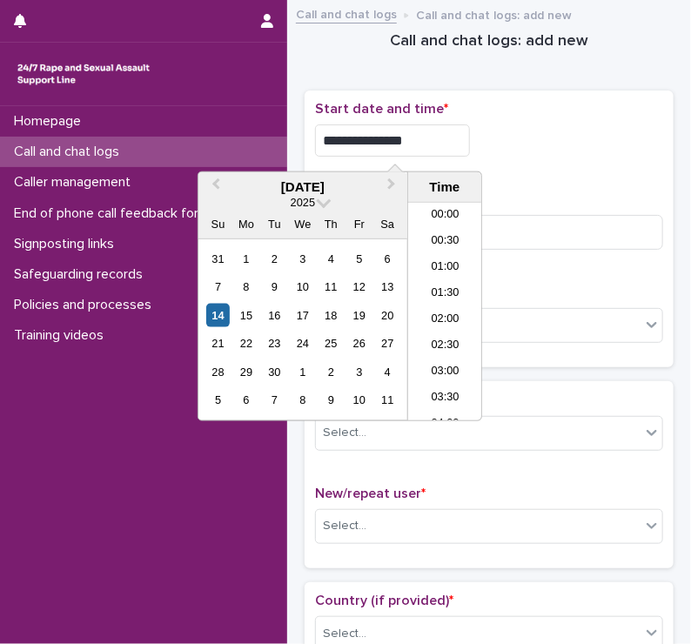
click at [426, 137] on input "**********" at bounding box center [392, 140] width 155 height 32
type input "**********"
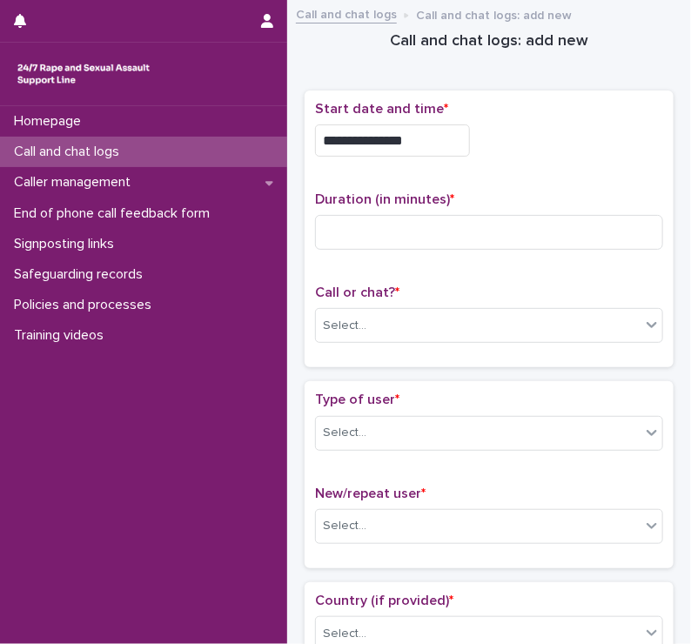
click at [507, 135] on div "**********" at bounding box center [489, 140] width 348 height 32
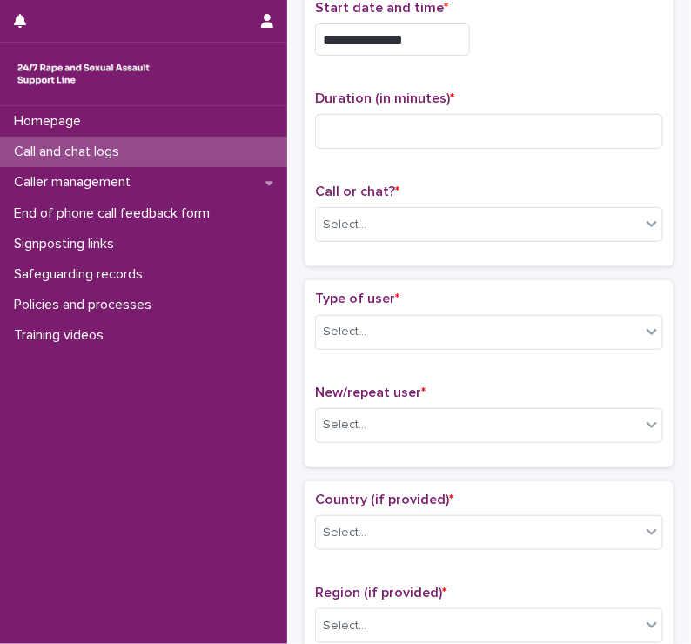
scroll to position [0, 0]
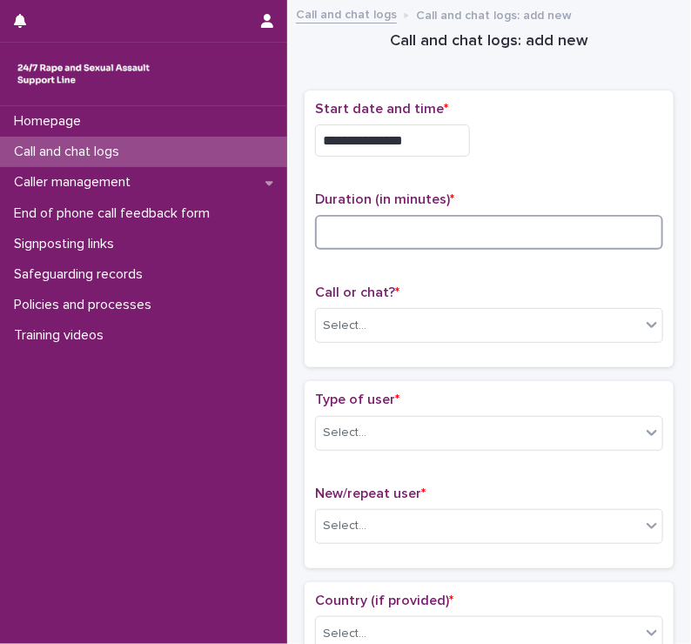
click at [370, 232] on input at bounding box center [489, 232] width 348 height 35
type input "*"
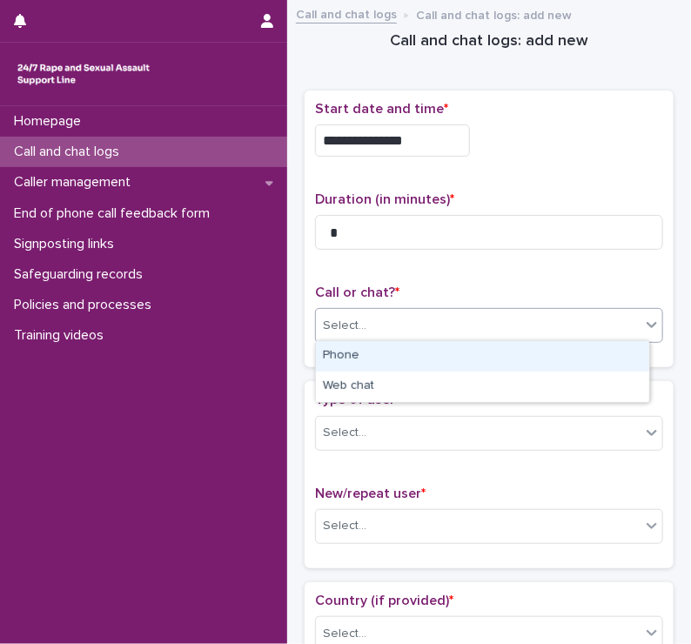
click at [351, 329] on div "Select..." at bounding box center [345, 326] width 44 height 18
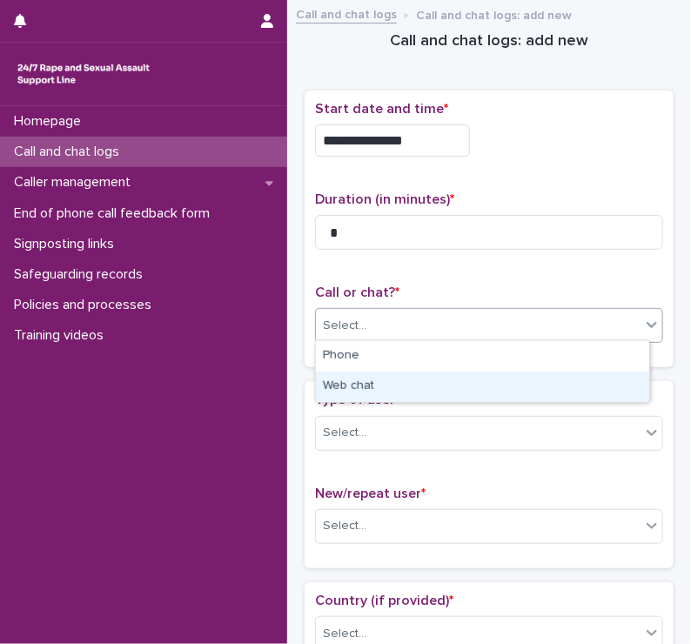
click at [343, 392] on div "Web chat" at bounding box center [482, 387] width 333 height 30
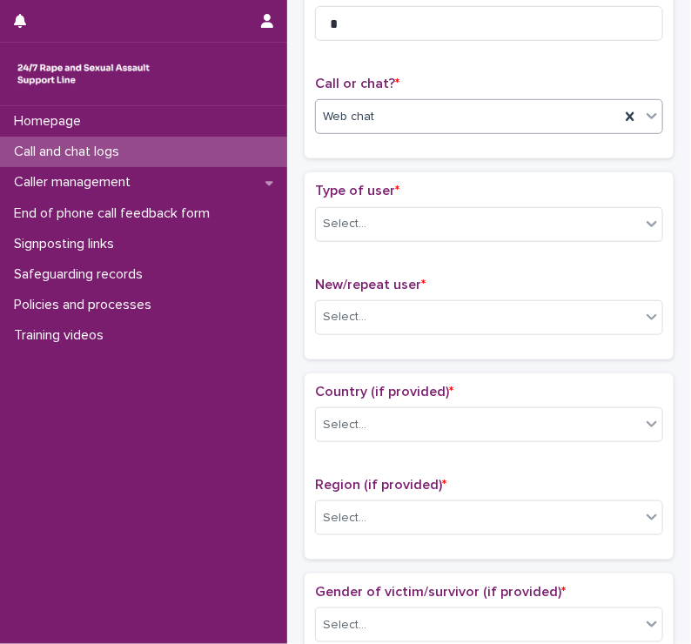
scroll to position [211, 0]
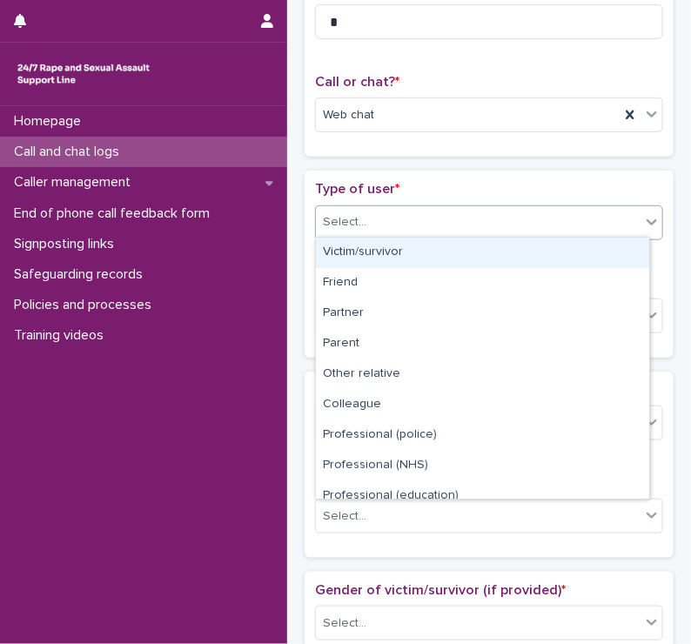
click at [338, 223] on div "Select..." at bounding box center [345, 222] width 44 height 18
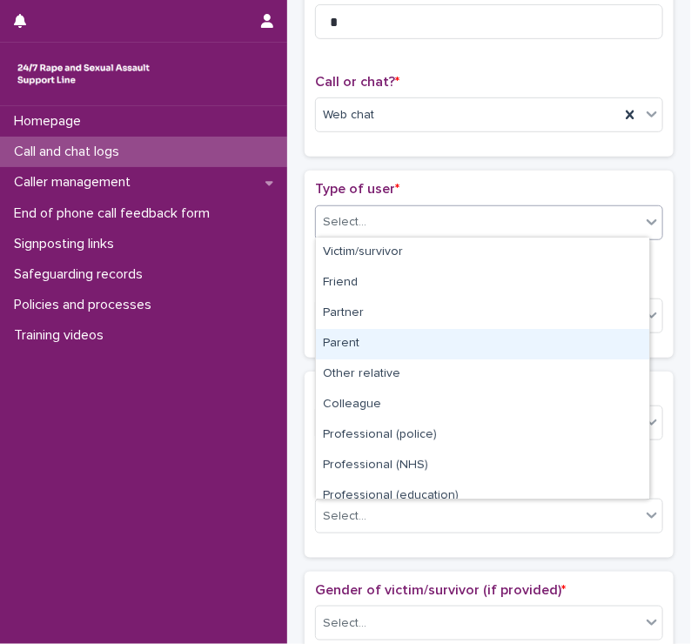
scroll to position [195, 0]
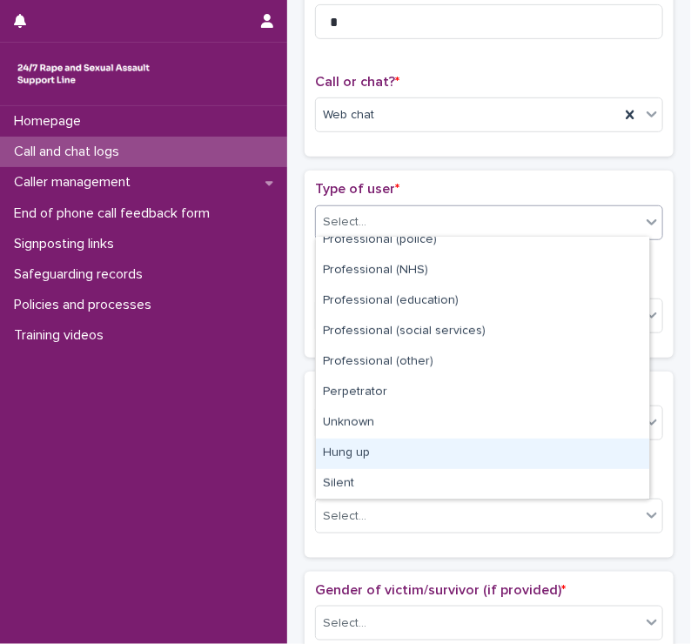
click at [338, 450] on div "Hung up" at bounding box center [482, 454] width 333 height 30
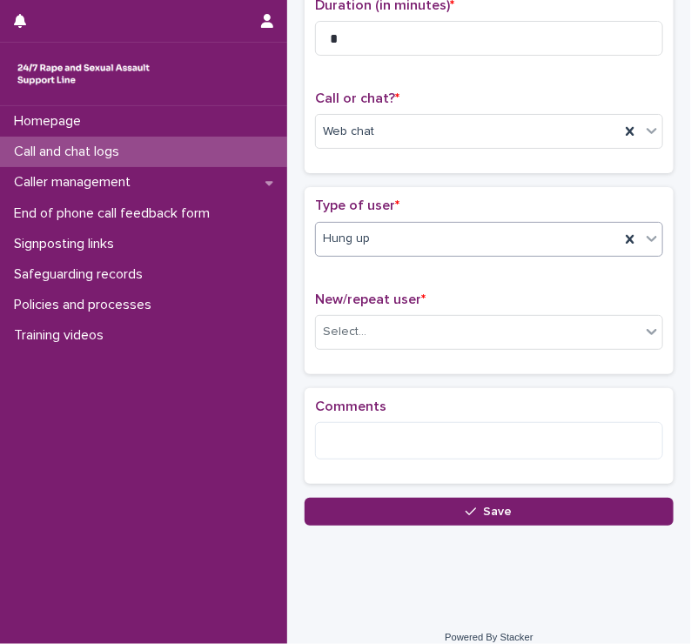
scroll to position [208, 0]
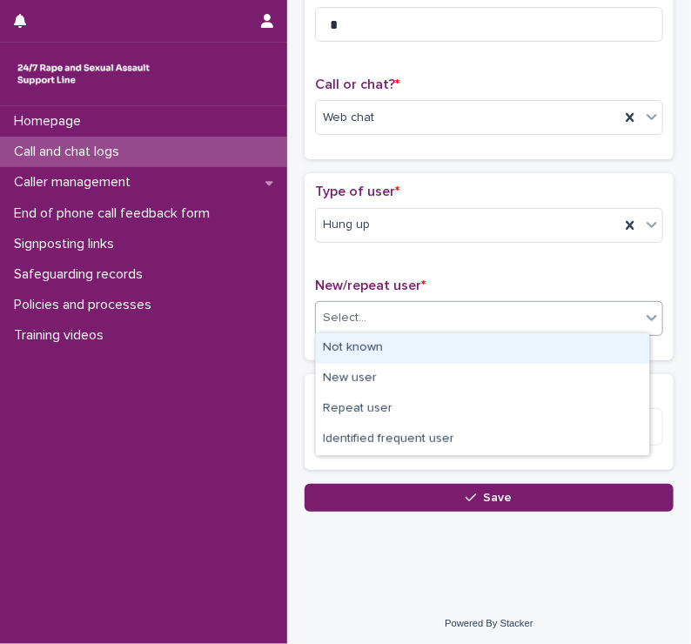
click at [380, 329] on div "Select..." at bounding box center [489, 318] width 348 height 35
click at [371, 349] on div "Not known" at bounding box center [482, 348] width 333 height 30
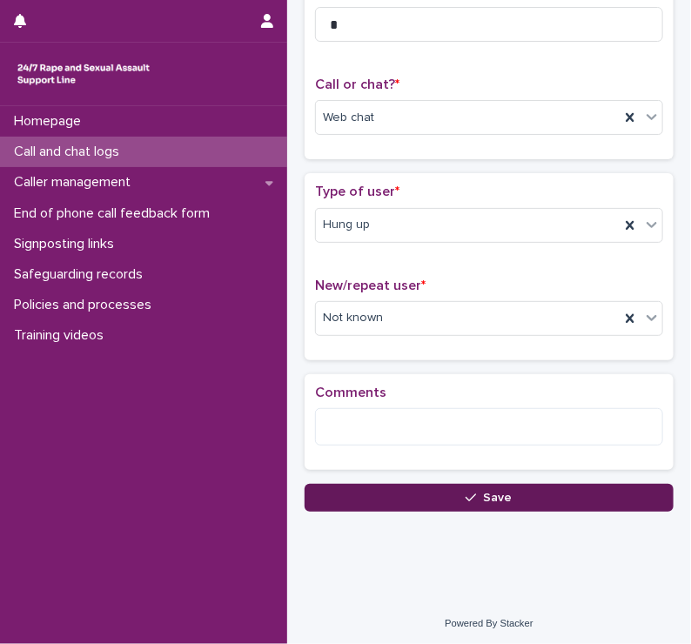
click at [362, 501] on button "Save" at bounding box center [489, 498] width 369 height 28
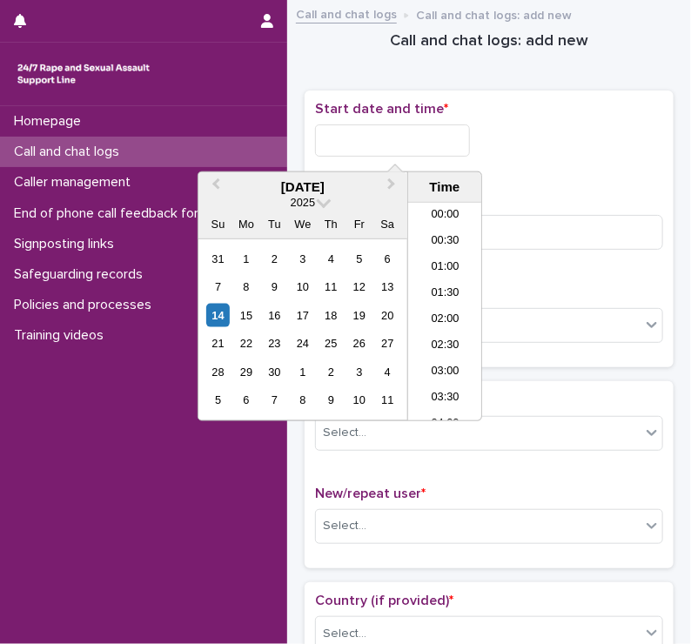
scroll to position [897, 0]
click at [371, 147] on input "text" at bounding box center [392, 140] width 155 height 32
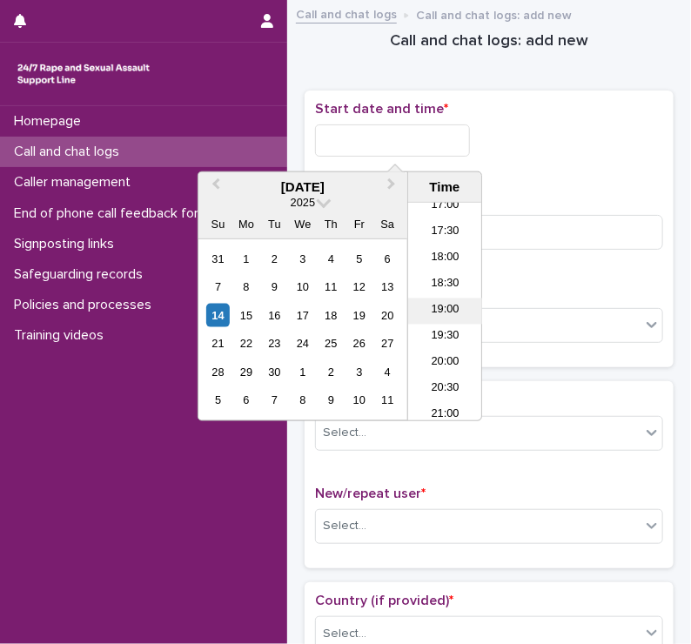
click at [433, 303] on li "19:00" at bounding box center [445, 312] width 74 height 26
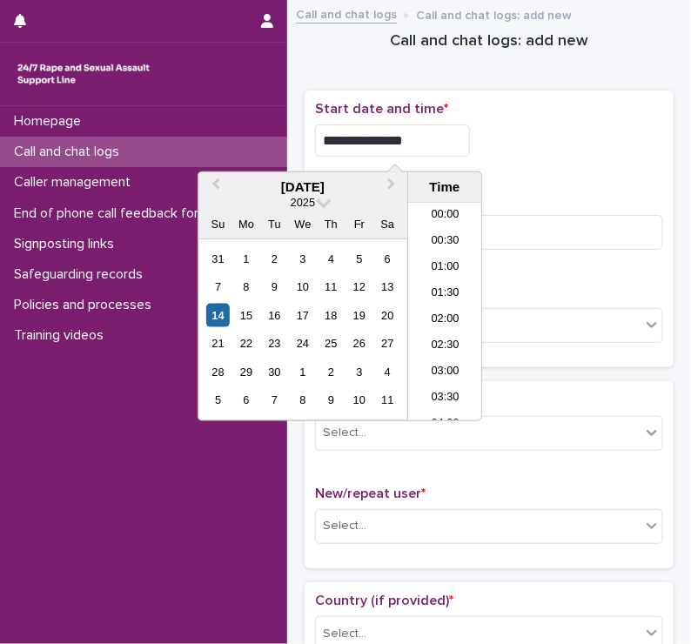
click at [426, 146] on input "**********" at bounding box center [392, 140] width 155 height 32
type input "**********"
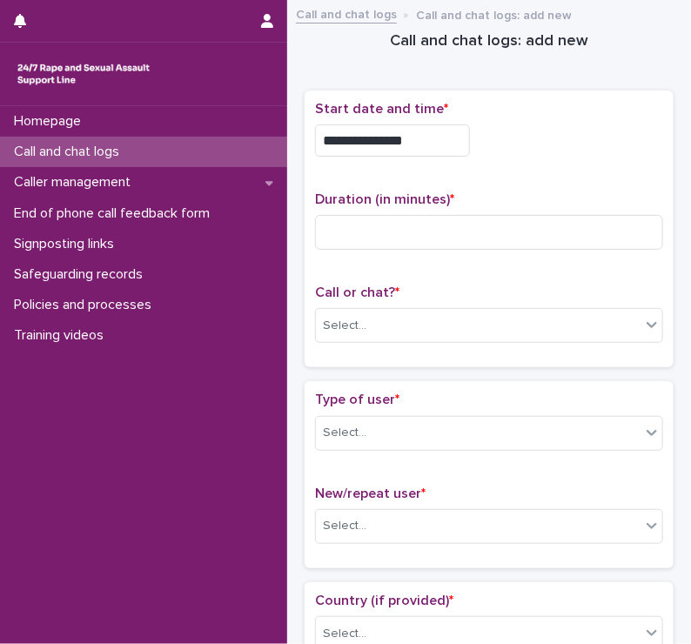
click at [237, 95] on div at bounding box center [143, 74] width 287 height 63
click at [348, 222] on input at bounding box center [489, 232] width 348 height 35
type input "**"
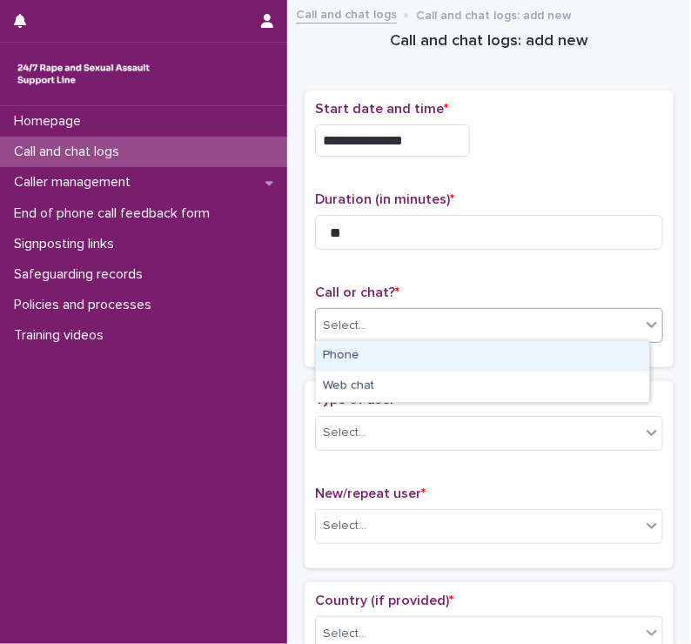
click at [352, 318] on div "Select..." at bounding box center [345, 326] width 44 height 18
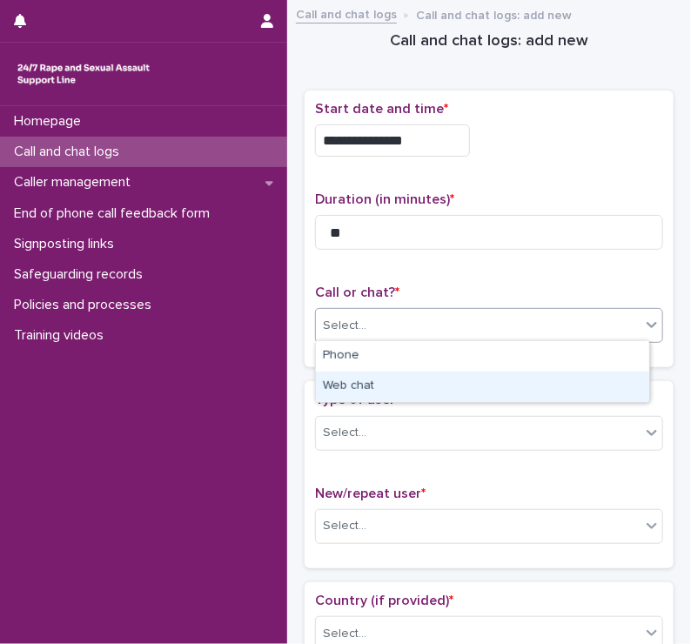
drag, startPoint x: 350, startPoint y: 370, endPoint x: 350, endPoint y: 380, distance: 10.4
click at [350, 380] on div "Web chat" at bounding box center [482, 387] width 333 height 30
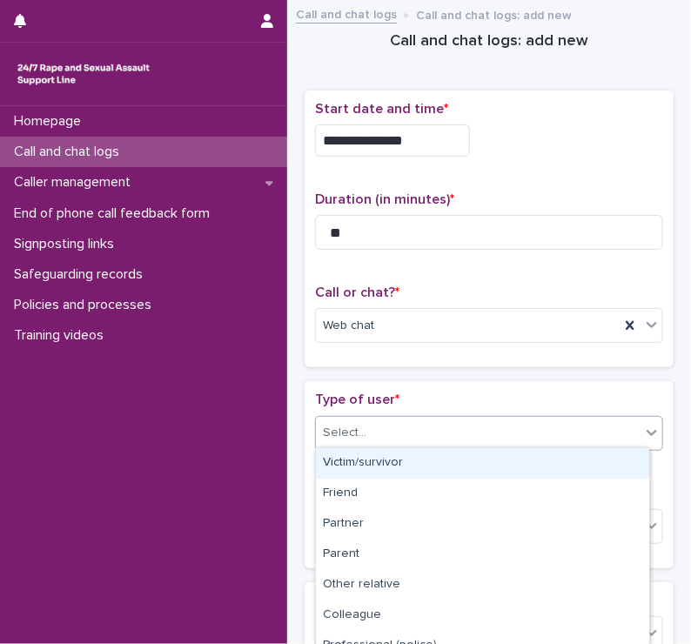
click at [347, 434] on div "Select..." at bounding box center [345, 433] width 44 height 18
click at [350, 466] on div "Victim/survivor" at bounding box center [482, 463] width 333 height 30
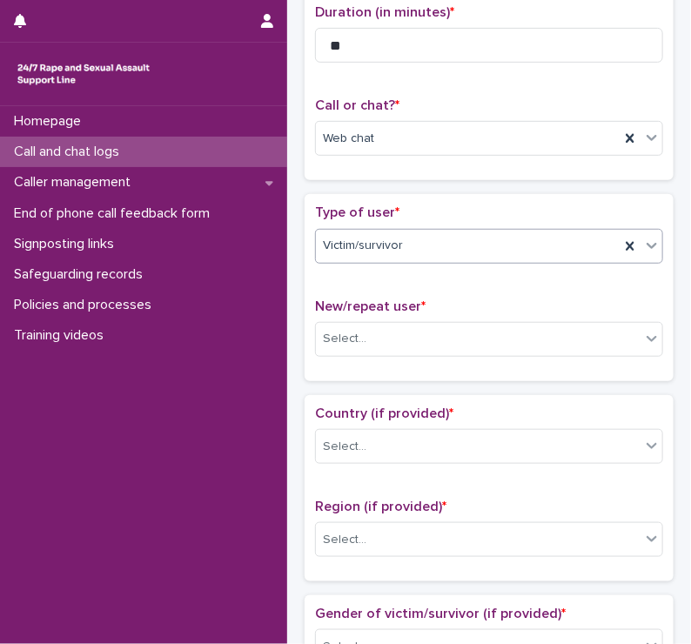
scroll to position [188, 0]
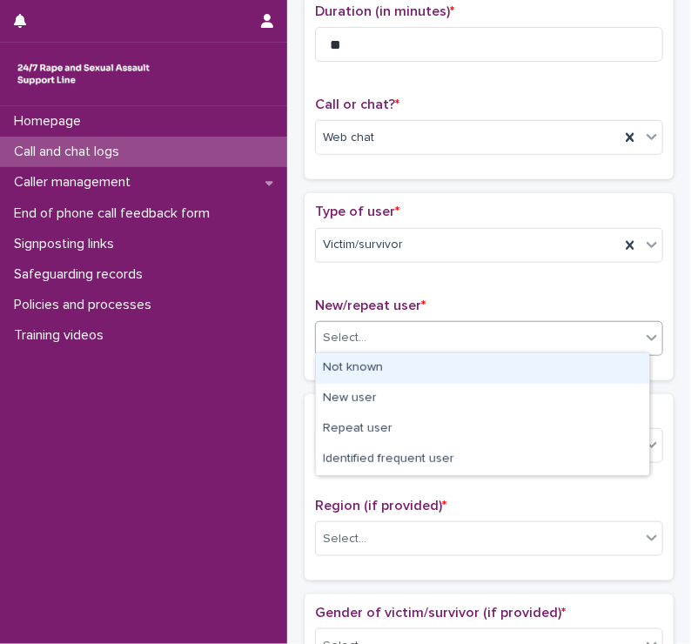
click at [346, 329] on div "Select..." at bounding box center [345, 338] width 44 height 18
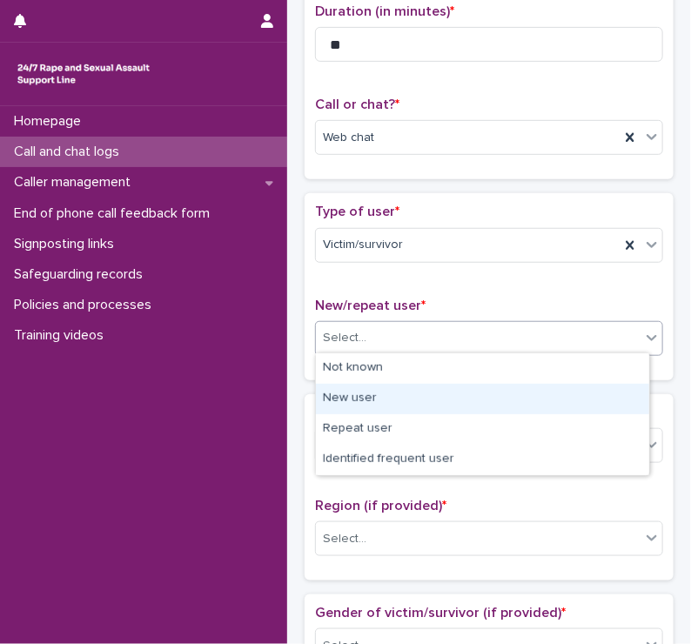
click at [346, 400] on div "New user" at bounding box center [482, 399] width 333 height 30
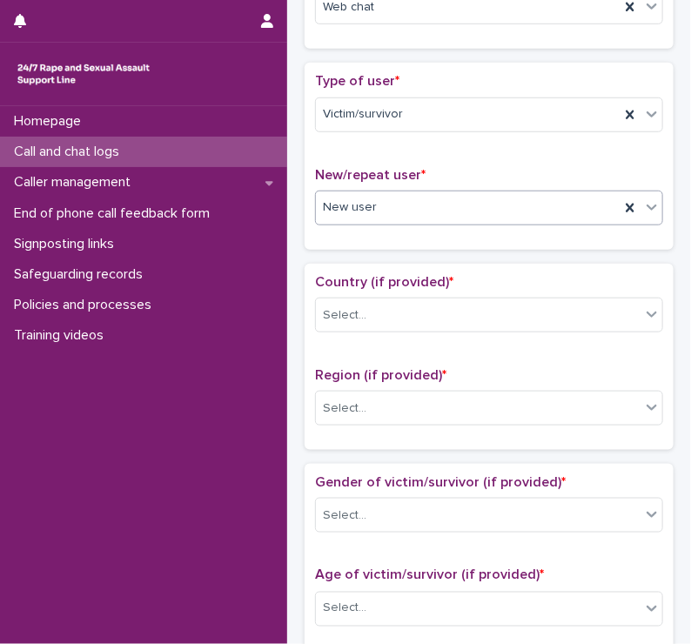
scroll to position [324, 0]
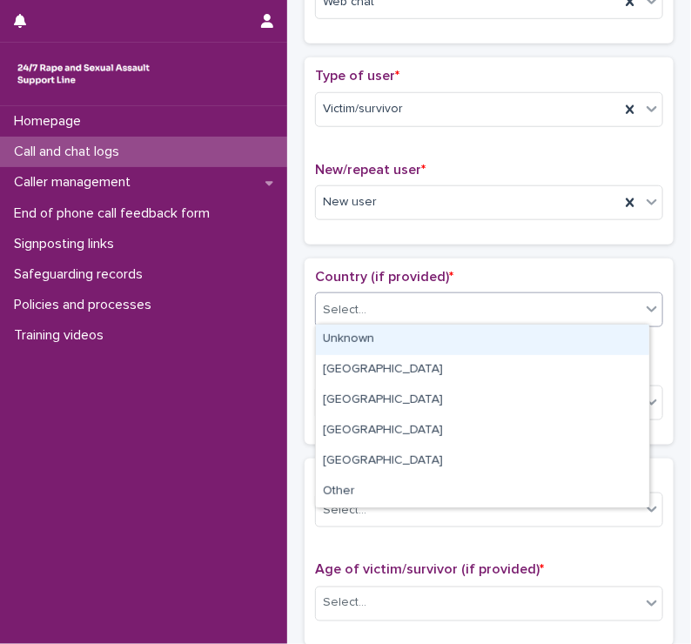
click at [345, 306] on div "Select..." at bounding box center [345, 310] width 44 height 18
click at [345, 340] on div "Unknown" at bounding box center [482, 340] width 333 height 30
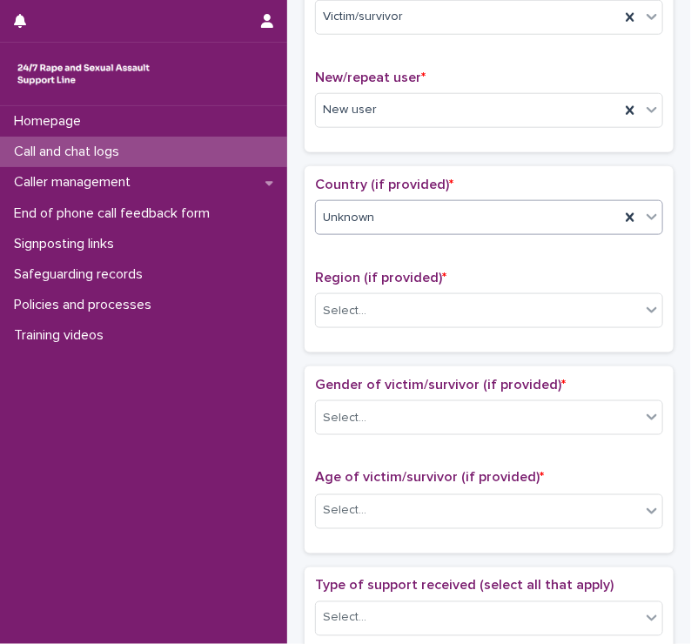
scroll to position [430, 0]
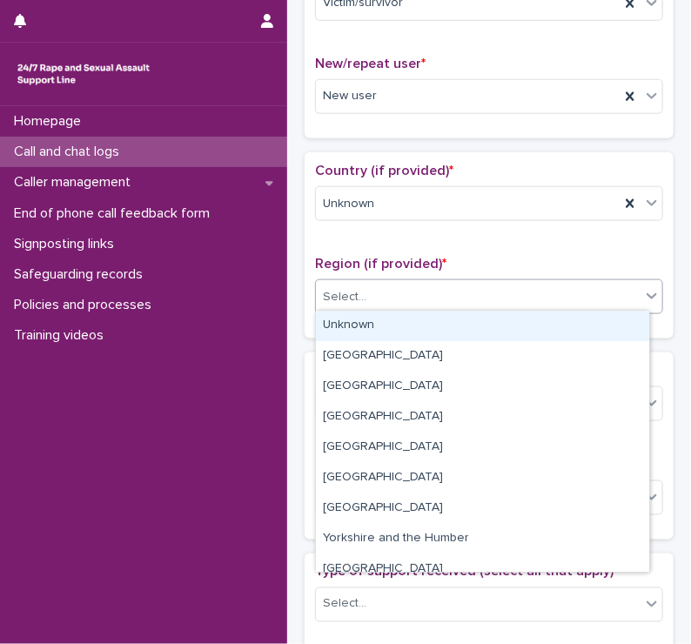
click at [341, 294] on div "Select..." at bounding box center [345, 297] width 44 height 18
click at [342, 320] on div "Unknown" at bounding box center [482, 326] width 333 height 30
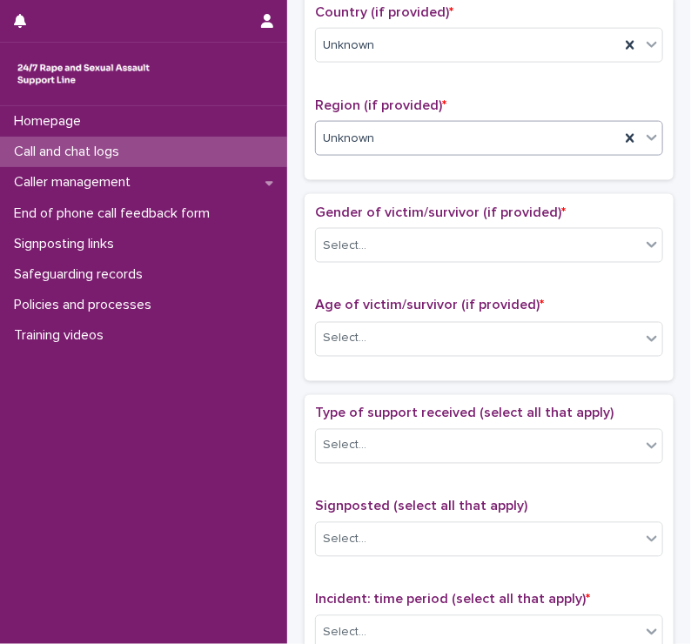
scroll to position [590, 0]
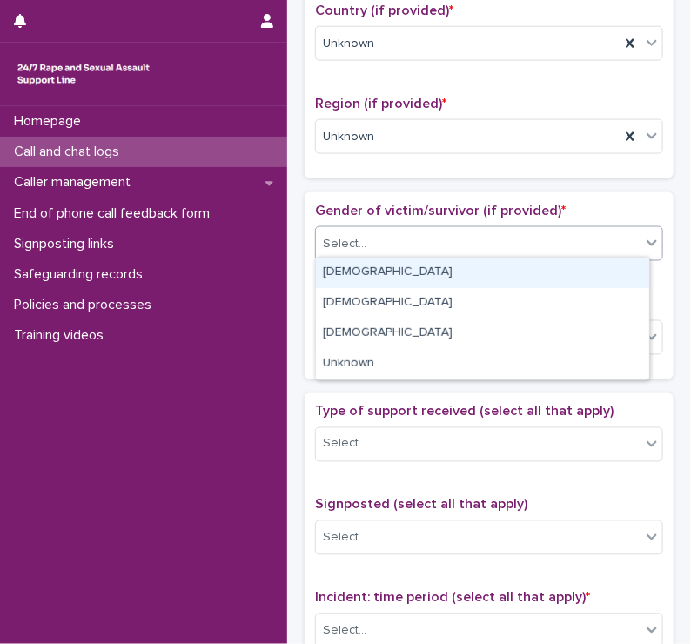
click at [340, 236] on div "Select..." at bounding box center [345, 244] width 44 height 18
click at [347, 267] on div "[DEMOGRAPHIC_DATA]" at bounding box center [482, 273] width 333 height 30
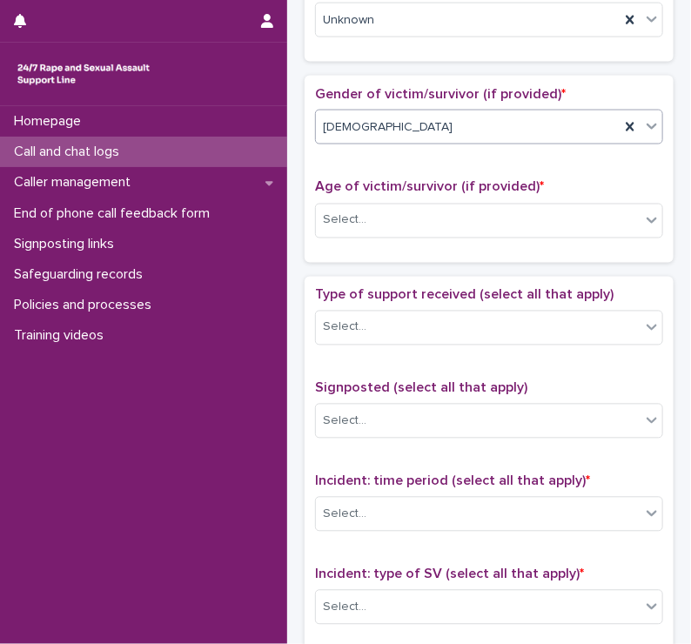
scroll to position [721, 0]
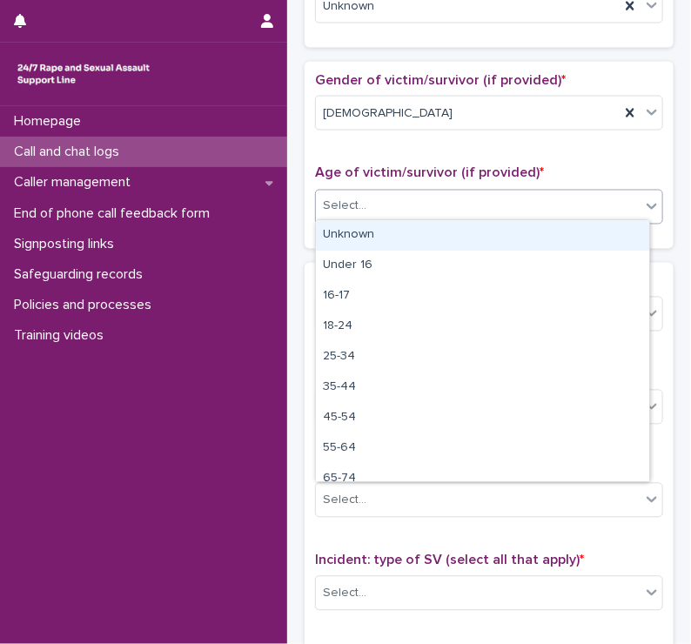
click at [345, 203] on div "Select..." at bounding box center [345, 207] width 44 height 18
click at [341, 232] on div "Unknown" at bounding box center [482, 235] width 333 height 30
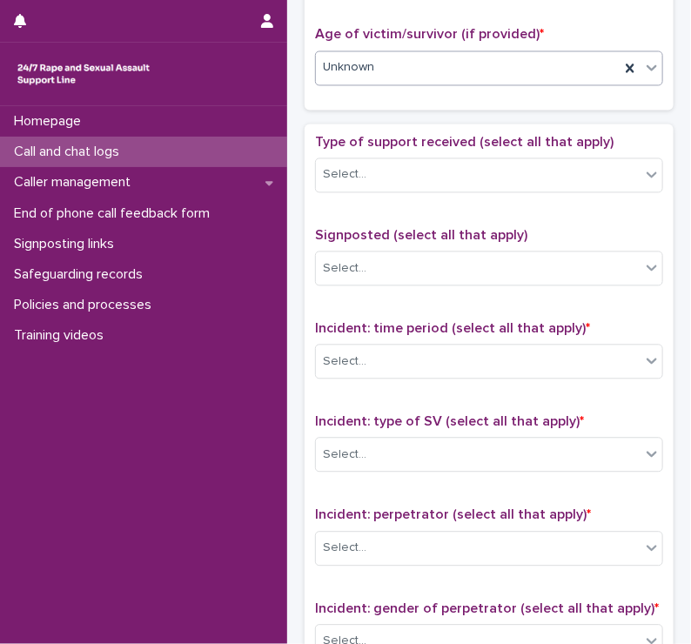
scroll to position [860, 0]
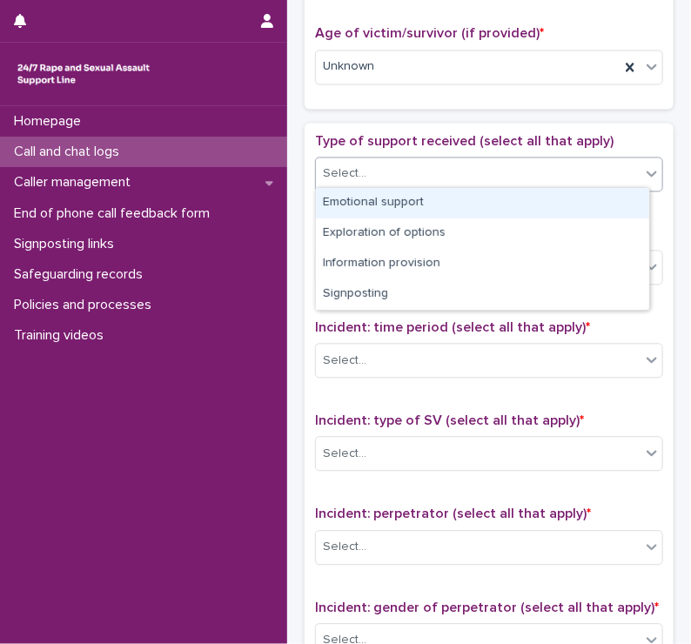
click at [342, 160] on div "Select..." at bounding box center [478, 174] width 325 height 29
click at [350, 198] on div "Emotional support" at bounding box center [482, 203] width 333 height 30
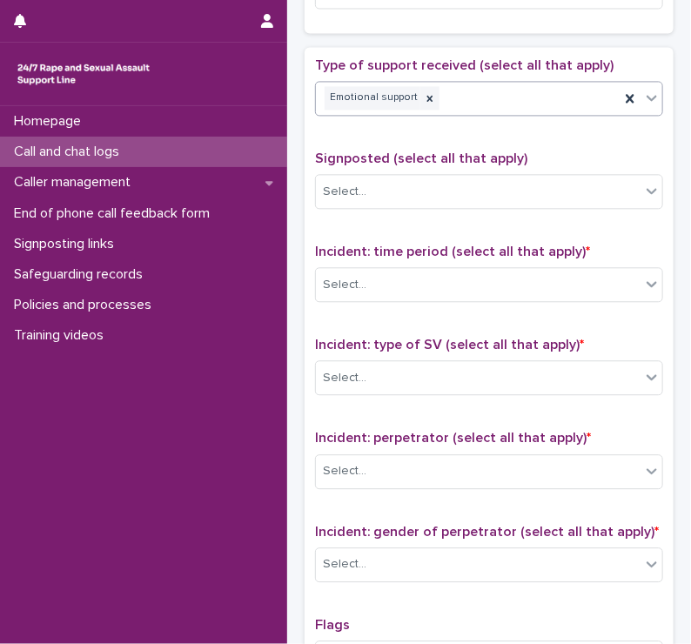
scroll to position [986, 0]
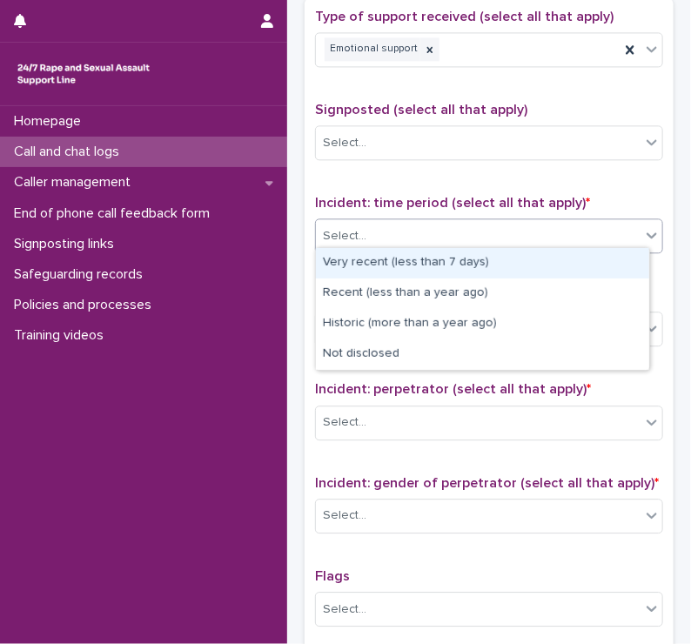
click at [345, 239] on div "Select..." at bounding box center [345, 236] width 44 height 18
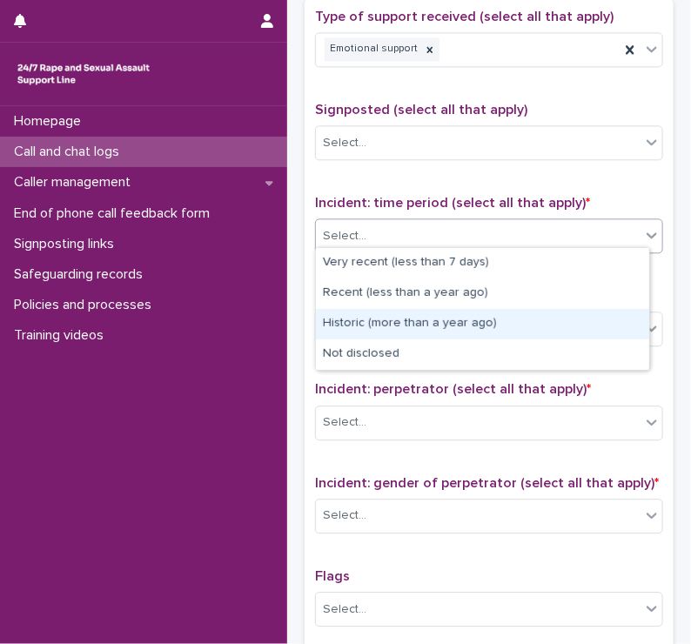
click at [346, 320] on div "Historic (more than a year ago)" at bounding box center [482, 324] width 333 height 30
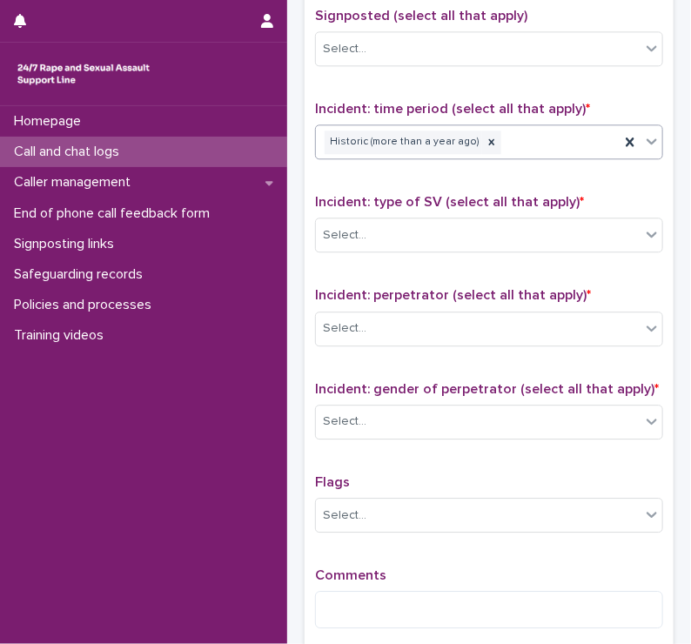
scroll to position [1082, 0]
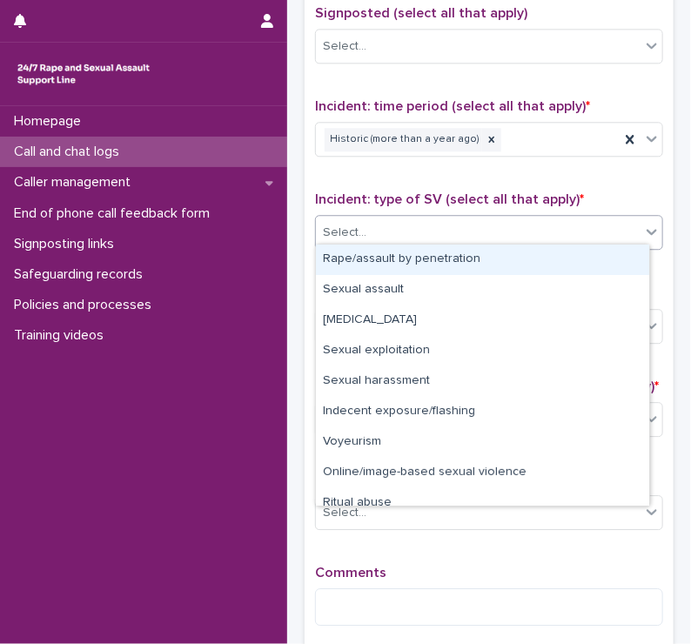
click at [362, 224] on div "Select..." at bounding box center [345, 233] width 44 height 18
click at [358, 266] on div "Rape/assault by penetration" at bounding box center [482, 260] width 333 height 30
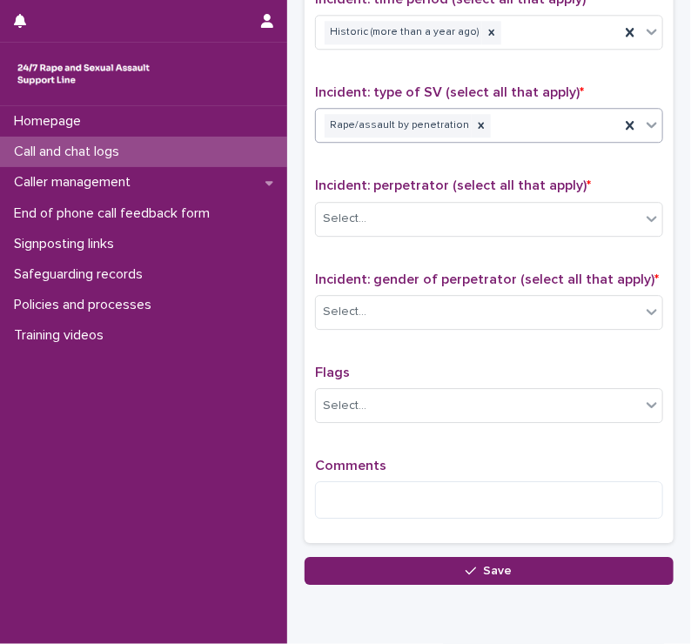
scroll to position [1198, 0]
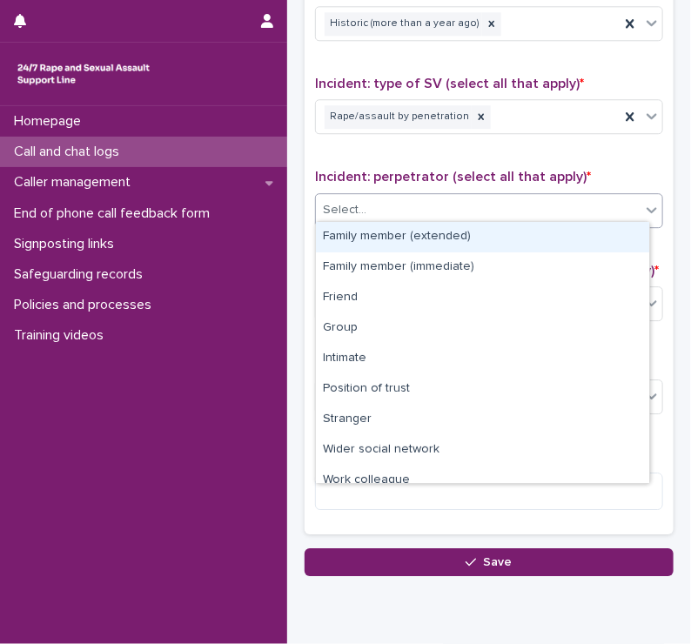
click at [359, 215] on div "Select..." at bounding box center [478, 210] width 325 height 29
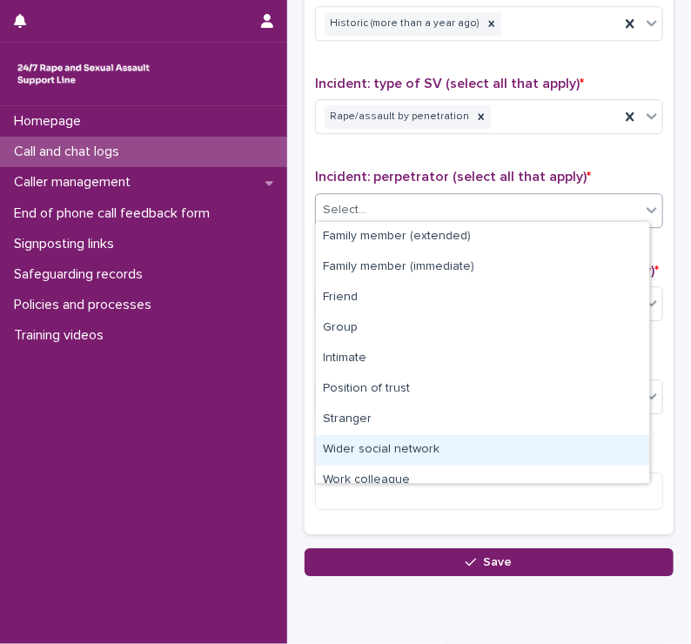
click at [380, 453] on div "Wider social network" at bounding box center [482, 450] width 333 height 30
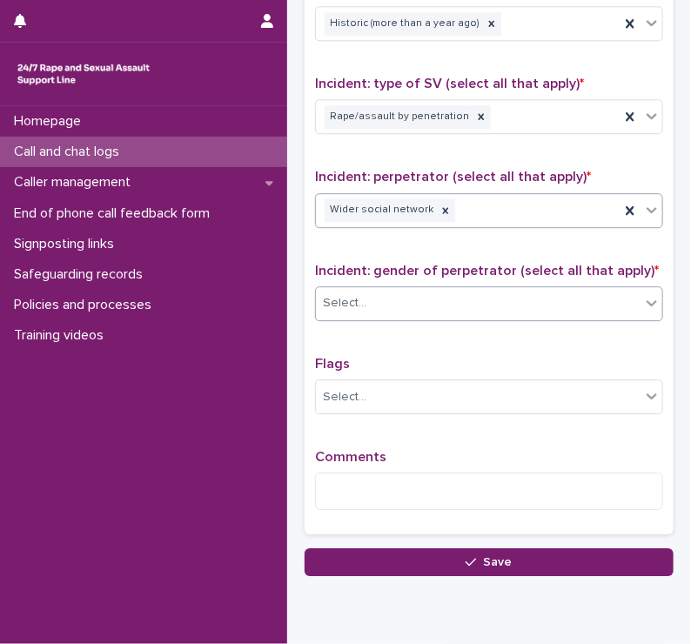
click at [365, 292] on div "Select..." at bounding box center [478, 303] width 325 height 29
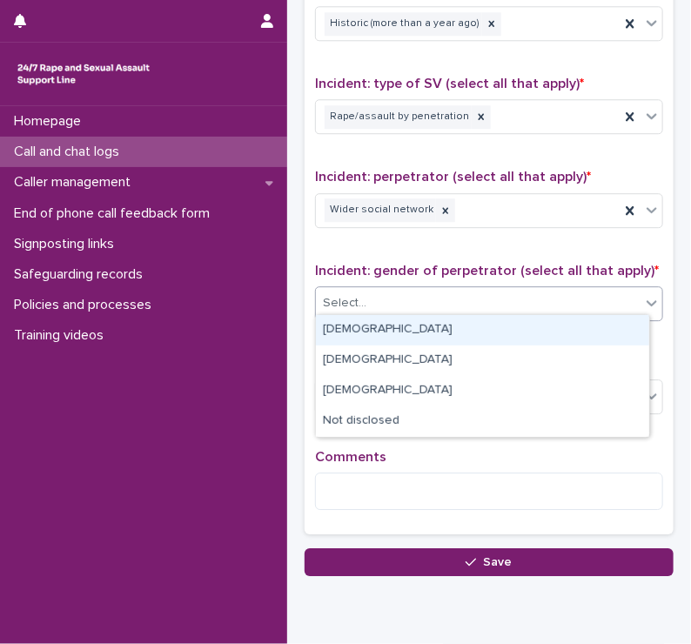
click at [340, 333] on div "[DEMOGRAPHIC_DATA]" at bounding box center [482, 330] width 333 height 30
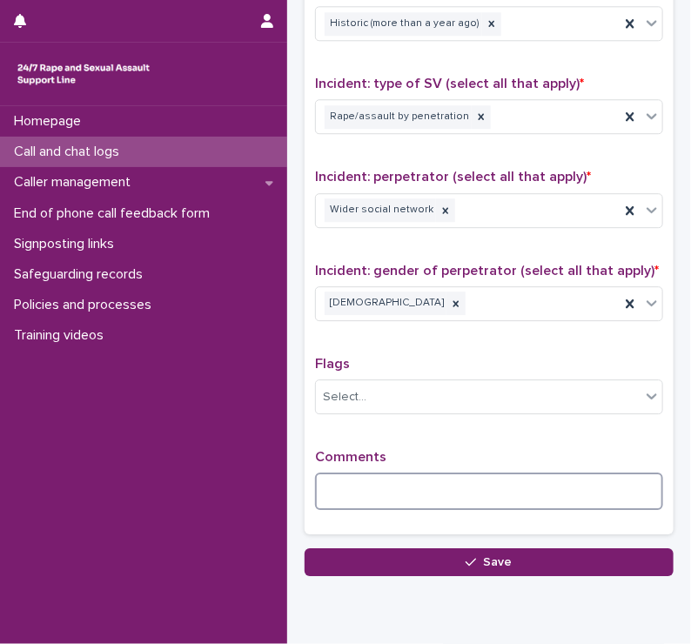
click at [347, 474] on textarea at bounding box center [489, 491] width 348 height 37
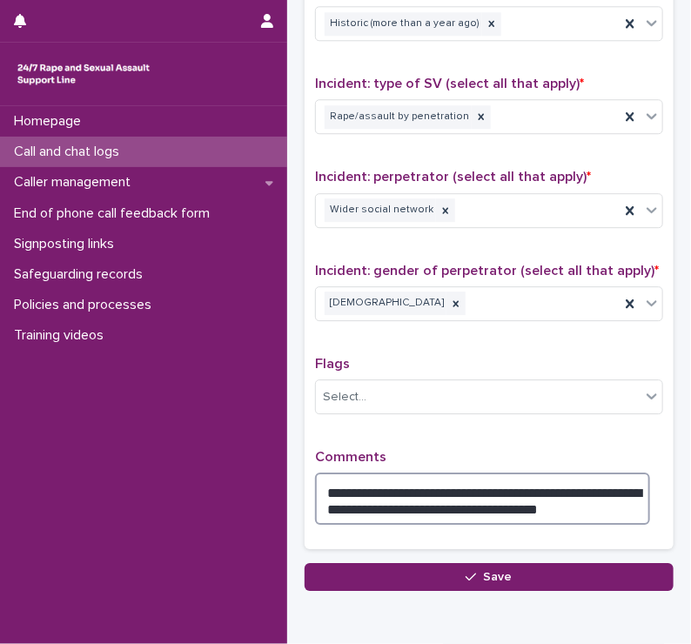
click at [361, 496] on textarea "**********" at bounding box center [482, 499] width 335 height 52
click at [580, 504] on textarea "**********" at bounding box center [482, 499] width 335 height 52
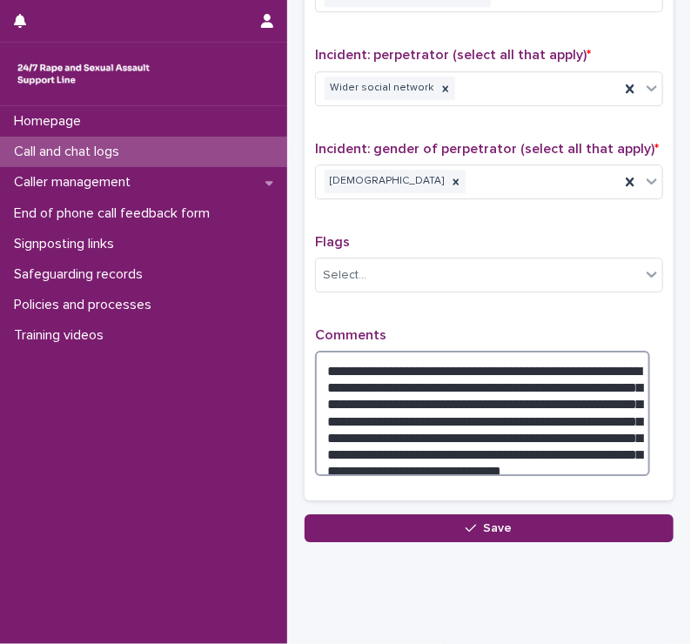
scroll to position [1347, 0]
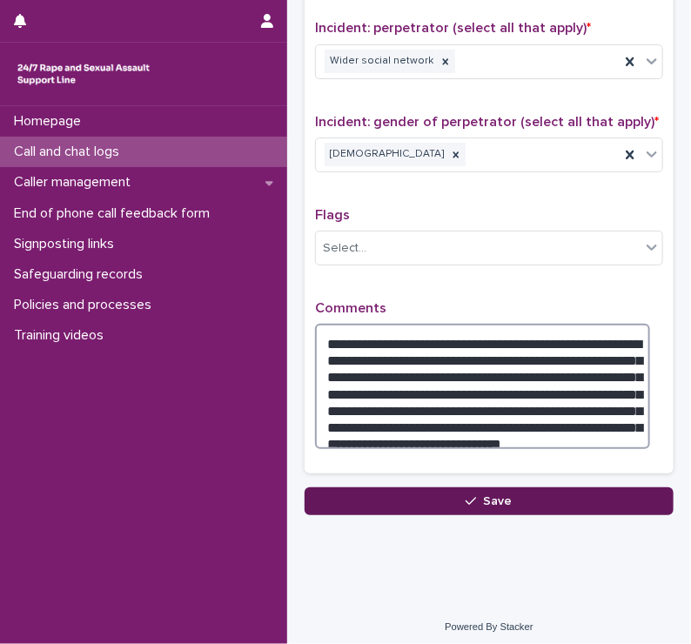
type textarea "**********"
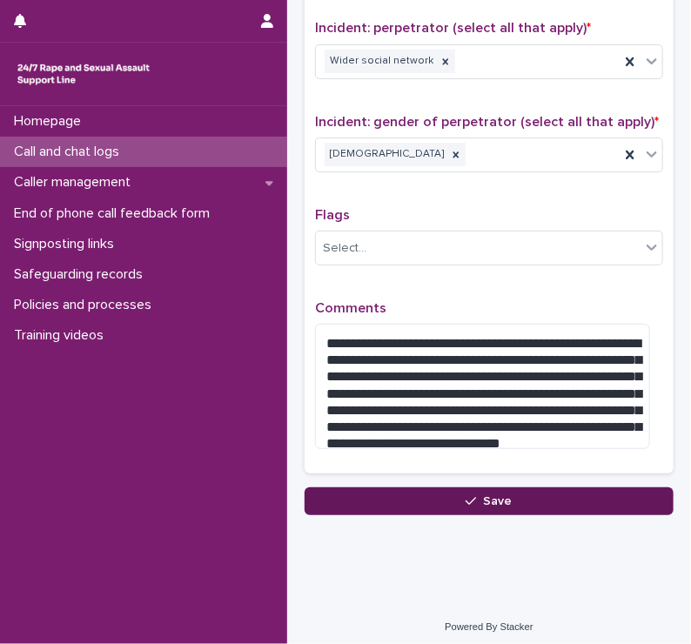
click at [504, 501] on button "Save" at bounding box center [489, 502] width 369 height 28
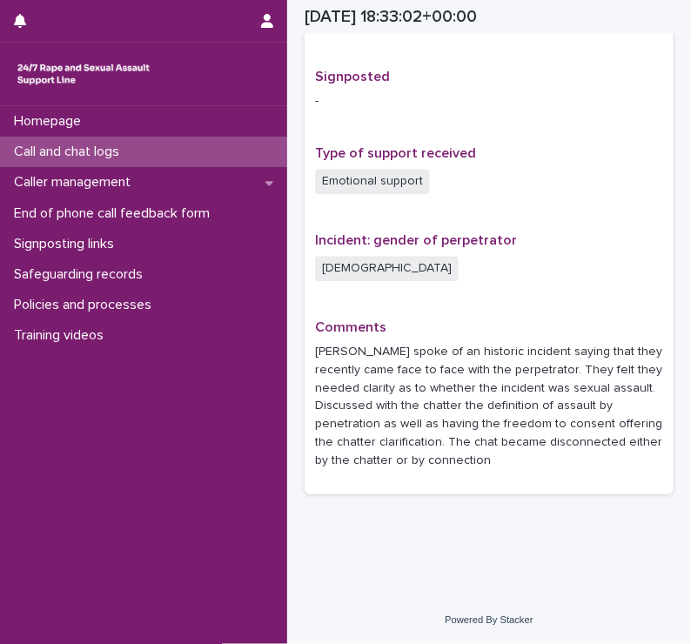
scroll to position [1083, 0]
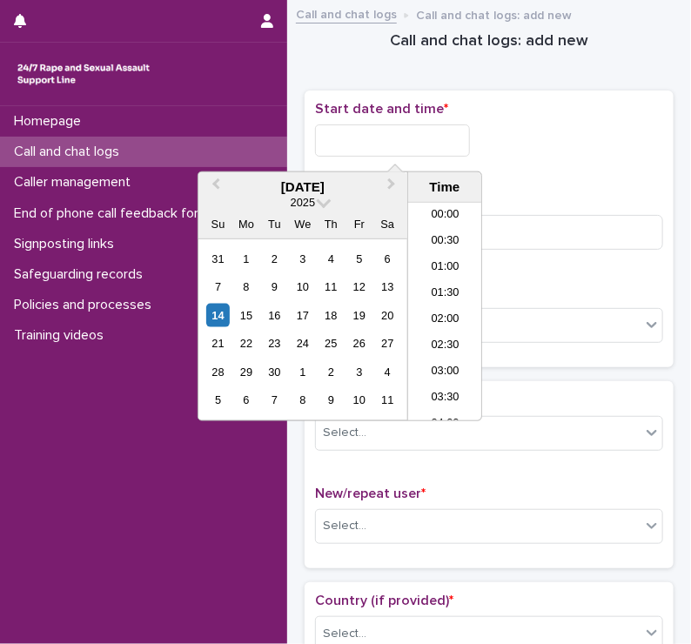
click at [352, 135] on input "text" at bounding box center [392, 140] width 155 height 32
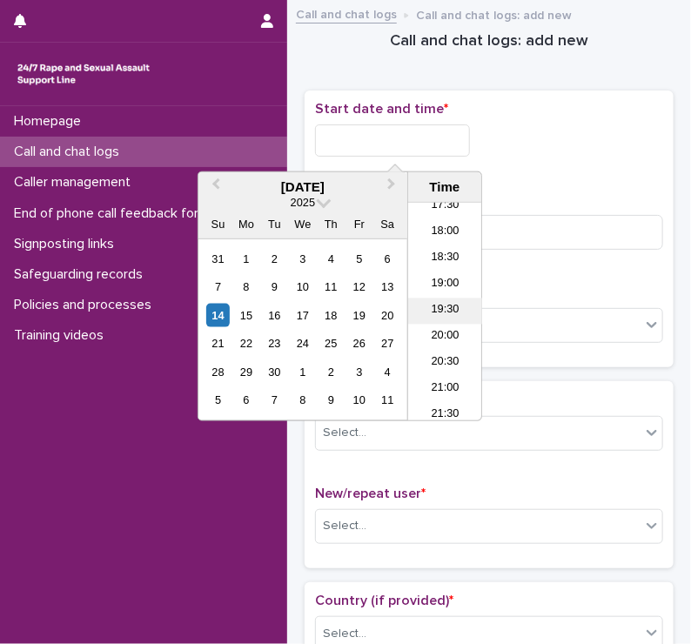
click at [444, 299] on li "19:30" at bounding box center [445, 312] width 74 height 26
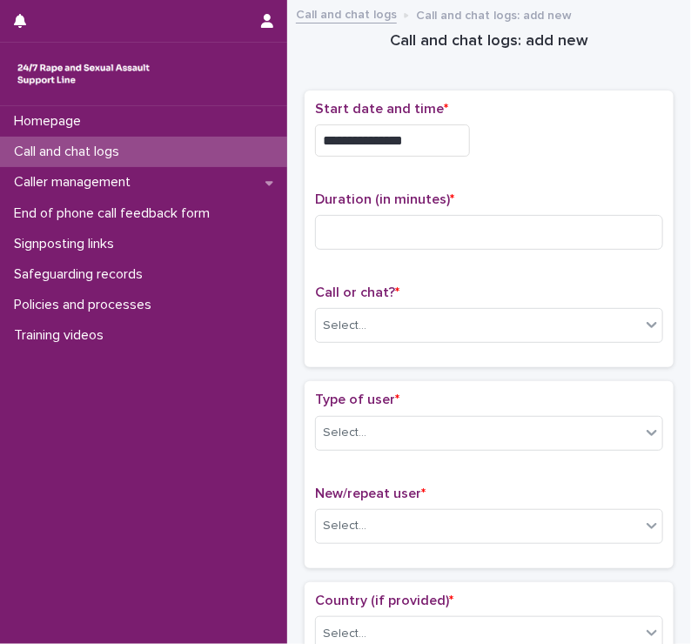
click at [444, 298] on p "Call or chat? *" at bounding box center [489, 293] width 348 height 17
click at [421, 140] on input "**********" at bounding box center [392, 140] width 155 height 32
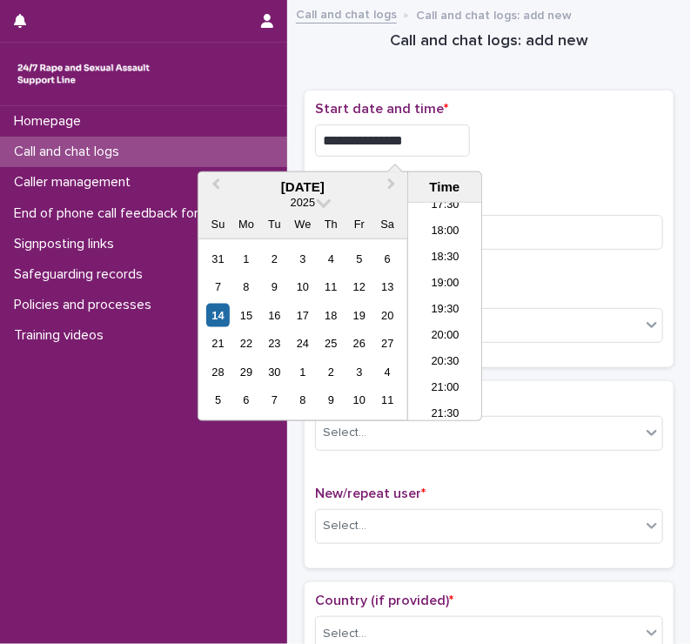
type input "**********"
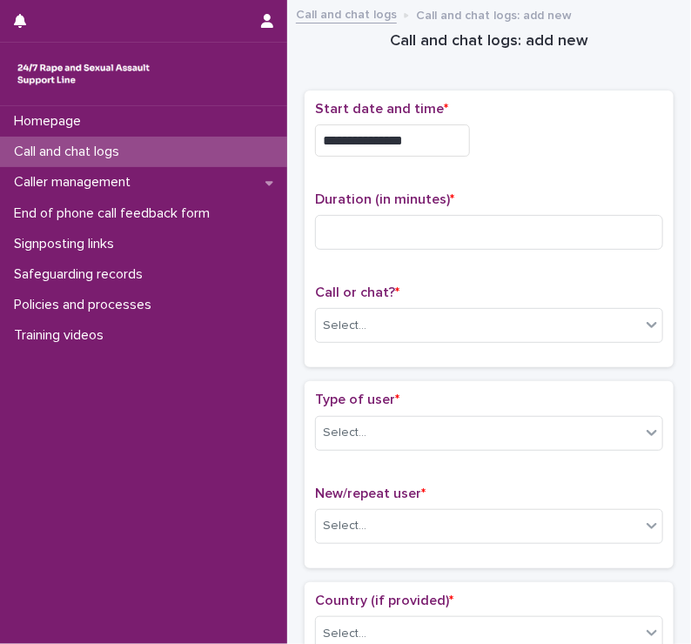
click at [80, 492] on div "Homepage Call and chat logs Caller management End of phone call feedback form S…" at bounding box center [143, 375] width 287 height 538
click at [348, 233] on input at bounding box center [489, 232] width 348 height 35
type input "**"
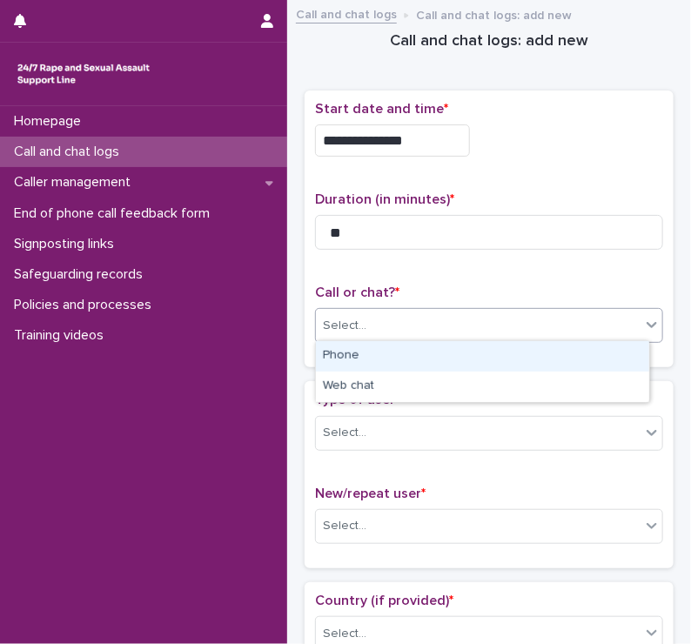
click at [351, 313] on div "Select..." at bounding box center [478, 326] width 325 height 29
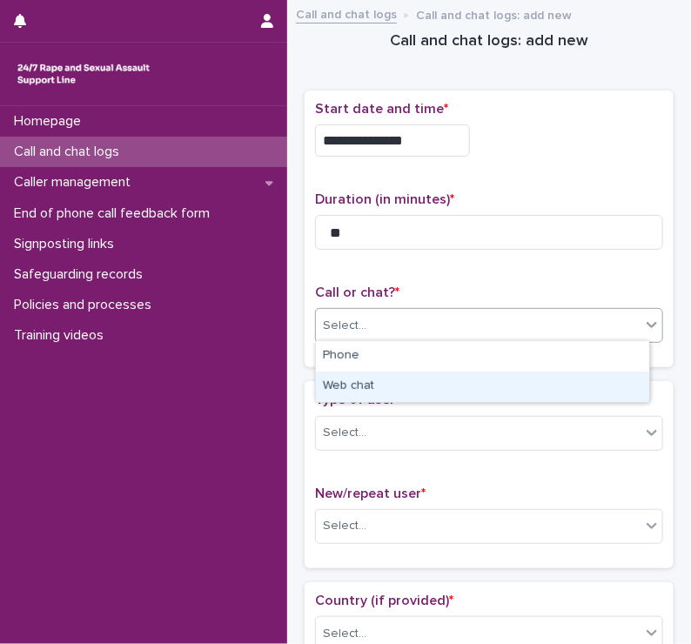
click at [345, 382] on div "Web chat" at bounding box center [482, 387] width 333 height 30
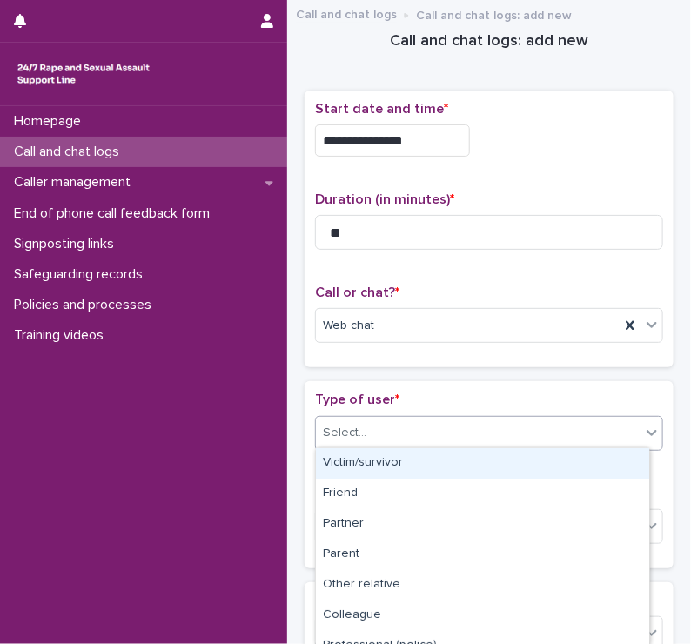
click at [340, 429] on div "Select..." at bounding box center [345, 433] width 44 height 18
click at [343, 465] on div "Victim/survivor" at bounding box center [482, 463] width 333 height 30
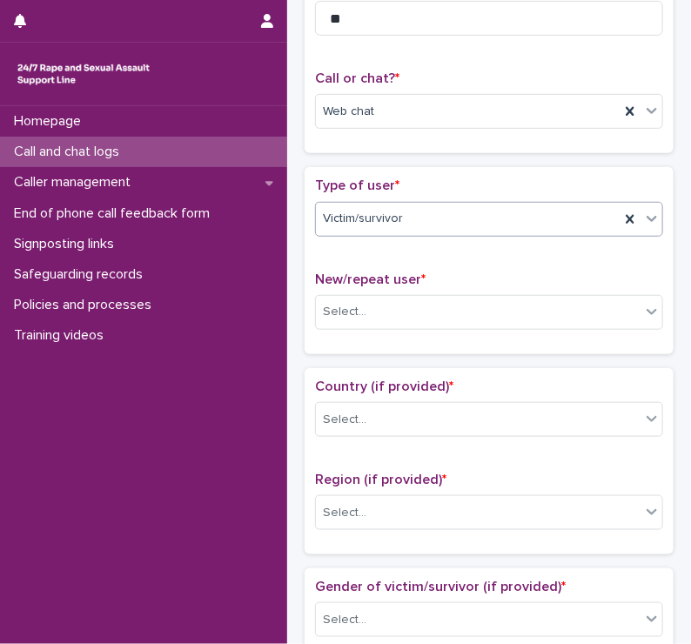
scroll to position [215, 0]
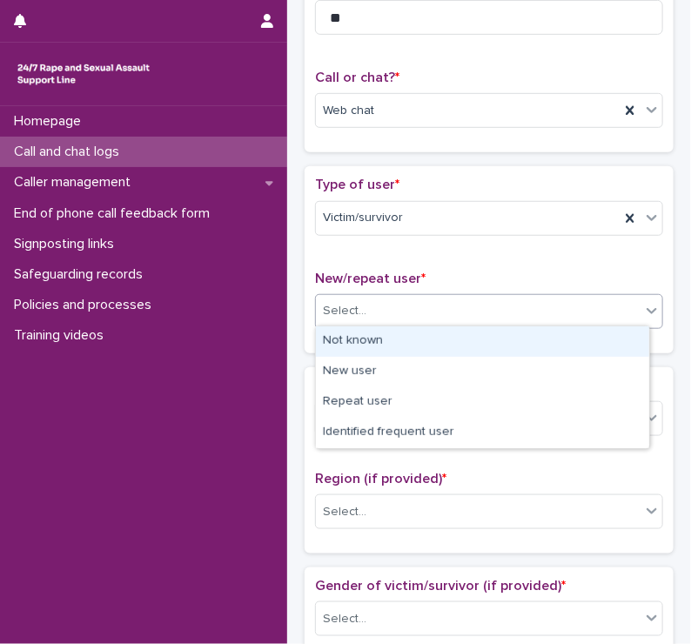
click at [342, 307] on div "Select..." at bounding box center [345, 311] width 44 height 18
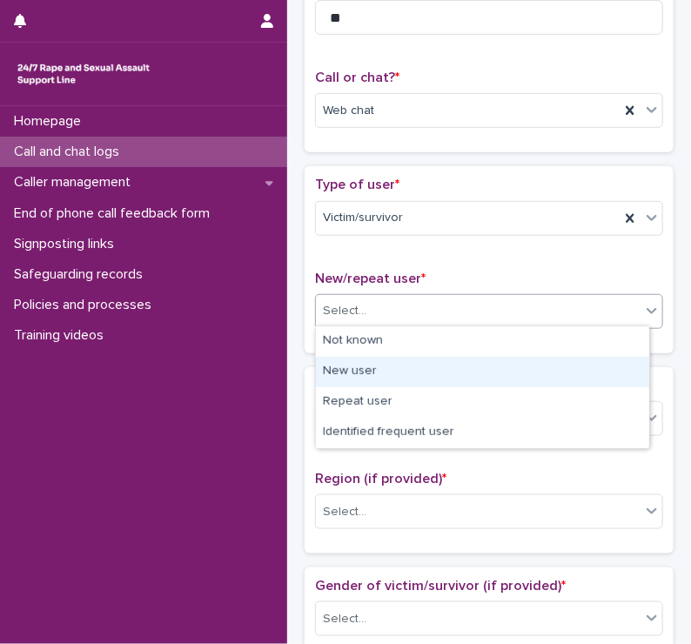
drag, startPoint x: 345, startPoint y: 353, endPoint x: 342, endPoint y: 375, distance: 22.8
click at [342, 375] on div "New user" at bounding box center [482, 372] width 333 height 30
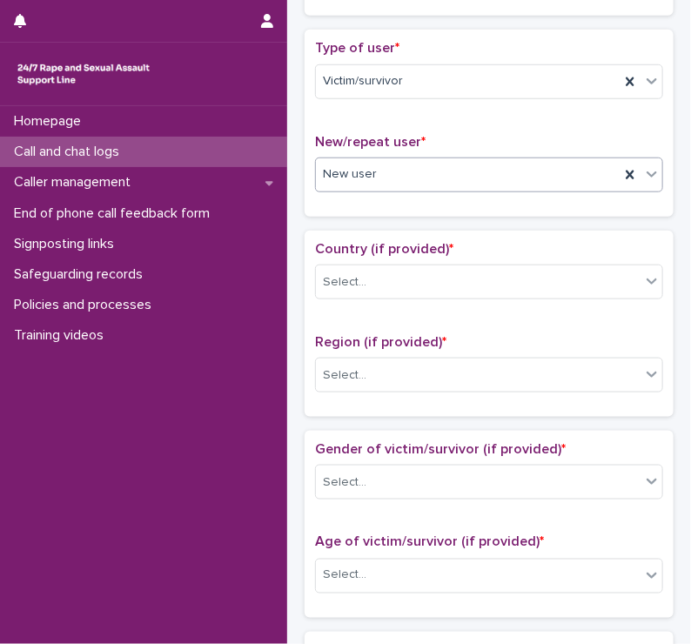
scroll to position [366, 0]
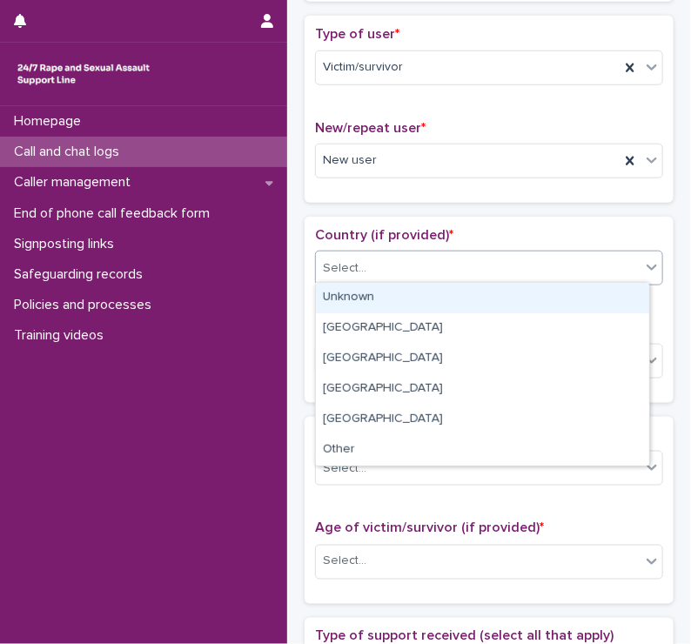
click at [348, 259] on div "Select..." at bounding box center [345, 268] width 44 height 18
click at [348, 291] on div "Unknown" at bounding box center [482, 298] width 333 height 30
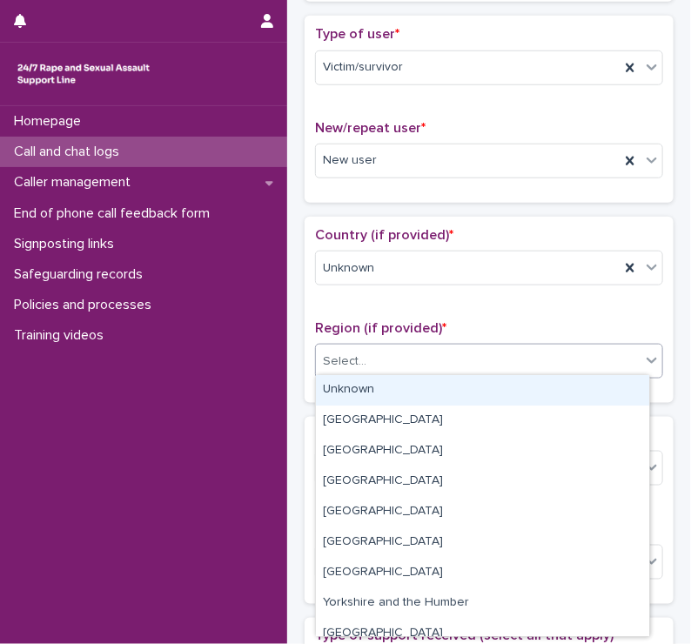
click at [347, 358] on div "Select..." at bounding box center [345, 362] width 44 height 18
click at [340, 393] on div "Unknown" at bounding box center [482, 390] width 333 height 30
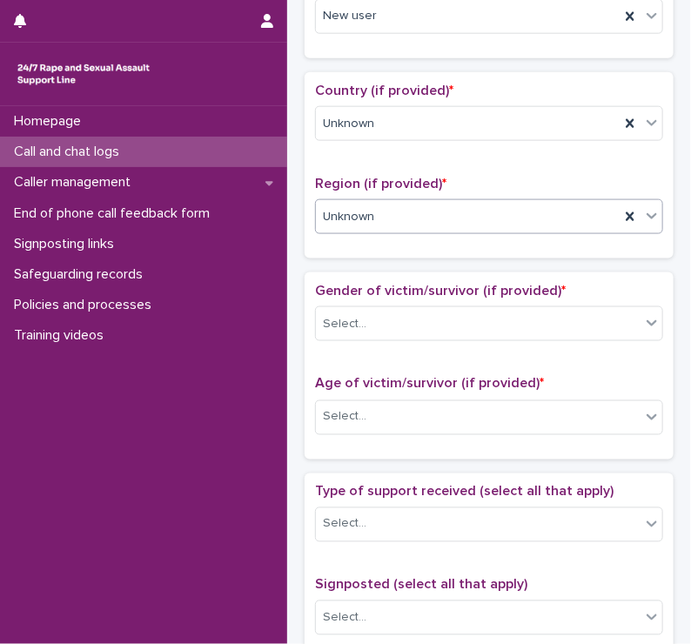
scroll to position [529, 0]
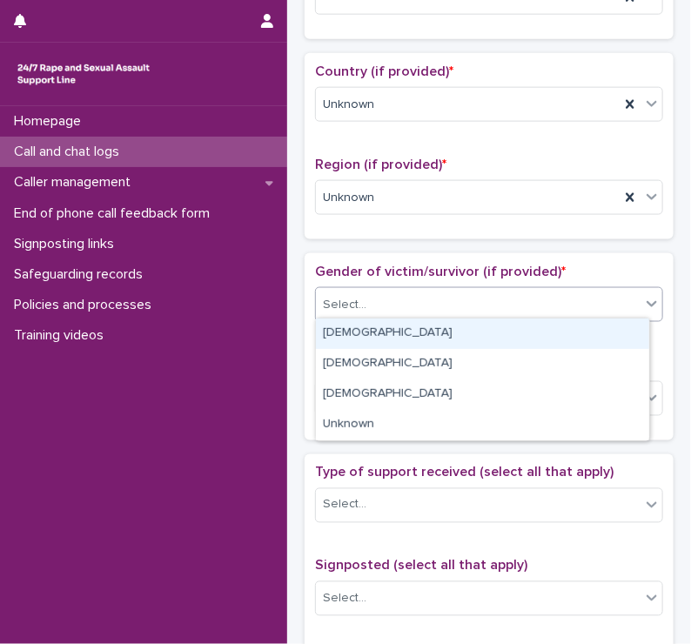
click at [343, 299] on div "Select..." at bounding box center [345, 305] width 44 height 18
click at [341, 338] on div "[DEMOGRAPHIC_DATA]" at bounding box center [482, 334] width 333 height 30
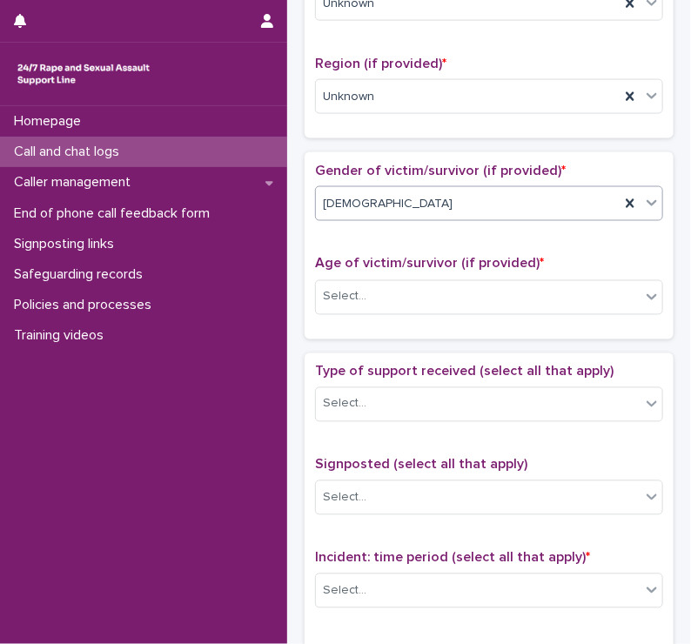
scroll to position [634, 0]
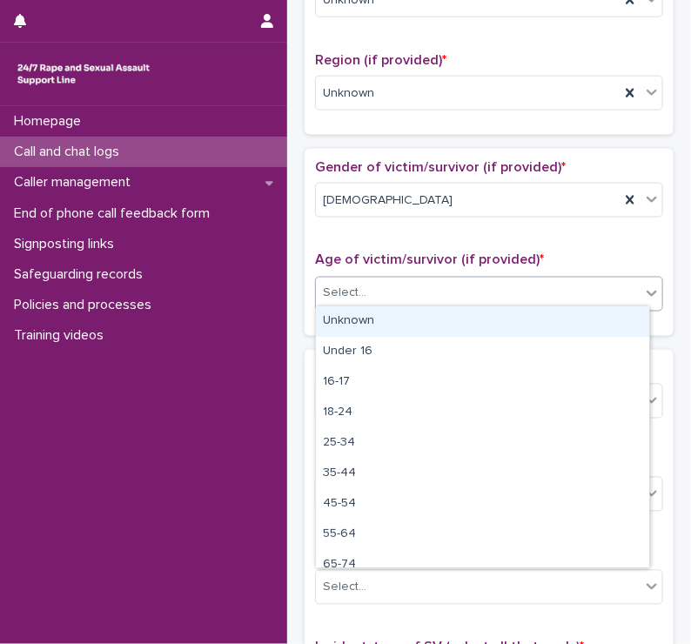
click at [334, 285] on div "Select..." at bounding box center [345, 294] width 44 height 18
click at [338, 314] on div "Unknown" at bounding box center [482, 321] width 333 height 30
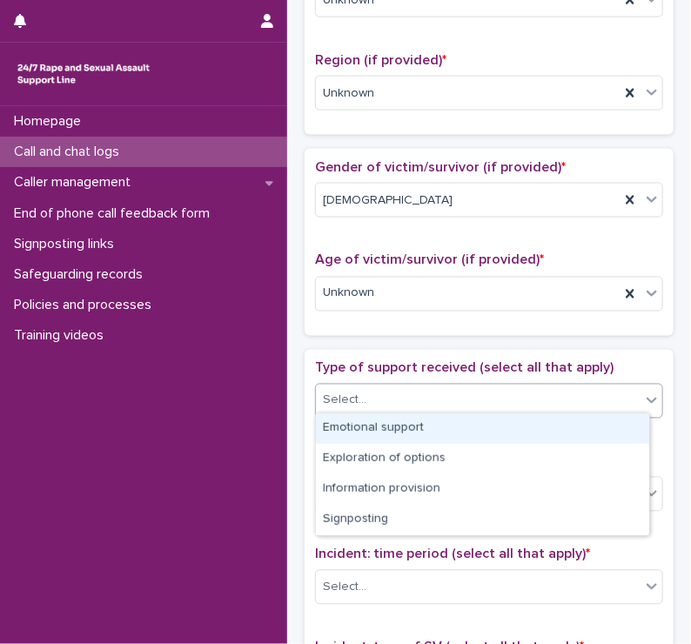
click at [340, 398] on div "Select..." at bounding box center [345, 401] width 44 height 18
click at [342, 422] on div "Emotional support" at bounding box center [482, 429] width 333 height 30
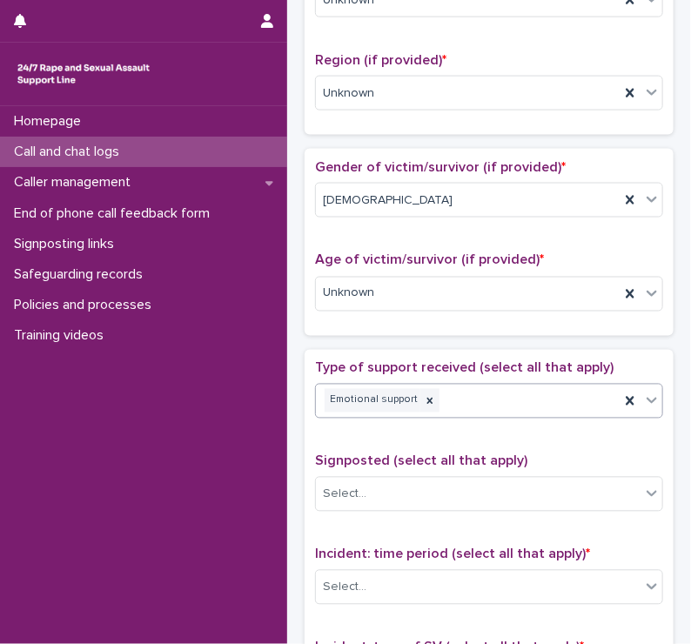
click at [454, 400] on div "Emotional support" at bounding box center [468, 401] width 304 height 30
click at [292, 414] on div "**********" at bounding box center [489, 302] width 404 height 1851
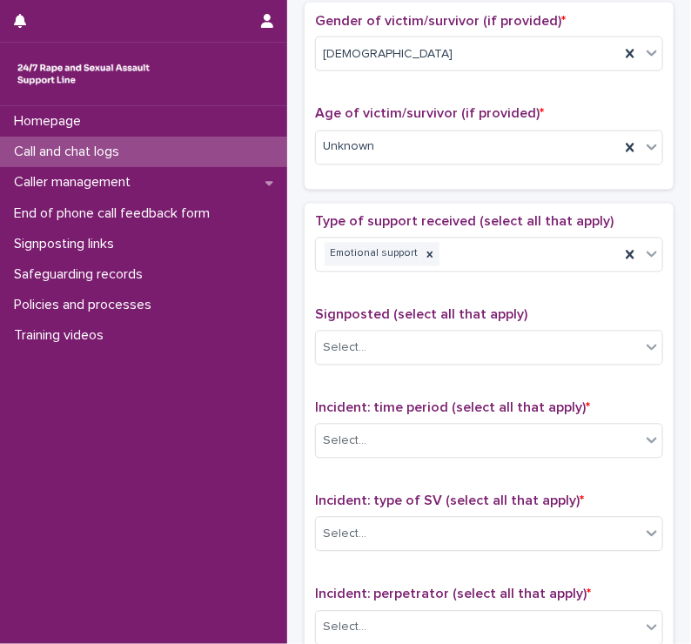
scroll to position [794, 0]
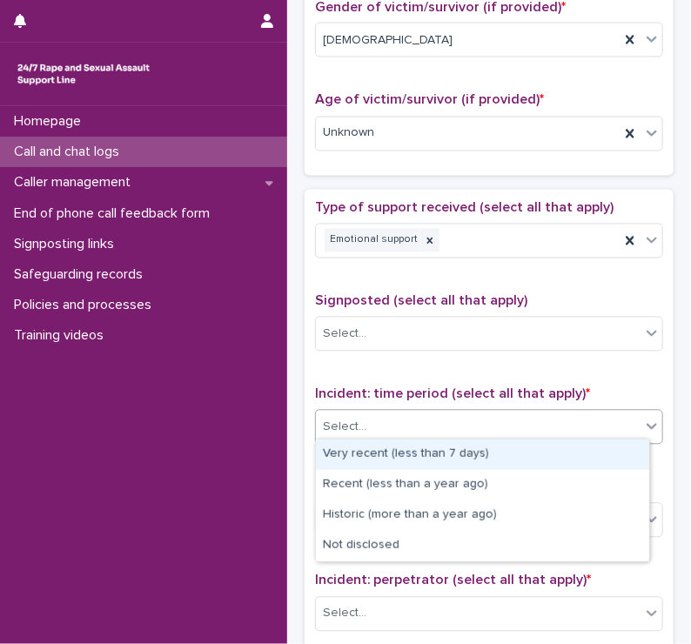
click at [345, 419] on div "Select..." at bounding box center [345, 428] width 44 height 18
click at [349, 448] on div "Very recent (less than 7 days)" at bounding box center [482, 455] width 333 height 30
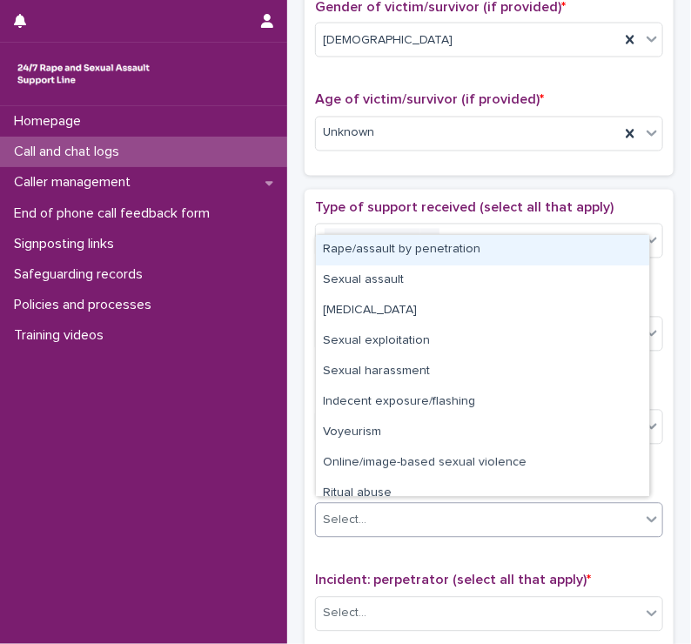
click at [351, 496] on body "**********" at bounding box center [345, 322] width 691 height 644
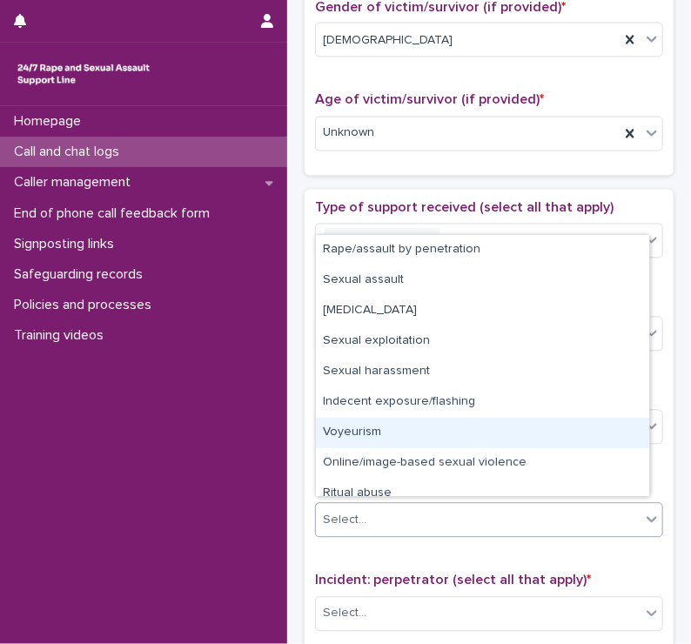
scroll to position [44, 0]
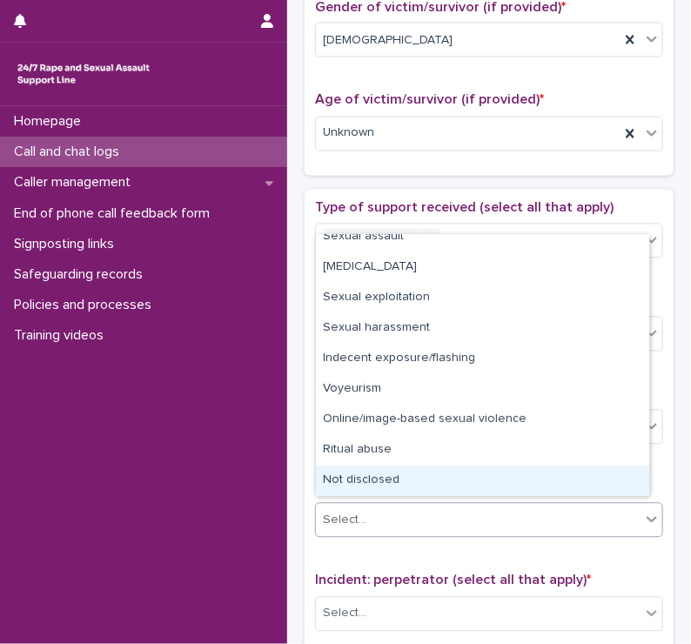
click at [347, 485] on div "Not disclosed" at bounding box center [482, 481] width 333 height 30
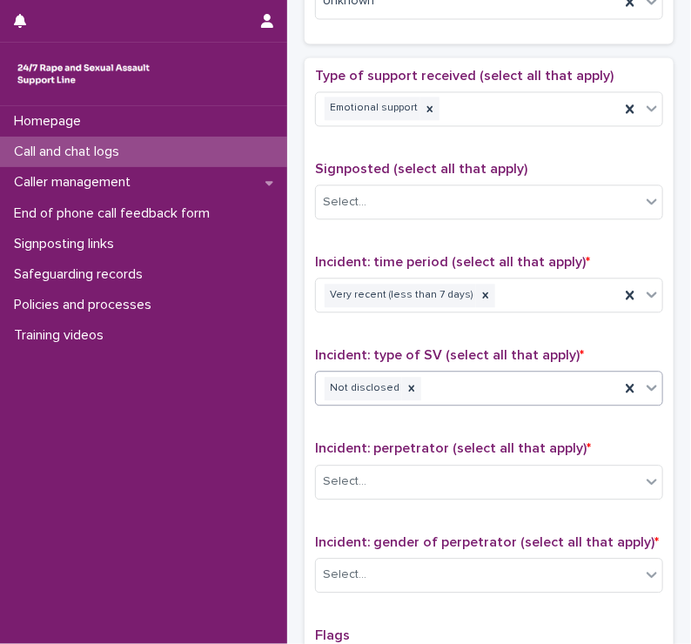
scroll to position [926, 0]
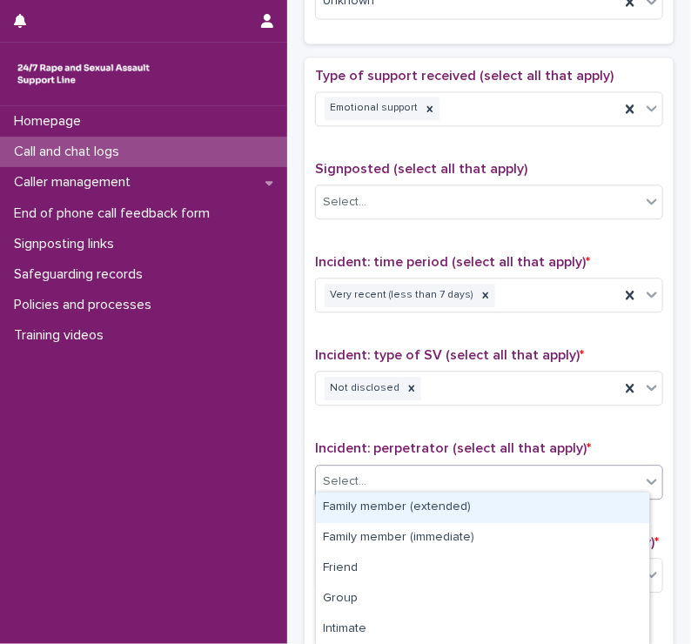
click at [347, 485] on div "Select..." at bounding box center [478, 482] width 325 height 29
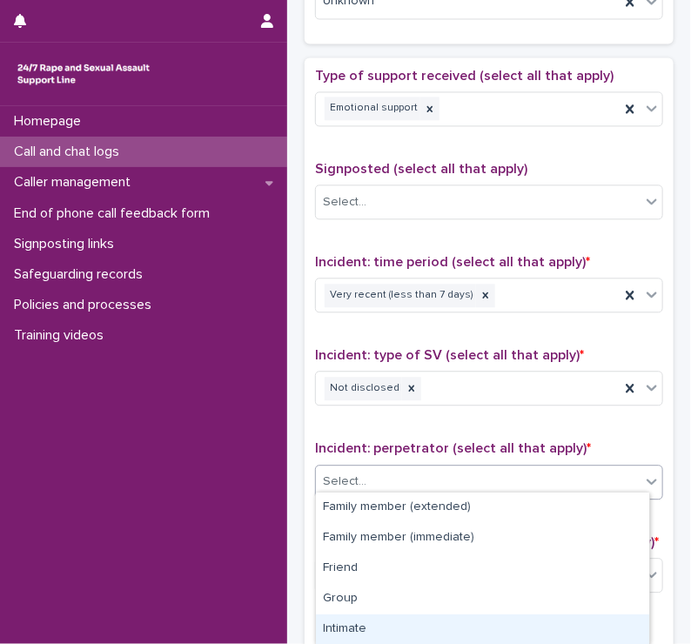
click at [352, 623] on div "Intimate" at bounding box center [482, 630] width 333 height 30
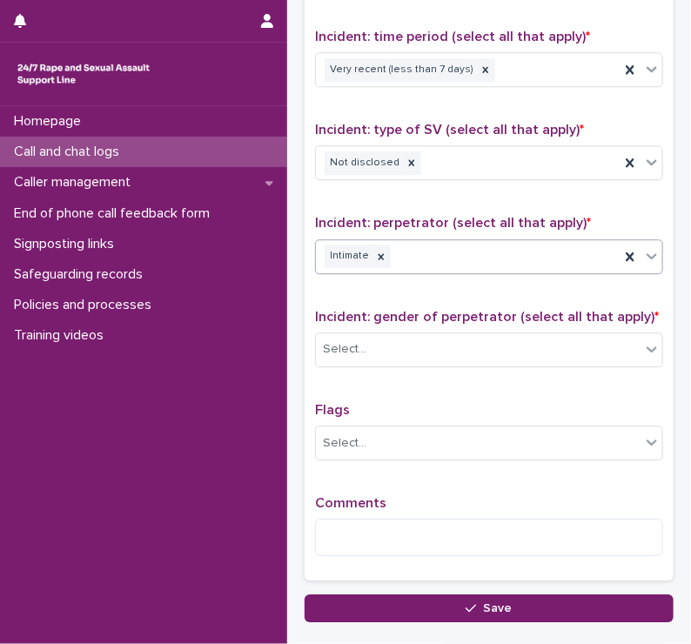
scroll to position [1153, 0]
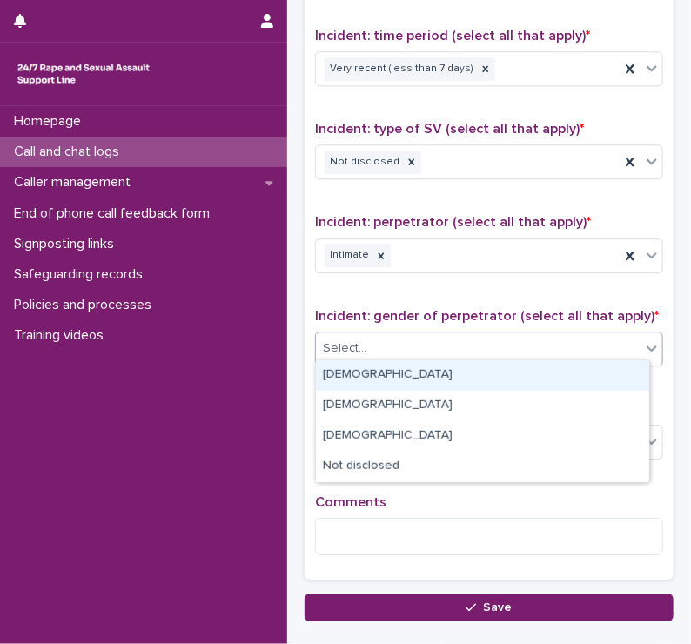
click at [360, 340] on div "Select..." at bounding box center [345, 349] width 44 height 18
click at [352, 376] on div "[DEMOGRAPHIC_DATA]" at bounding box center [482, 375] width 333 height 30
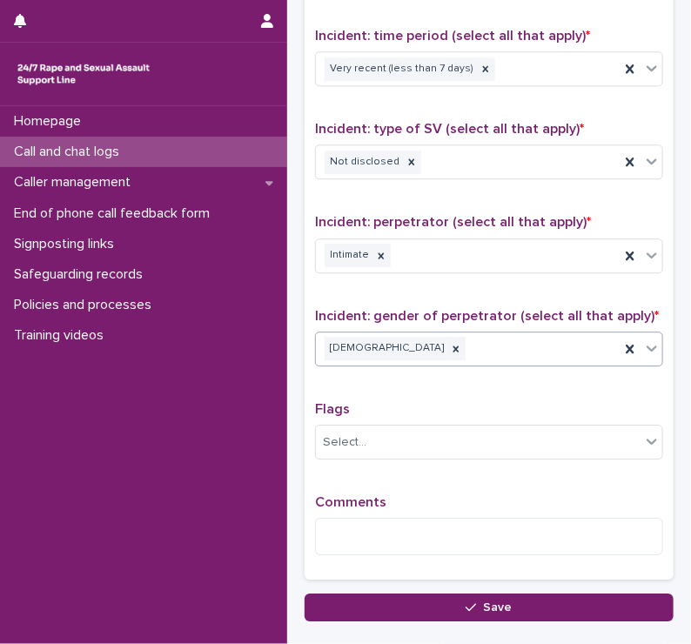
scroll to position [1259, 0]
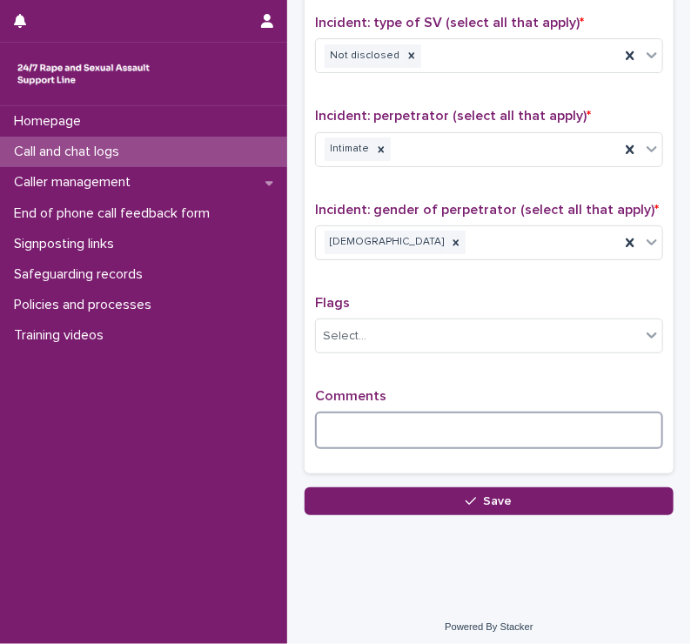
click at [345, 415] on textarea at bounding box center [489, 430] width 348 height 37
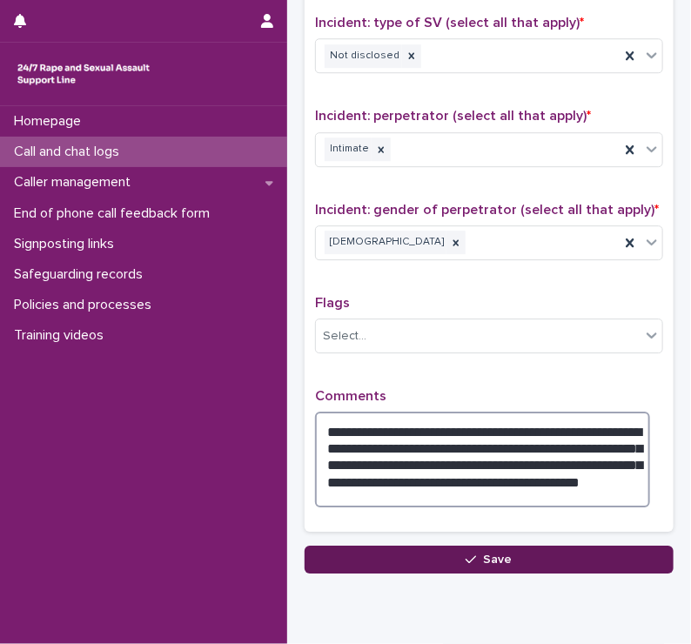
type textarea "**********"
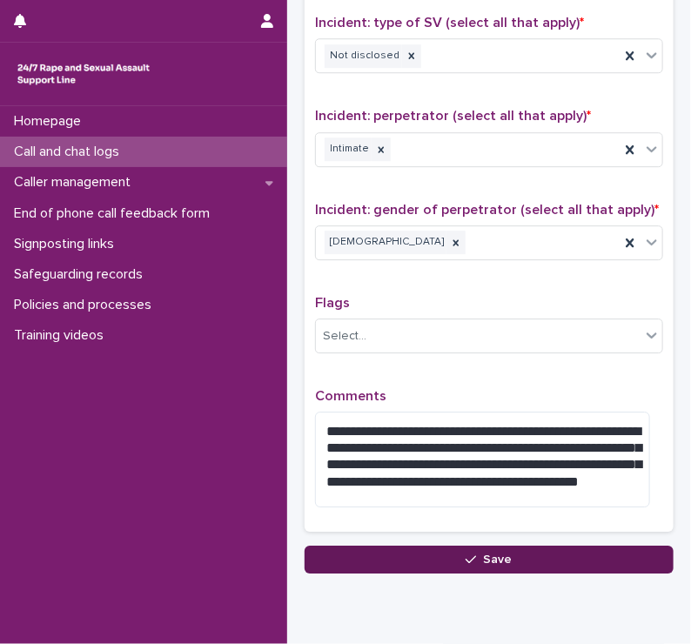
click at [398, 548] on button "Save" at bounding box center [489, 560] width 369 height 28
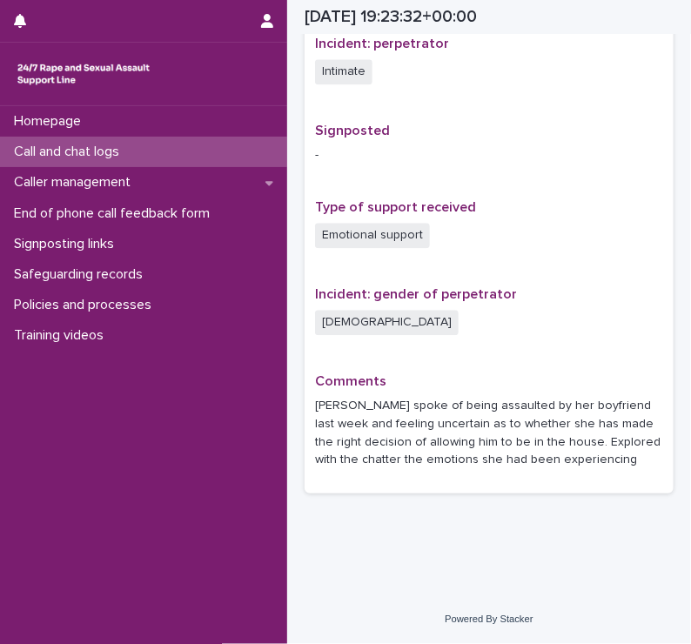
scroll to position [1028, 0]
